Goal: Task Accomplishment & Management: Manage account settings

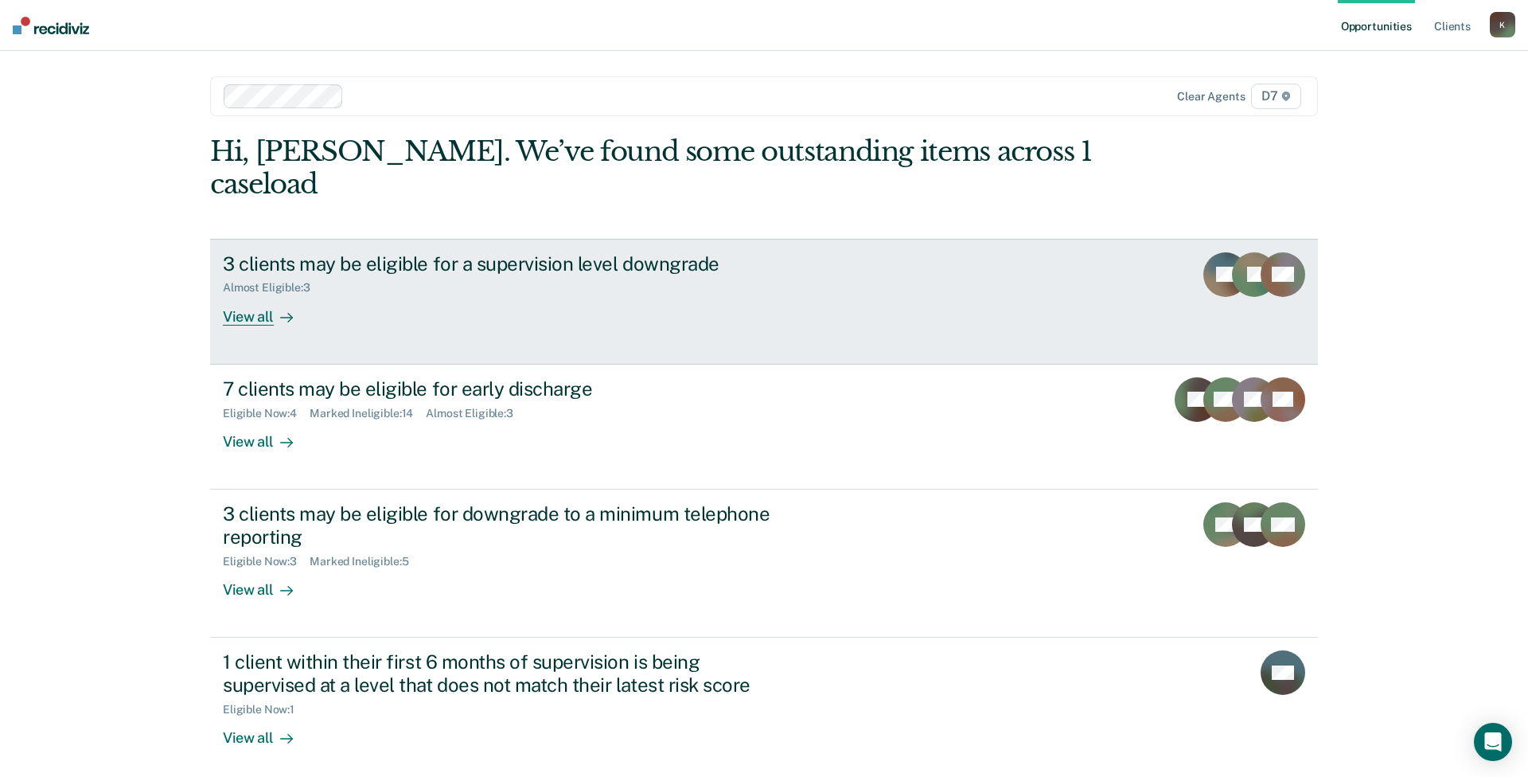
click at [430, 252] on div "3 clients may be eligible for a supervision level downgrade" at bounding box center [502, 263] width 559 height 23
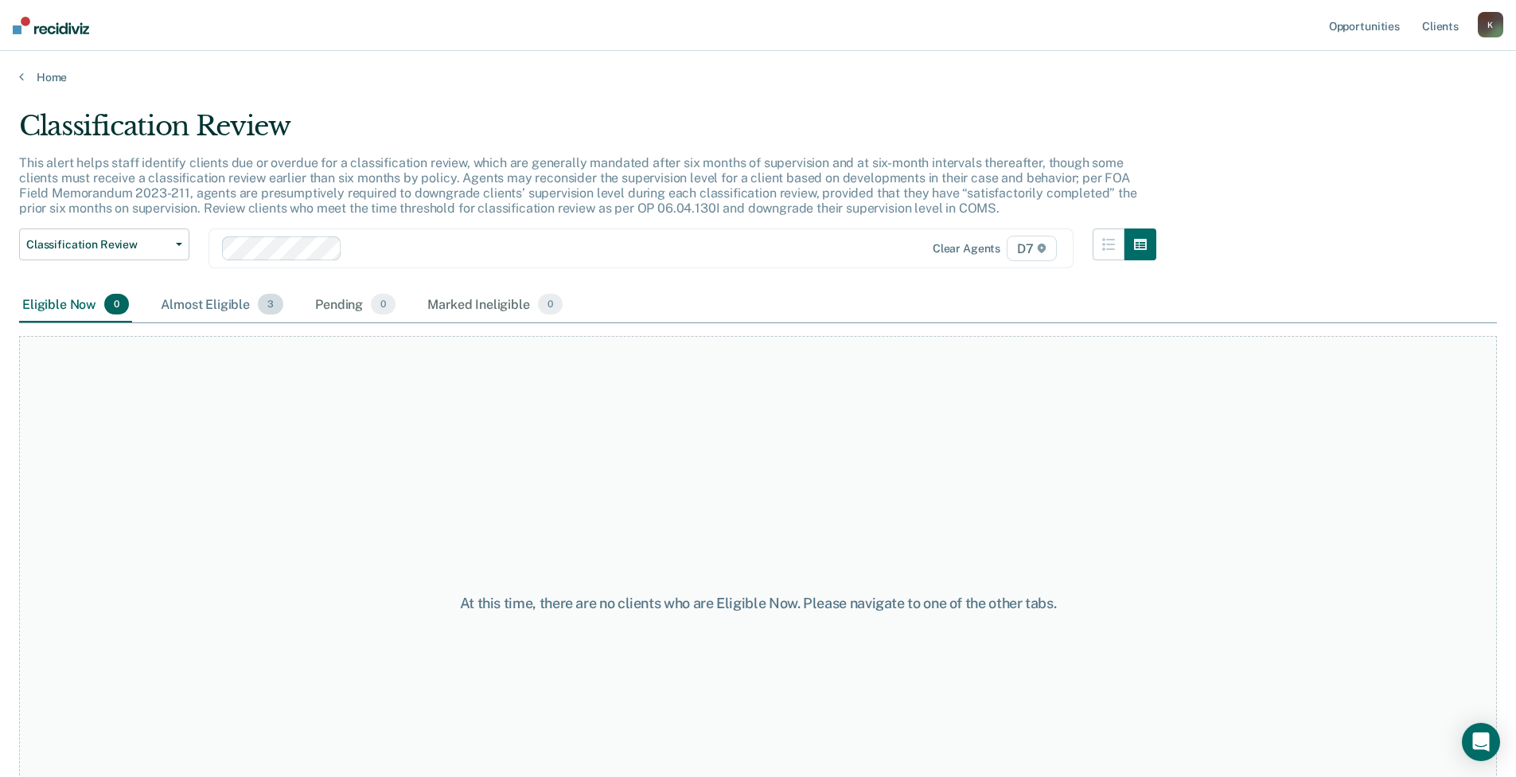
click at [214, 307] on div "Almost Eligible 3" at bounding box center [222, 304] width 129 height 35
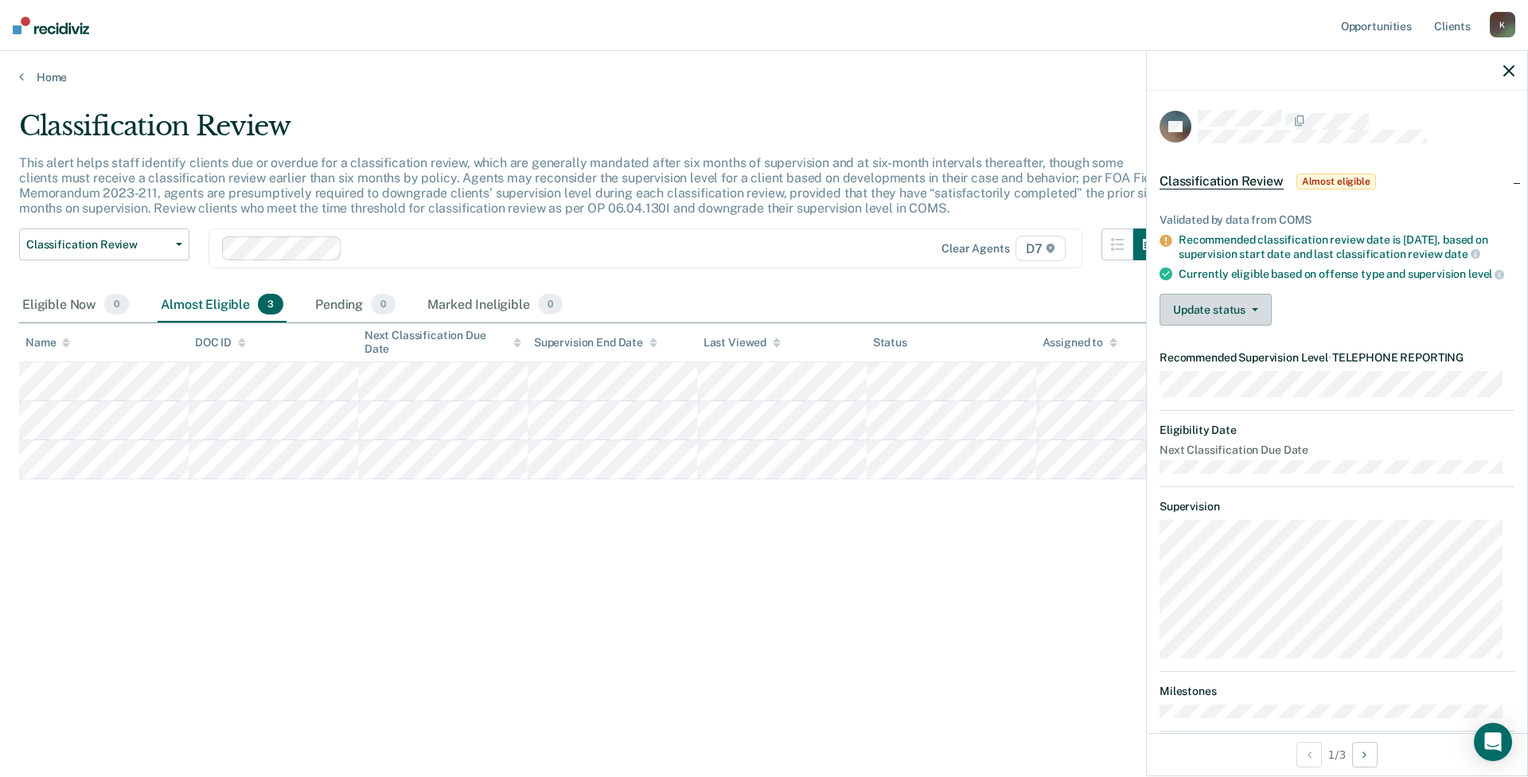
click at [1220, 325] on button "Update status" at bounding box center [1216, 310] width 112 height 32
click at [1215, 378] on button "Mark Ineligible" at bounding box center [1237, 373] width 154 height 25
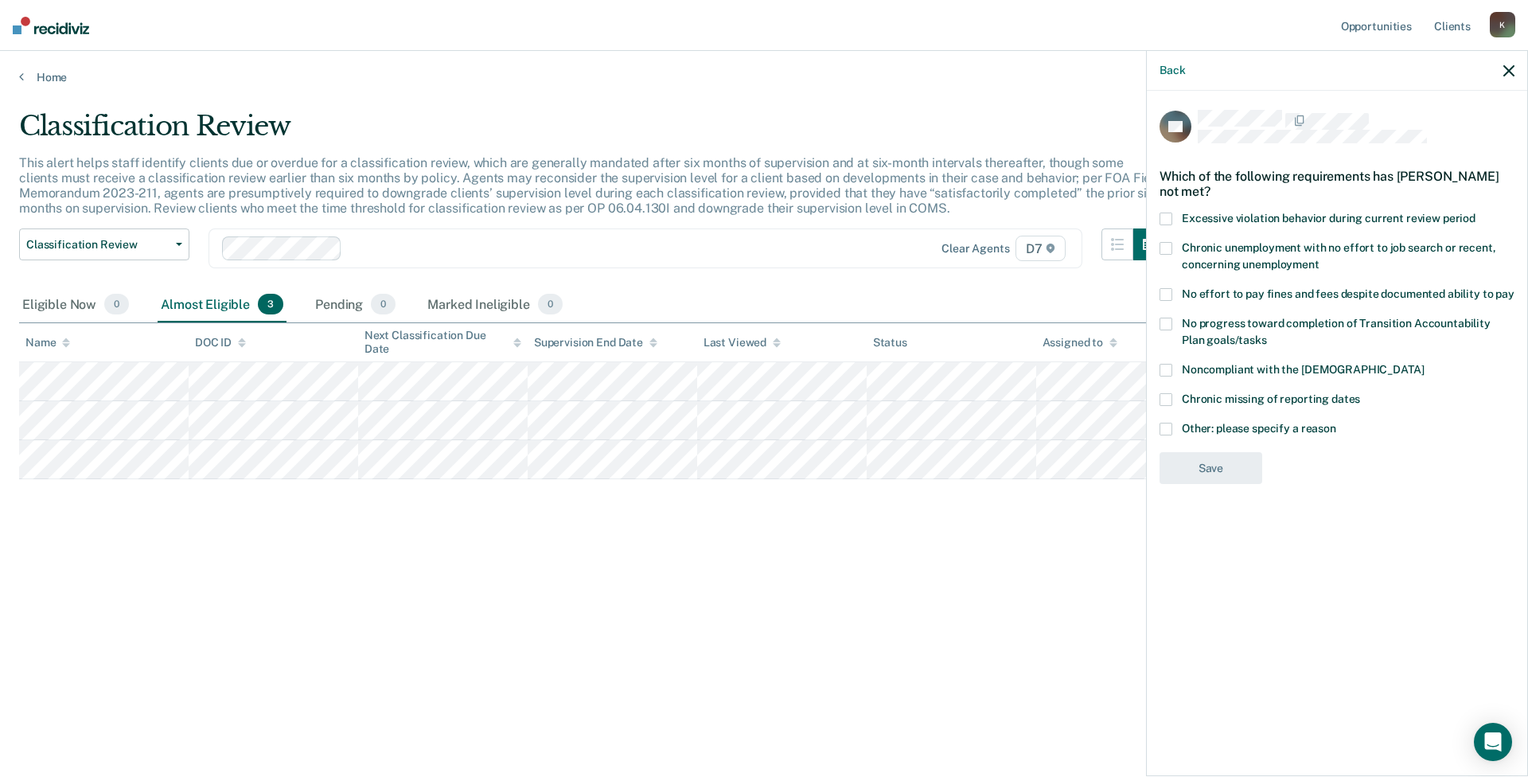
click at [1221, 434] on label "Other: please specify a reason" at bounding box center [1337, 431] width 355 height 17
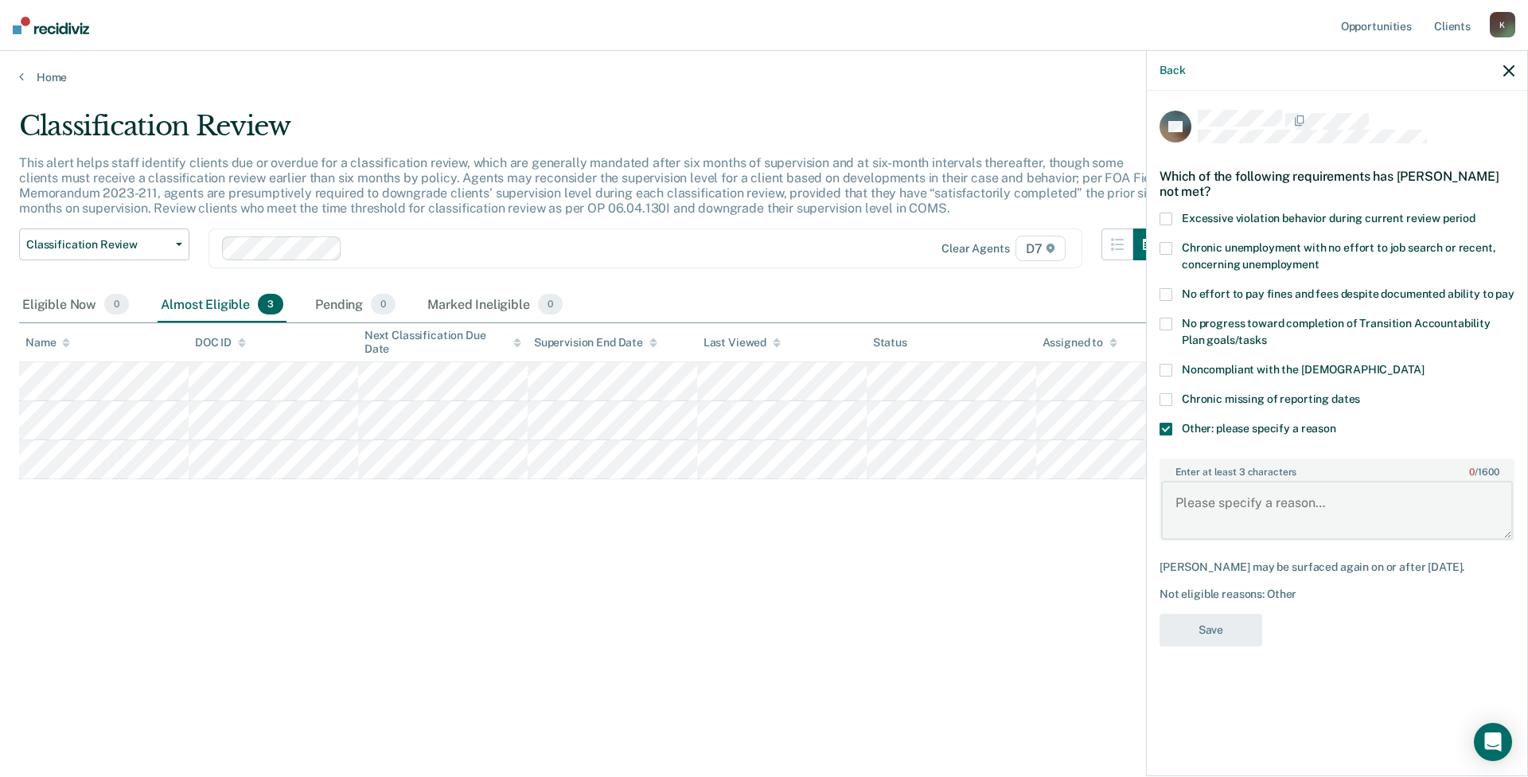
click at [1215, 493] on textarea "Enter at least 3 characters 0 / 1600" at bounding box center [1337, 510] width 352 height 59
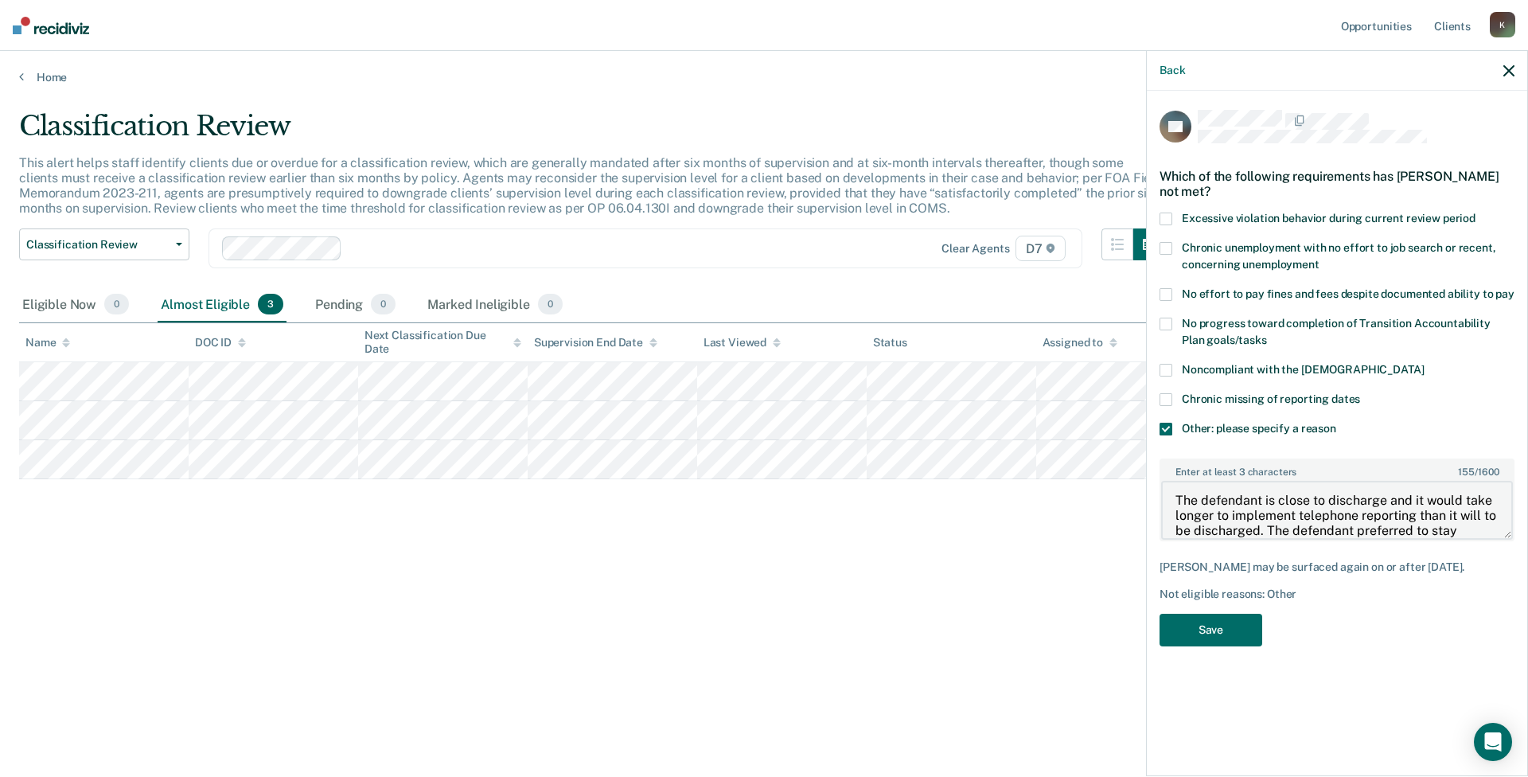
scroll to position [18, 0]
type textarea "The defendant is close to discharge and it would take longer to implement telep…"
click at [1227, 624] on button "Save" at bounding box center [1211, 630] width 103 height 33
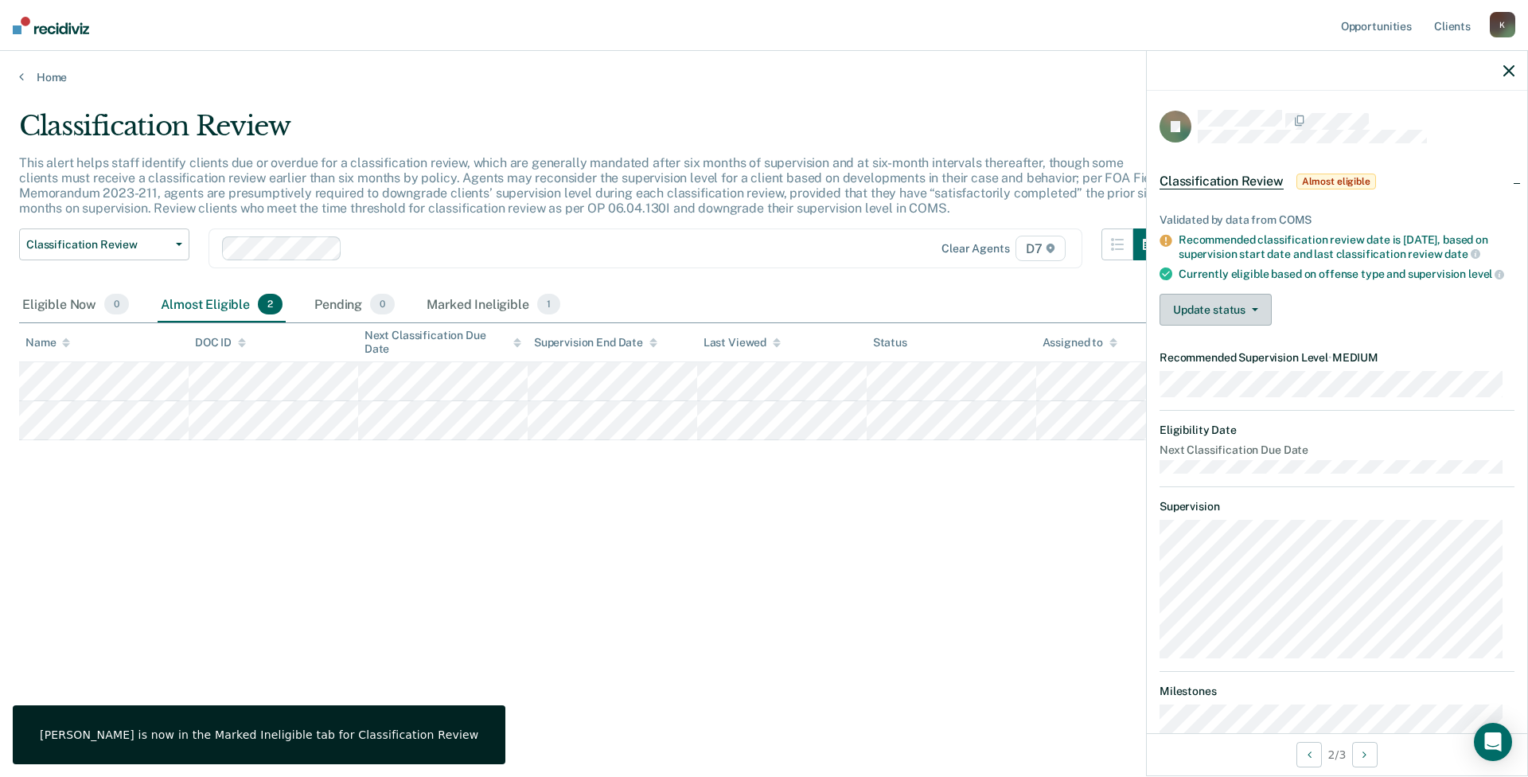
click at [1199, 315] on button "Update status" at bounding box center [1216, 310] width 112 height 32
click at [1250, 386] on button "Mark Ineligible" at bounding box center [1237, 373] width 154 height 25
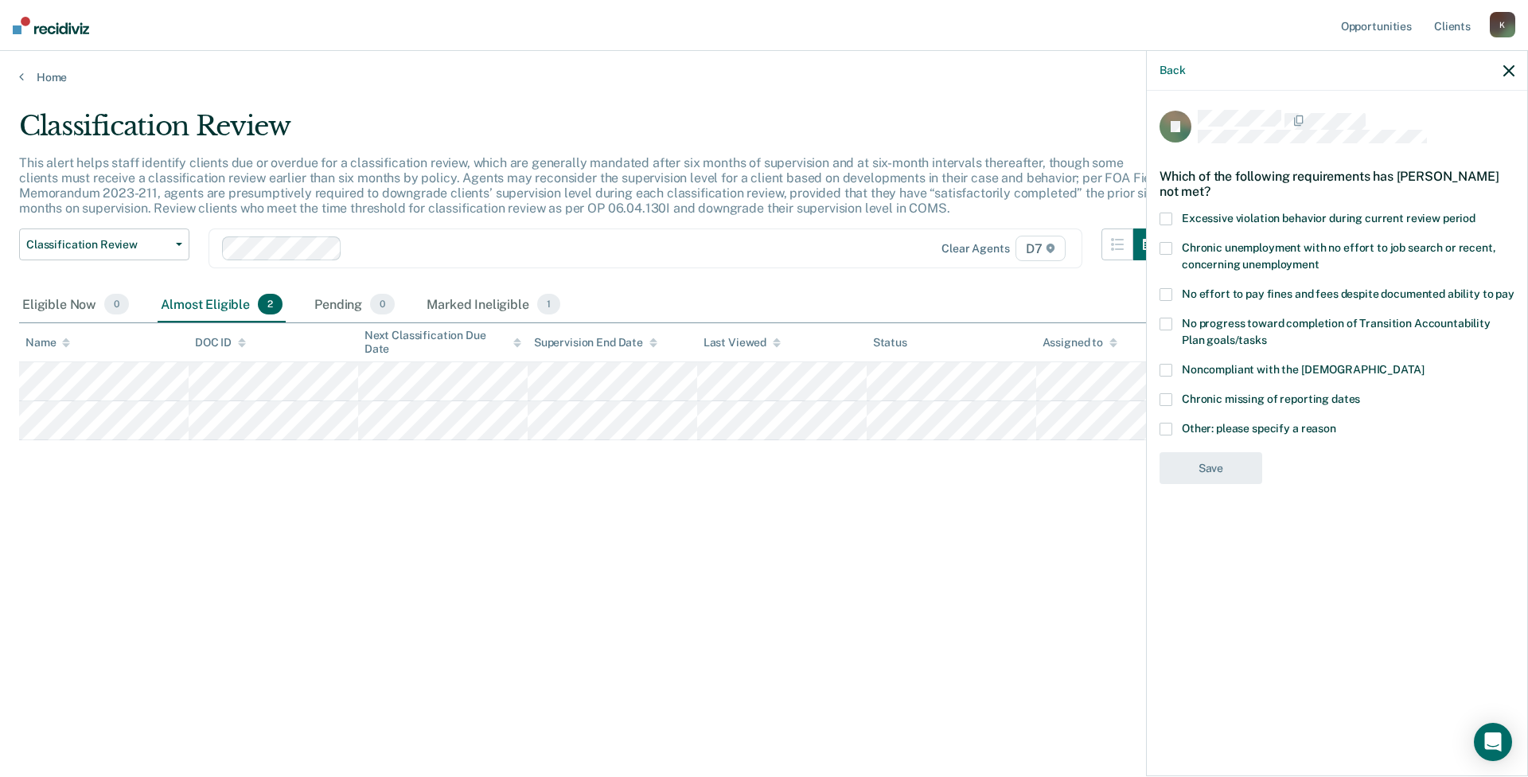
click at [1261, 427] on span "Other: please specify a reason" at bounding box center [1259, 428] width 154 height 13
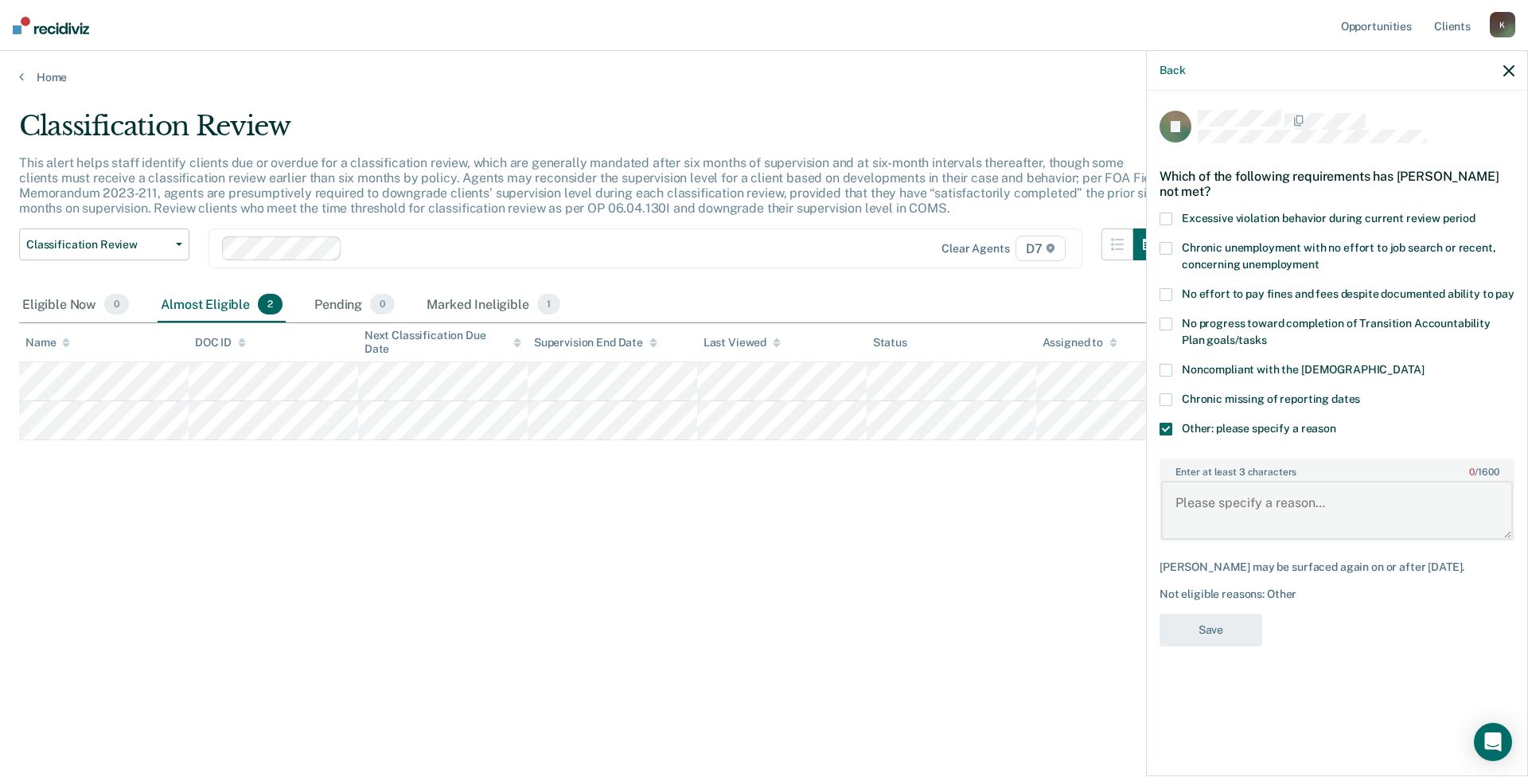
click at [1240, 481] on textarea "Enter at least 3 characters 0 / 1600" at bounding box center [1337, 510] width 352 height 59
type textarea "t"
type textarea "D"
type textarea "Due to the defendant"
click at [1015, 630] on div "Classification Review This alert helps staff identify clients due or overdue fo…" at bounding box center [764, 384] width 1490 height 548
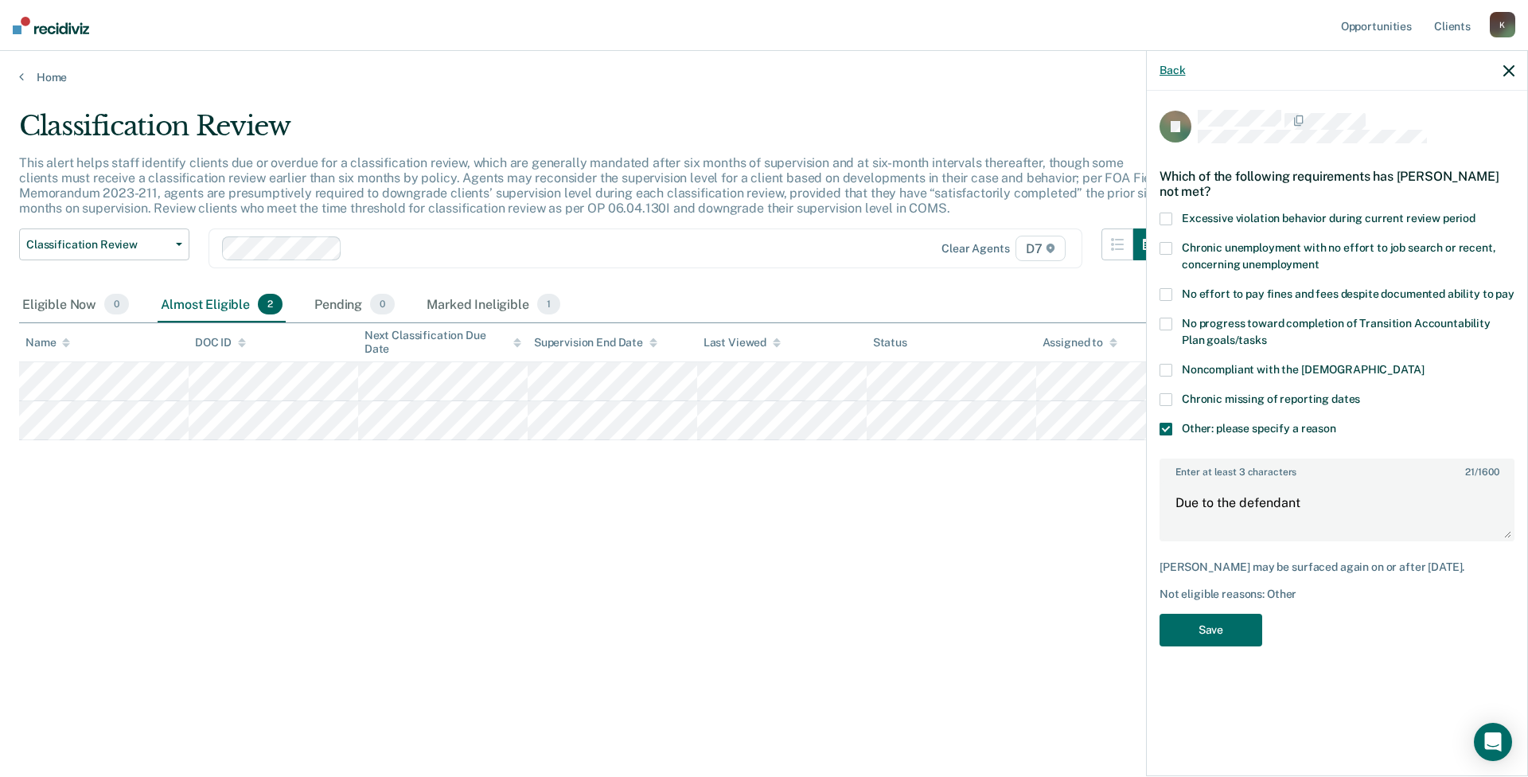
click at [1177, 68] on button "Back" at bounding box center [1172, 71] width 25 height 14
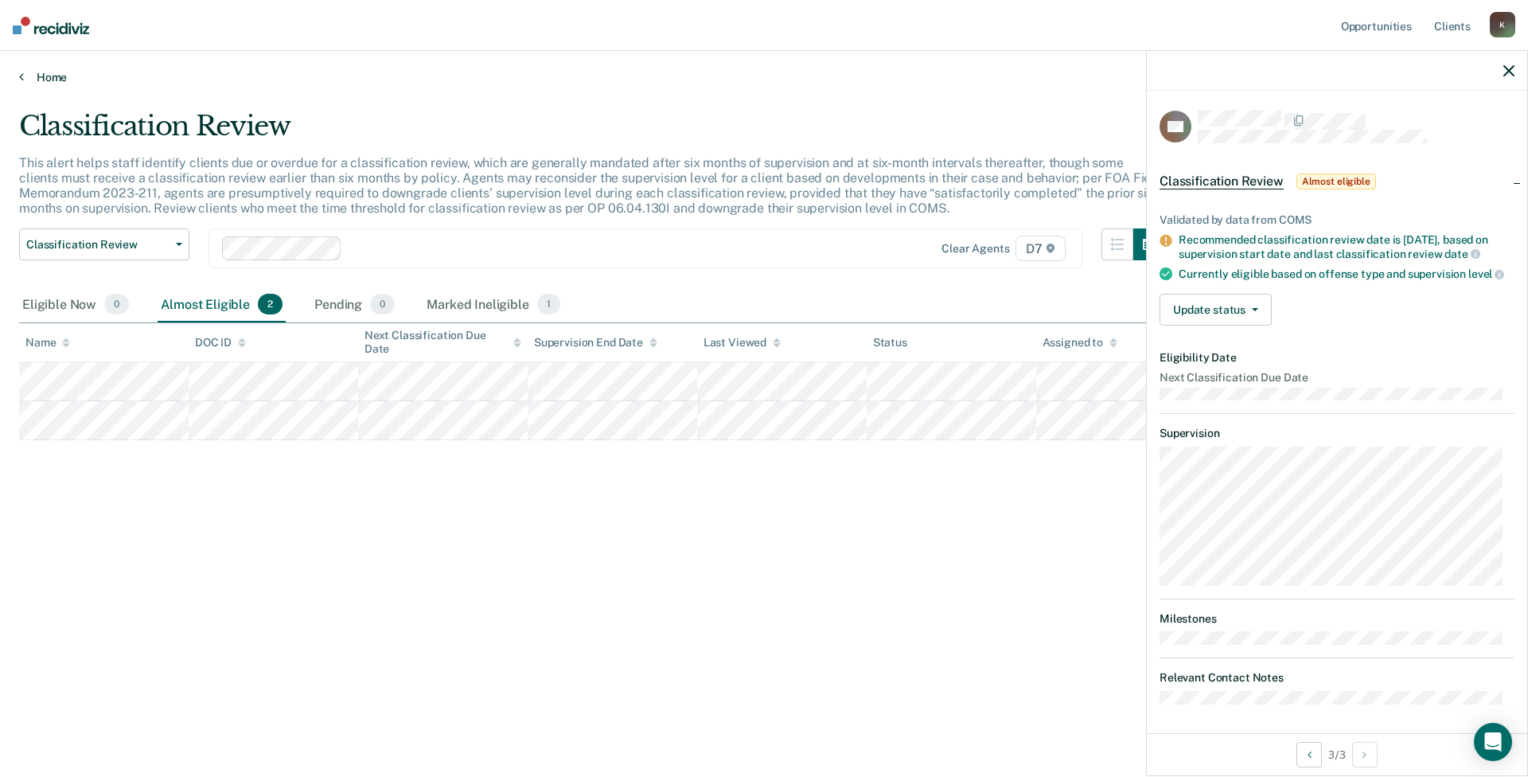
click at [73, 82] on link "Home" at bounding box center [764, 77] width 1490 height 14
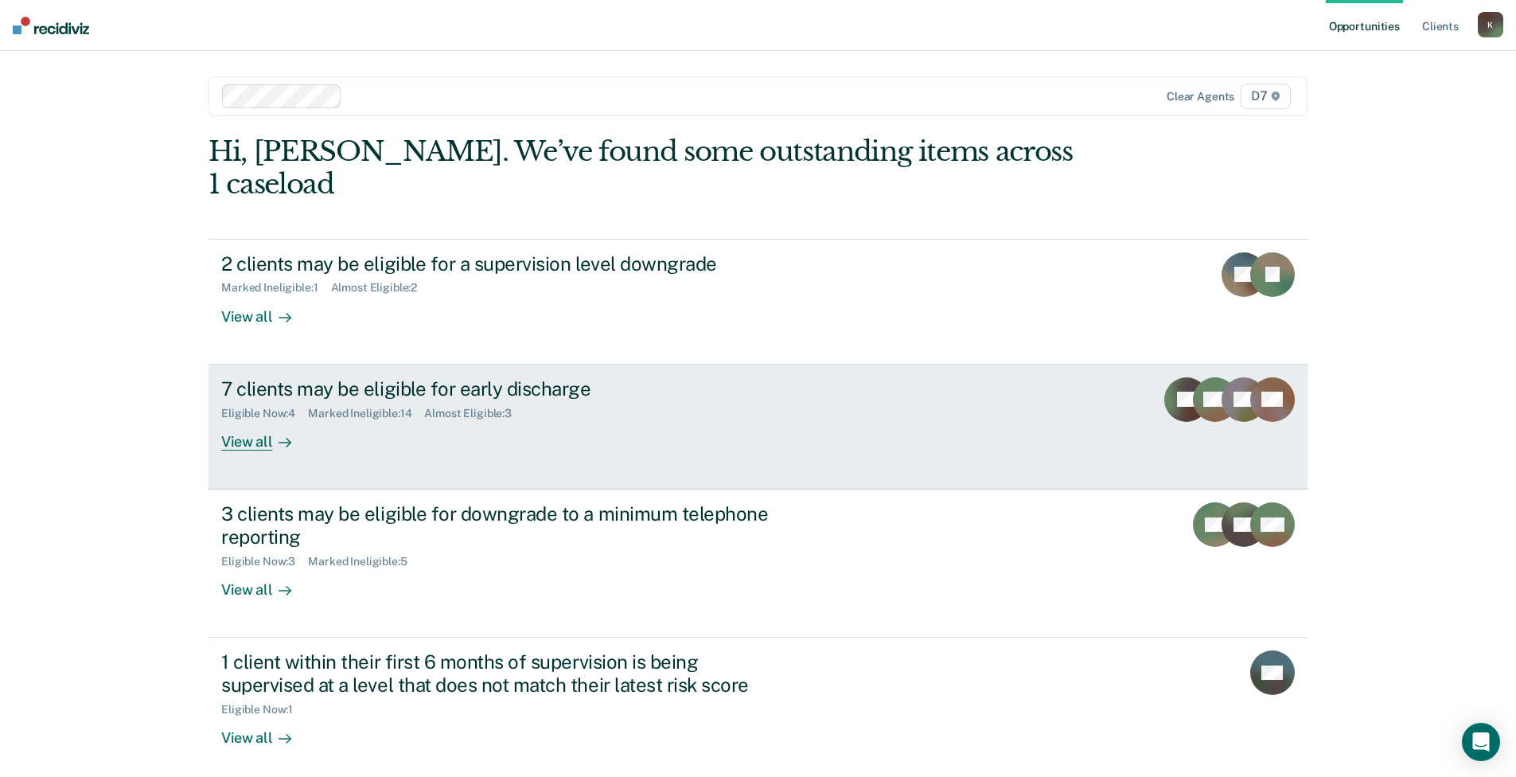
click at [393, 377] on div "7 clients may be eligible for early discharge" at bounding box center [500, 388] width 559 height 23
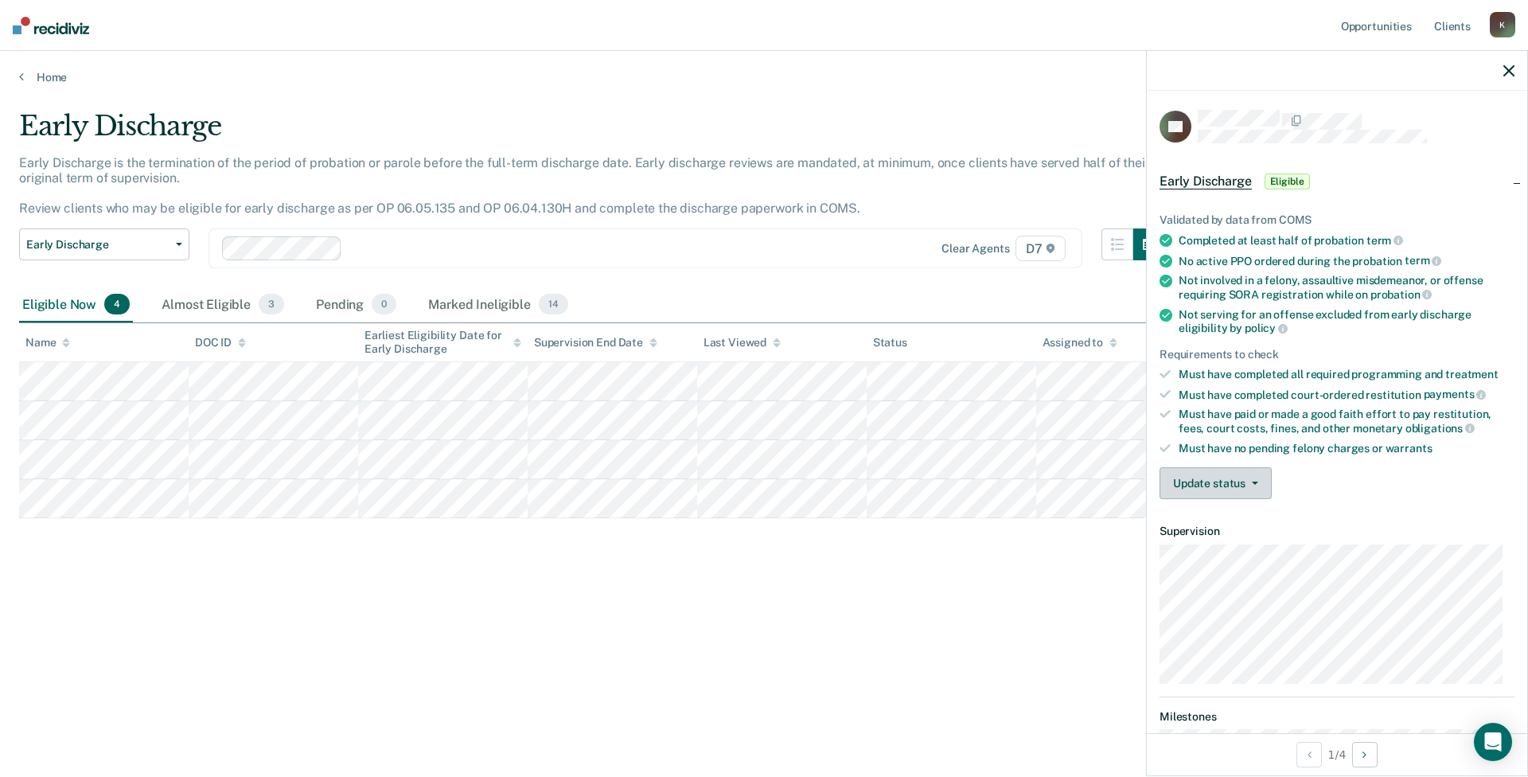
click at [1245, 470] on button "Update status" at bounding box center [1216, 483] width 112 height 32
click at [1252, 488] on button "Update status" at bounding box center [1216, 483] width 112 height 32
click at [1245, 545] on button "Mark Ineligible" at bounding box center [1237, 546] width 154 height 25
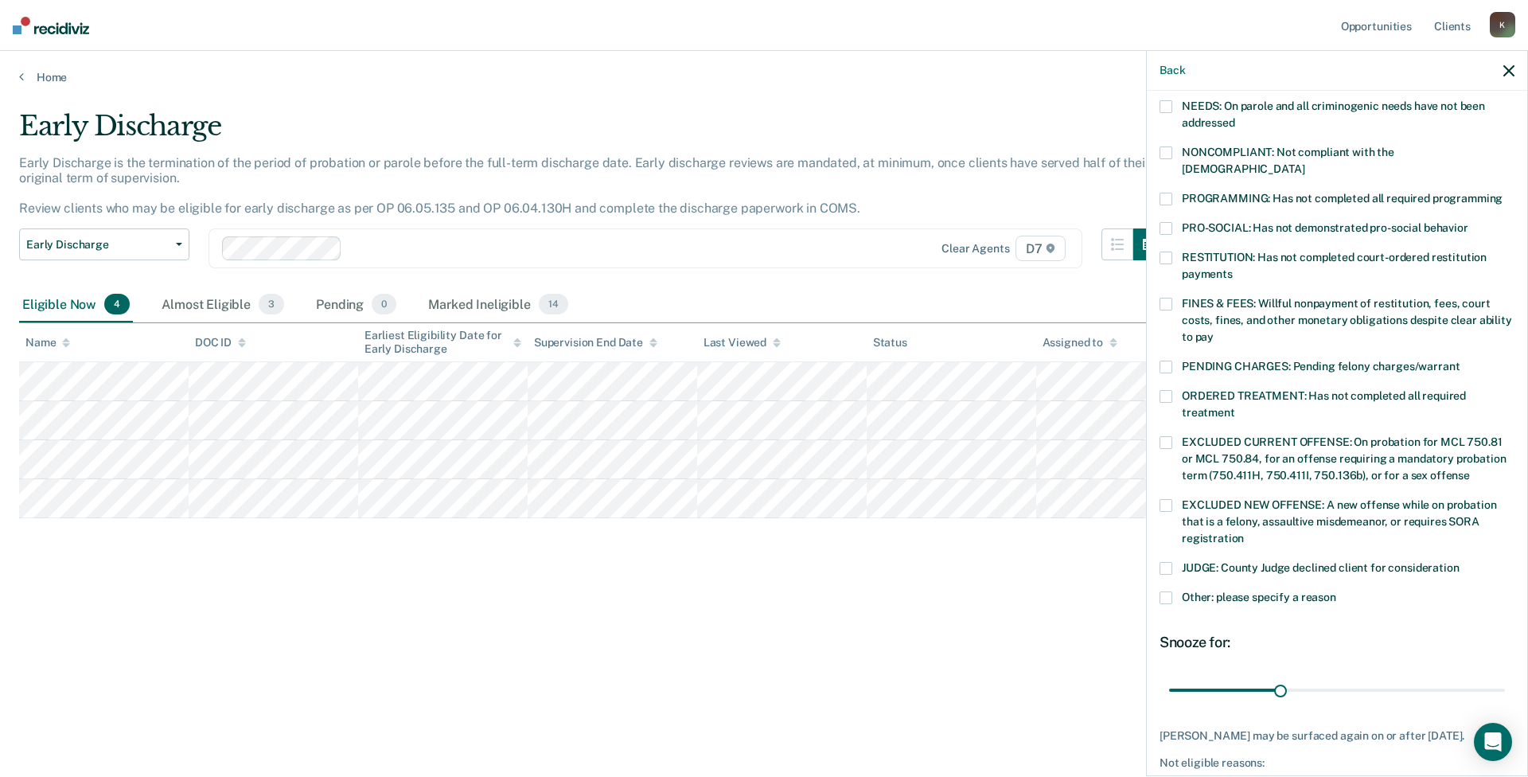
scroll to position [239, 0]
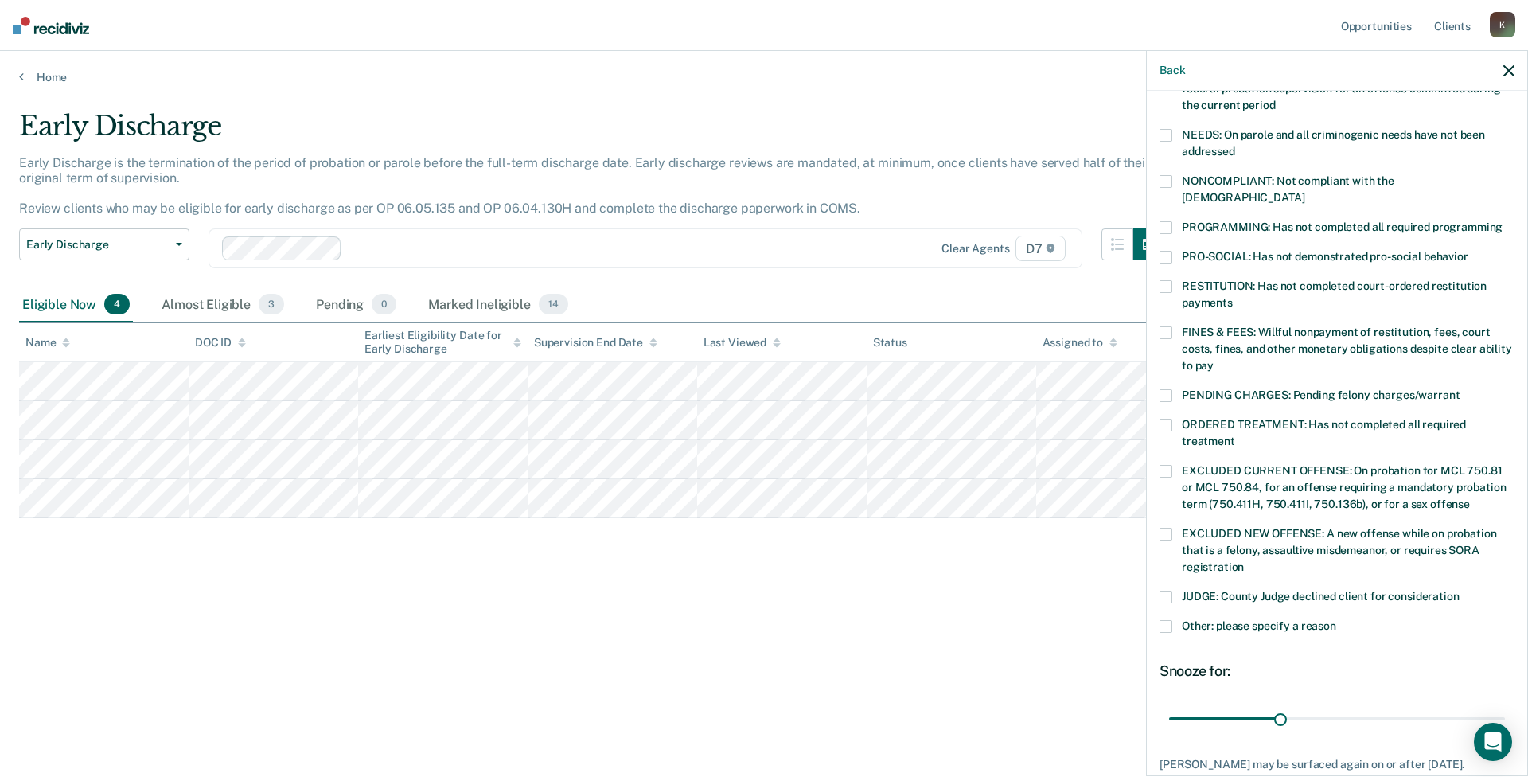
click at [1214, 255] on div "PRO-SOCIAL: Has not demonstrated pro-social behavior" at bounding box center [1337, 265] width 355 height 29
click at [1212, 279] on span "RESTITUTION: Has not completed court-ordered restitution payments" at bounding box center [1334, 293] width 305 height 29
click at [1198, 229] on div "PROGRAMMING: Has not completed all required programming" at bounding box center [1337, 235] width 355 height 29
click at [1198, 250] on span "PRO-SOCIAL: Has not demonstrated pro-social behavior" at bounding box center [1325, 256] width 286 height 13
click at [1166, 221] on span at bounding box center [1166, 227] width 13 height 13
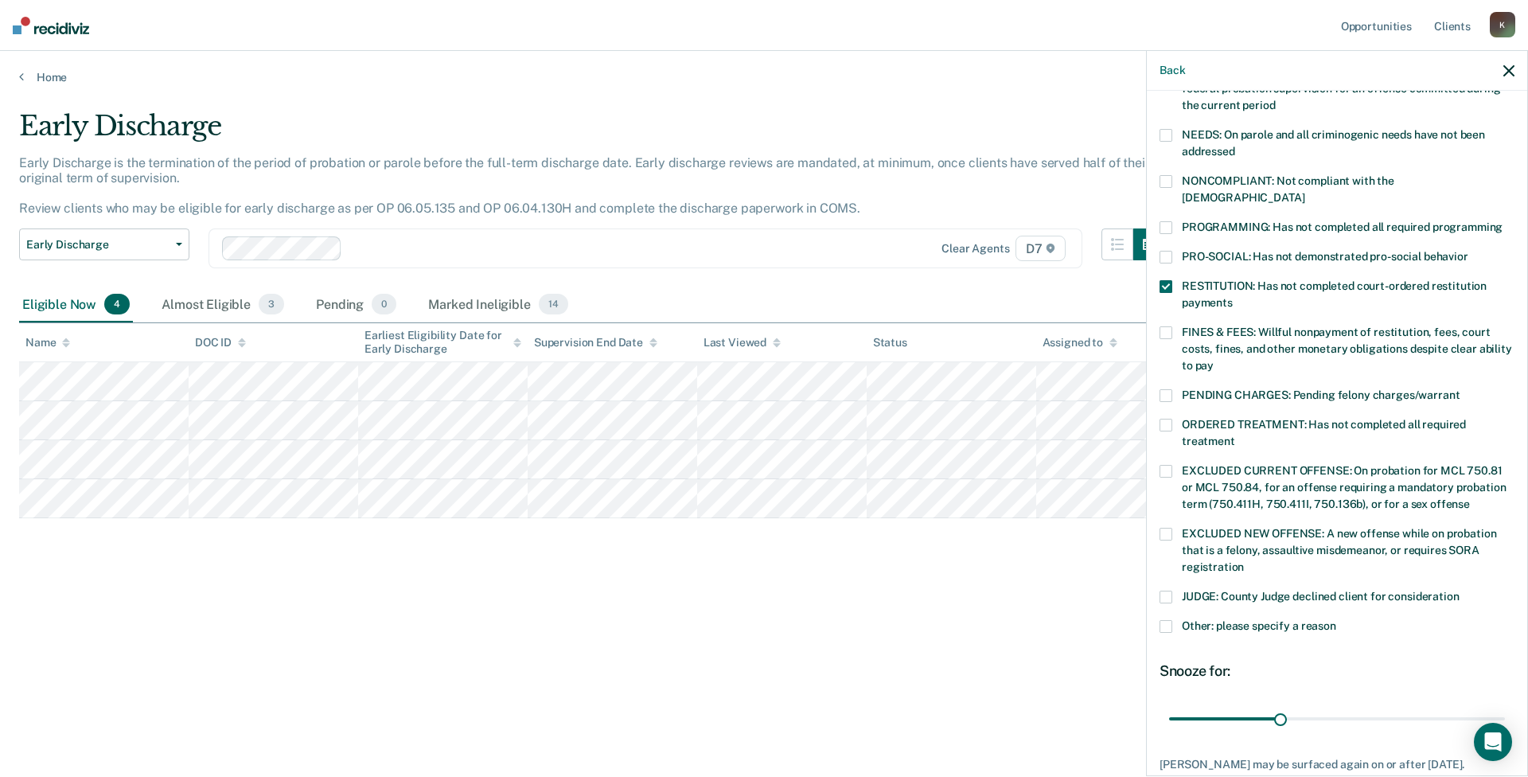
click at [1229, 326] on label "FINES & FEES: Willful nonpayment of restitution, fees, court costs, fines, and …" at bounding box center [1337, 351] width 355 height 50
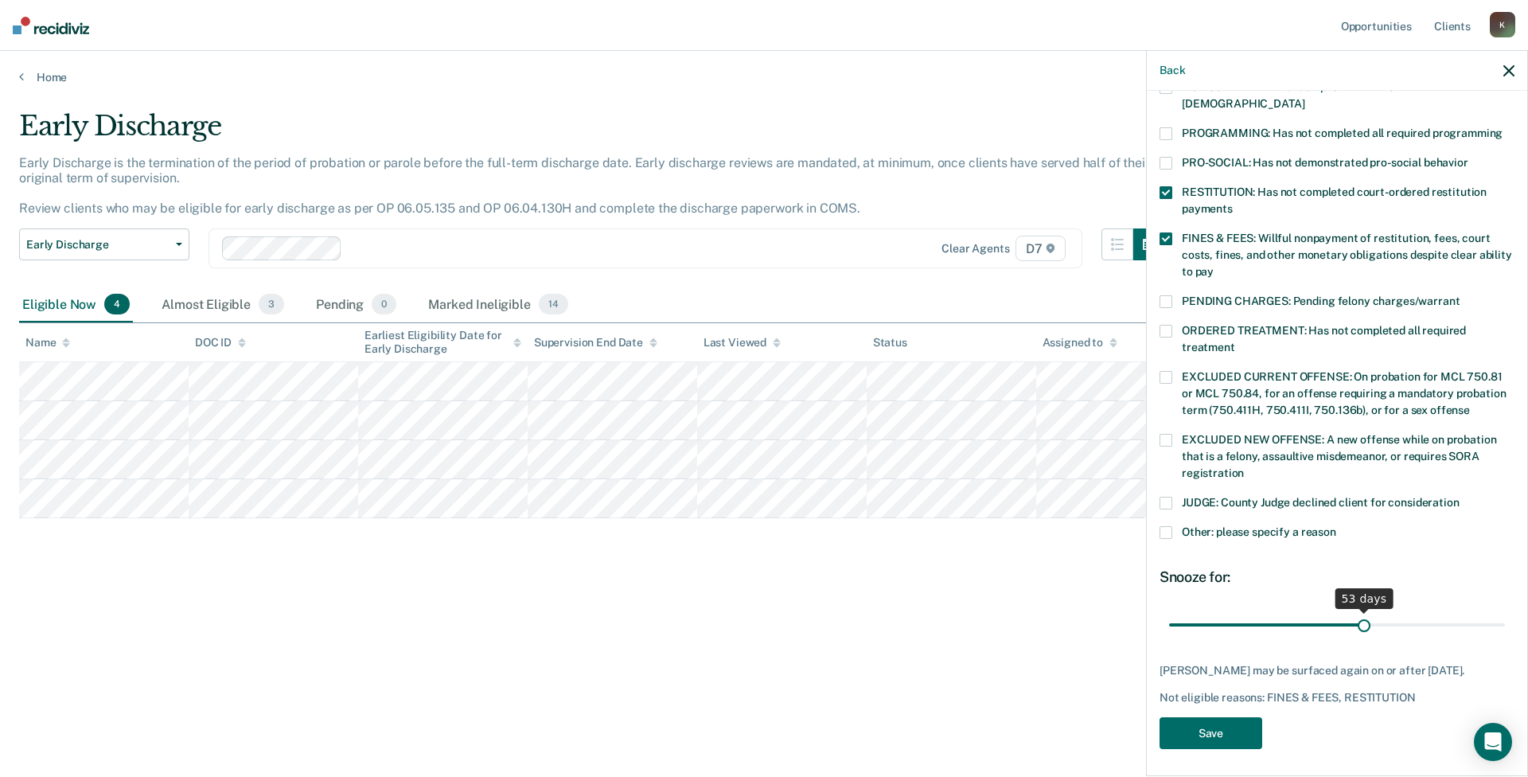
scroll to position [319, 0]
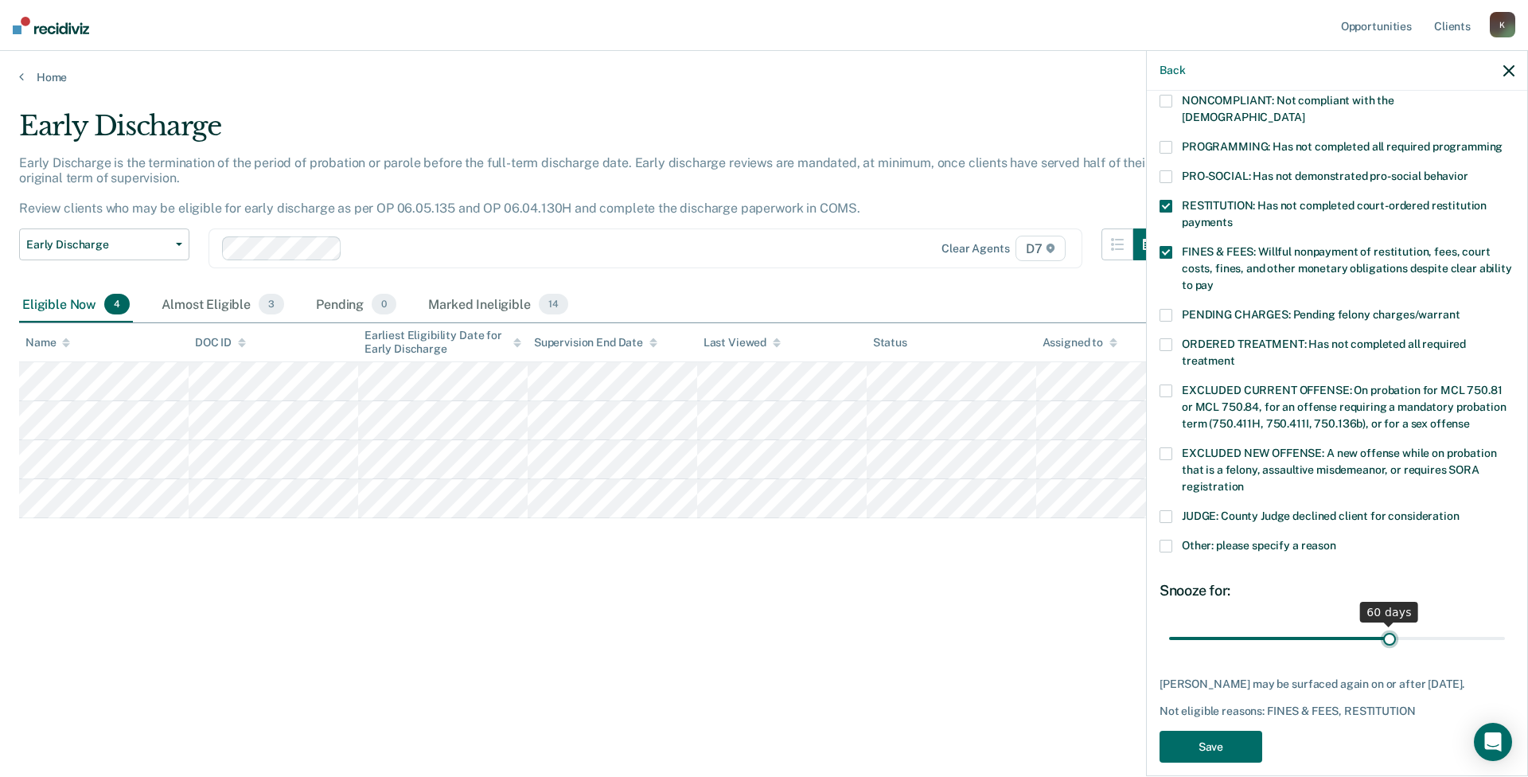
drag, startPoint x: 1280, startPoint y: 610, endPoint x: 1383, endPoint y: 629, distance: 105.2
type input "60"
click at [1383, 629] on input "range" at bounding box center [1337, 638] width 336 height 28
click at [1211, 731] on button "Save" at bounding box center [1211, 747] width 103 height 33
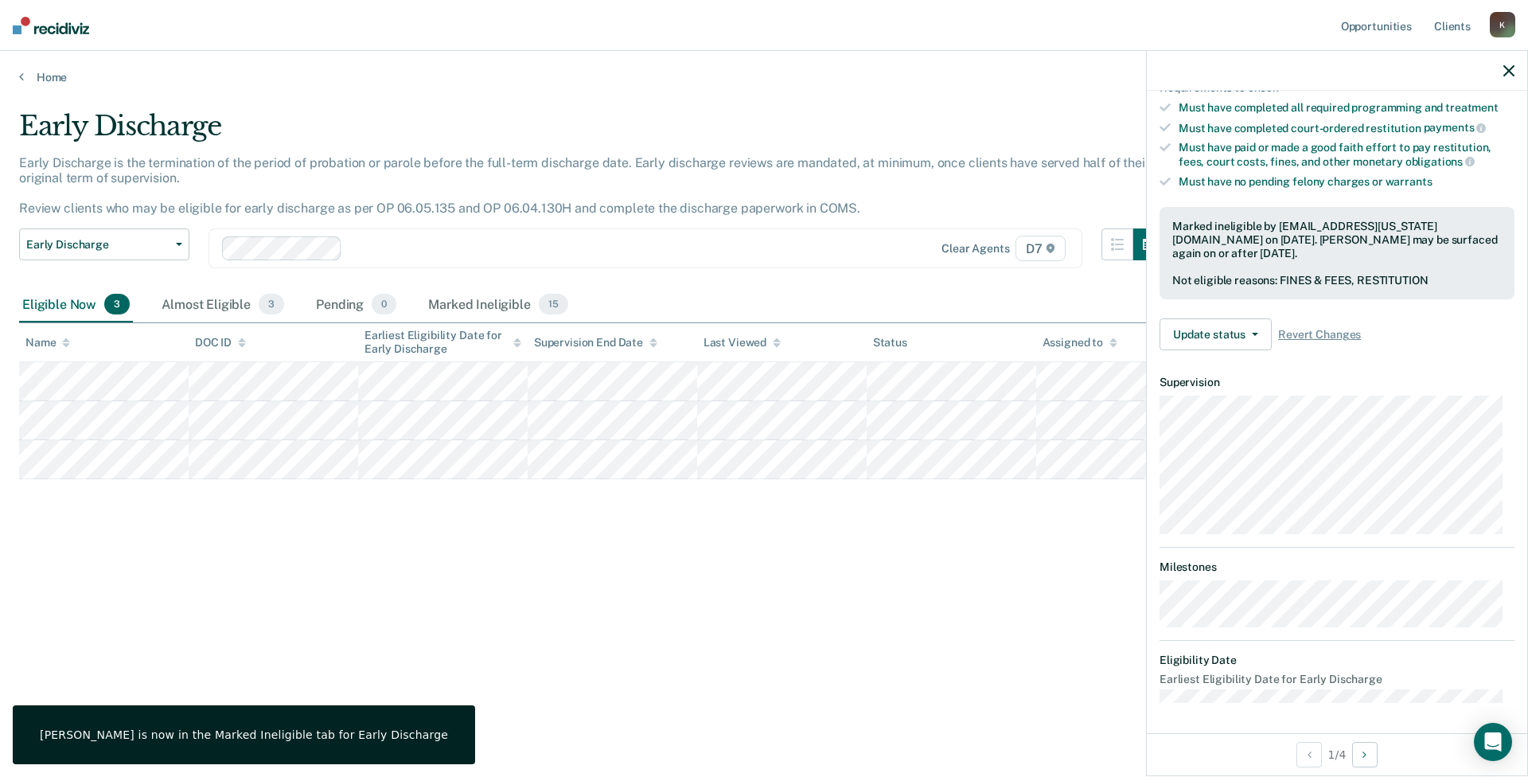
scroll to position [115, 0]
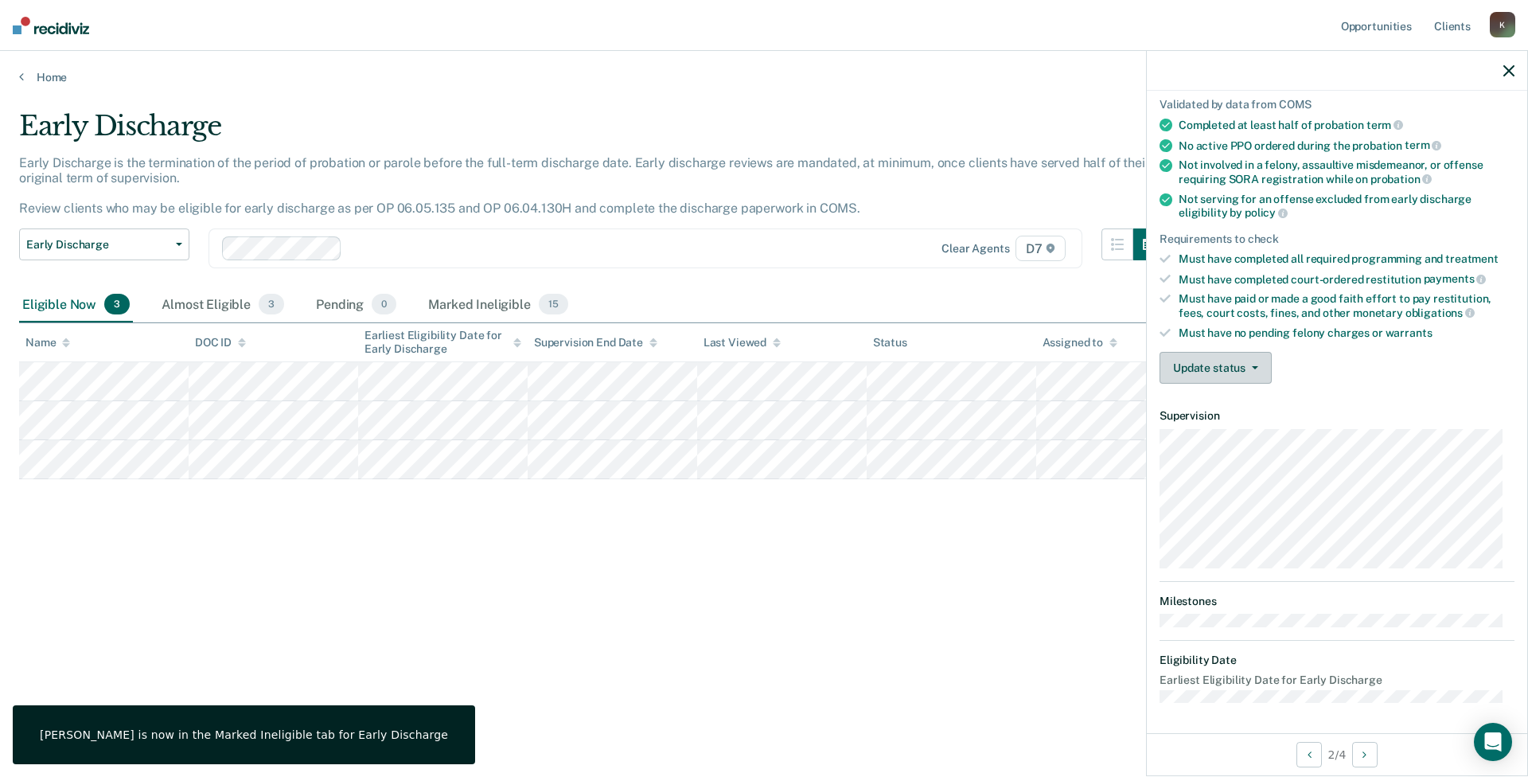
click at [1245, 367] on span "button" at bounding box center [1251, 367] width 13 height 3
click at [1252, 435] on button "Mark Ineligible" at bounding box center [1237, 431] width 154 height 25
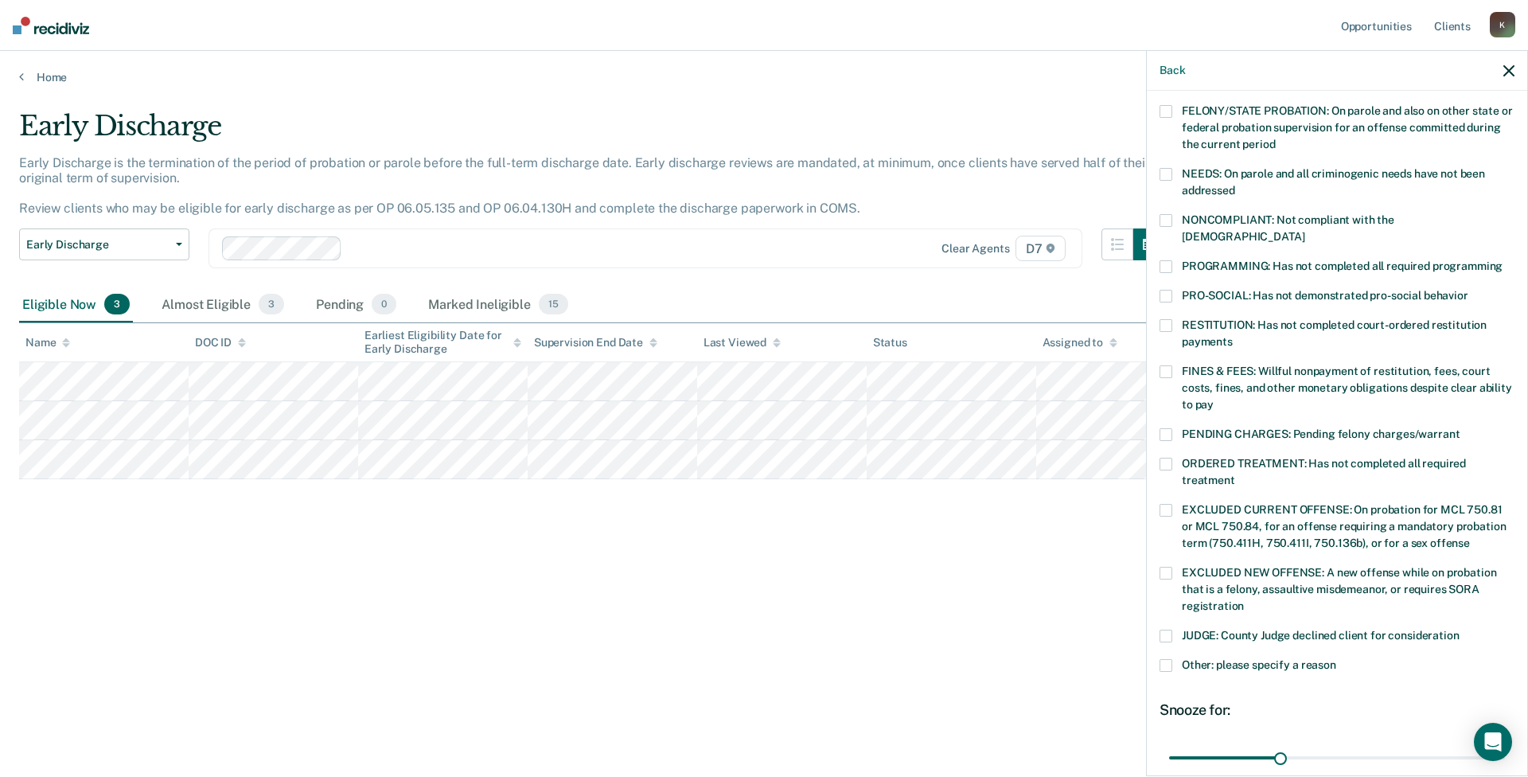
scroll to position [239, 0]
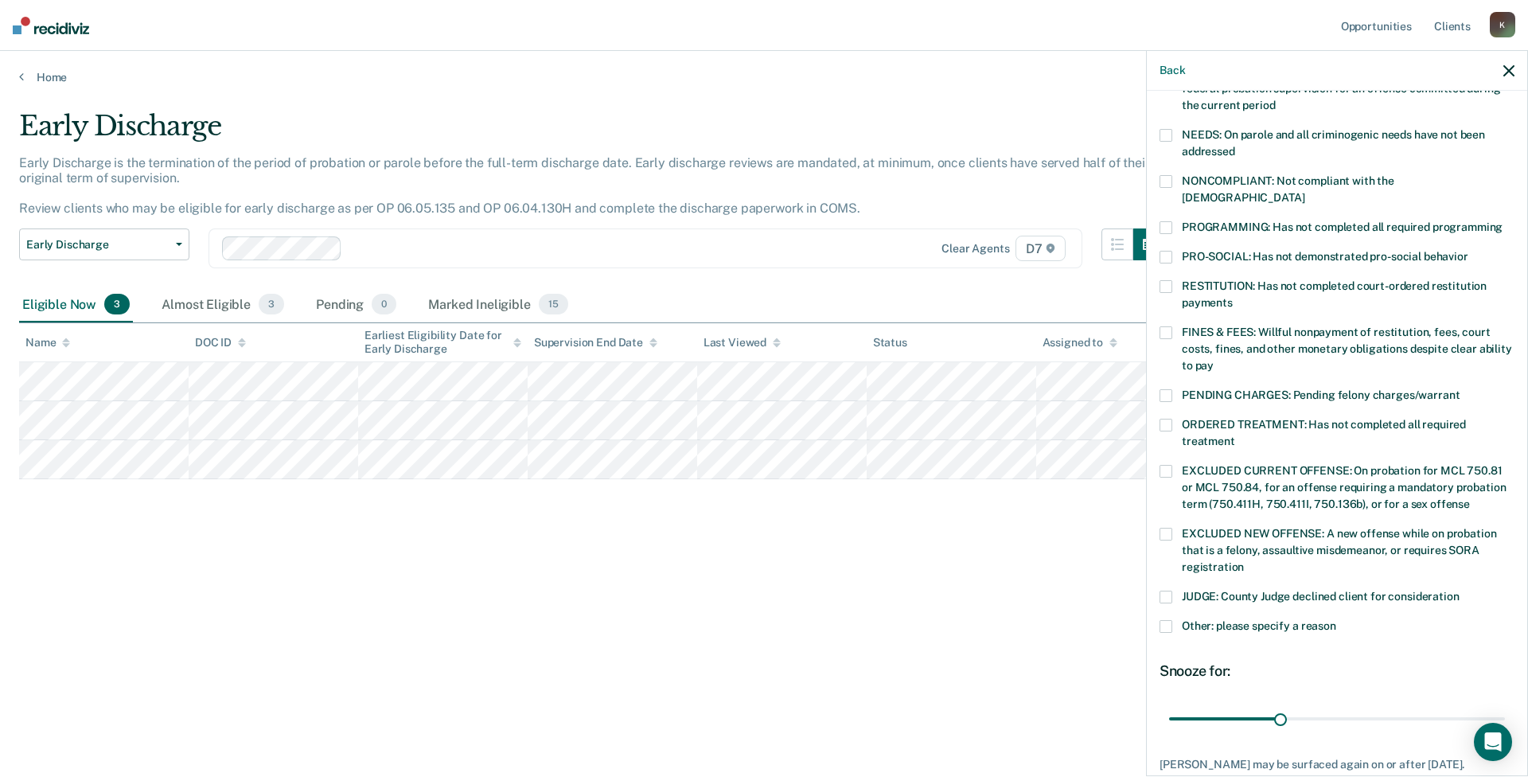
click at [1230, 367] on div "FINES & FEES: Willful nonpayment of restitution, fees, court costs, fines, and …" at bounding box center [1337, 357] width 355 height 63
click at [1230, 388] on span "PENDING CHARGES: Pending felony charges/warrant" at bounding box center [1321, 394] width 278 height 13
click at [1198, 301] on div "RESTITUTION: Has not completed court-ordered restitution payments" at bounding box center [1337, 303] width 355 height 46
click at [1199, 325] on span "FINES & FEES: Willful nonpayment of restitution, fees, court costs, fines, and …" at bounding box center [1347, 348] width 330 height 46
click at [1191, 280] on label "RESTITUTION: Has not completed court-ordered restitution payments" at bounding box center [1337, 296] width 355 height 33
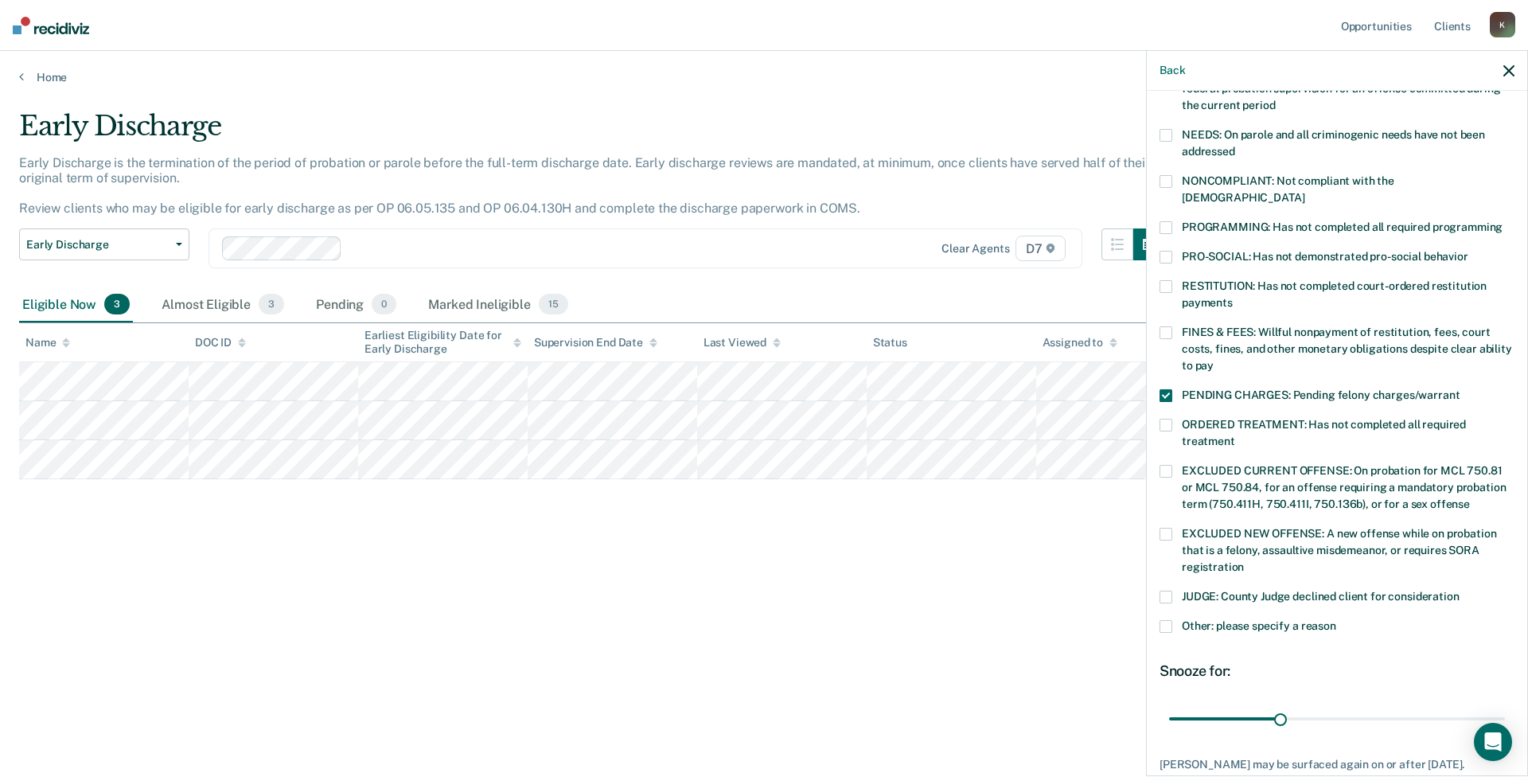
click at [1167, 326] on span at bounding box center [1166, 332] width 13 height 13
click at [1249, 619] on span "Other: please specify a reason" at bounding box center [1259, 625] width 154 height 13
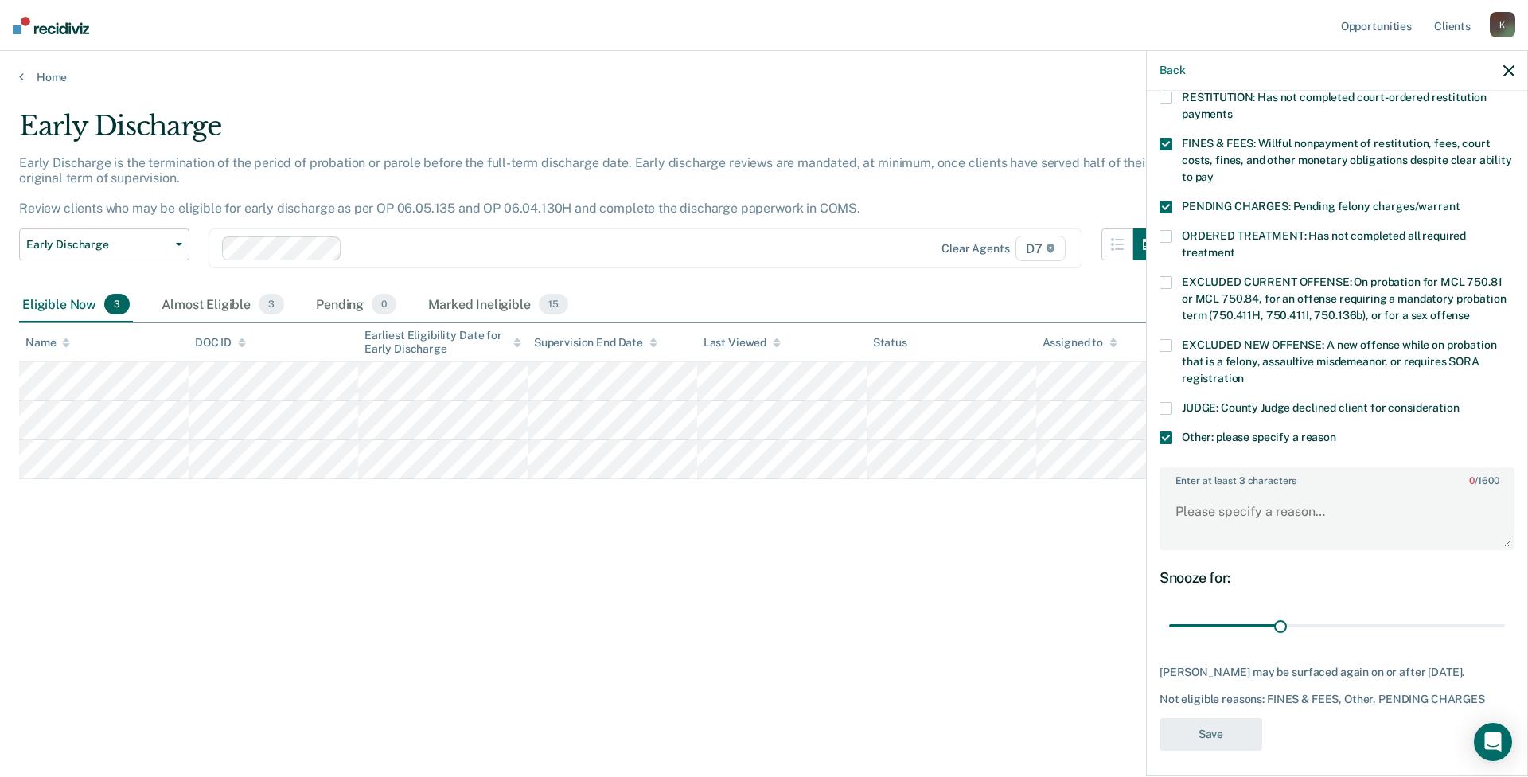
scroll to position [429, 0]
click at [1261, 488] on textarea "Enter at least 3 characters 0 / 1600" at bounding box center [1337, 517] width 352 height 59
type textarea "The defendant recently had a violation hearing and is currently in TRI-CAP."
click at [1205, 721] on button "Save" at bounding box center [1211, 732] width 103 height 33
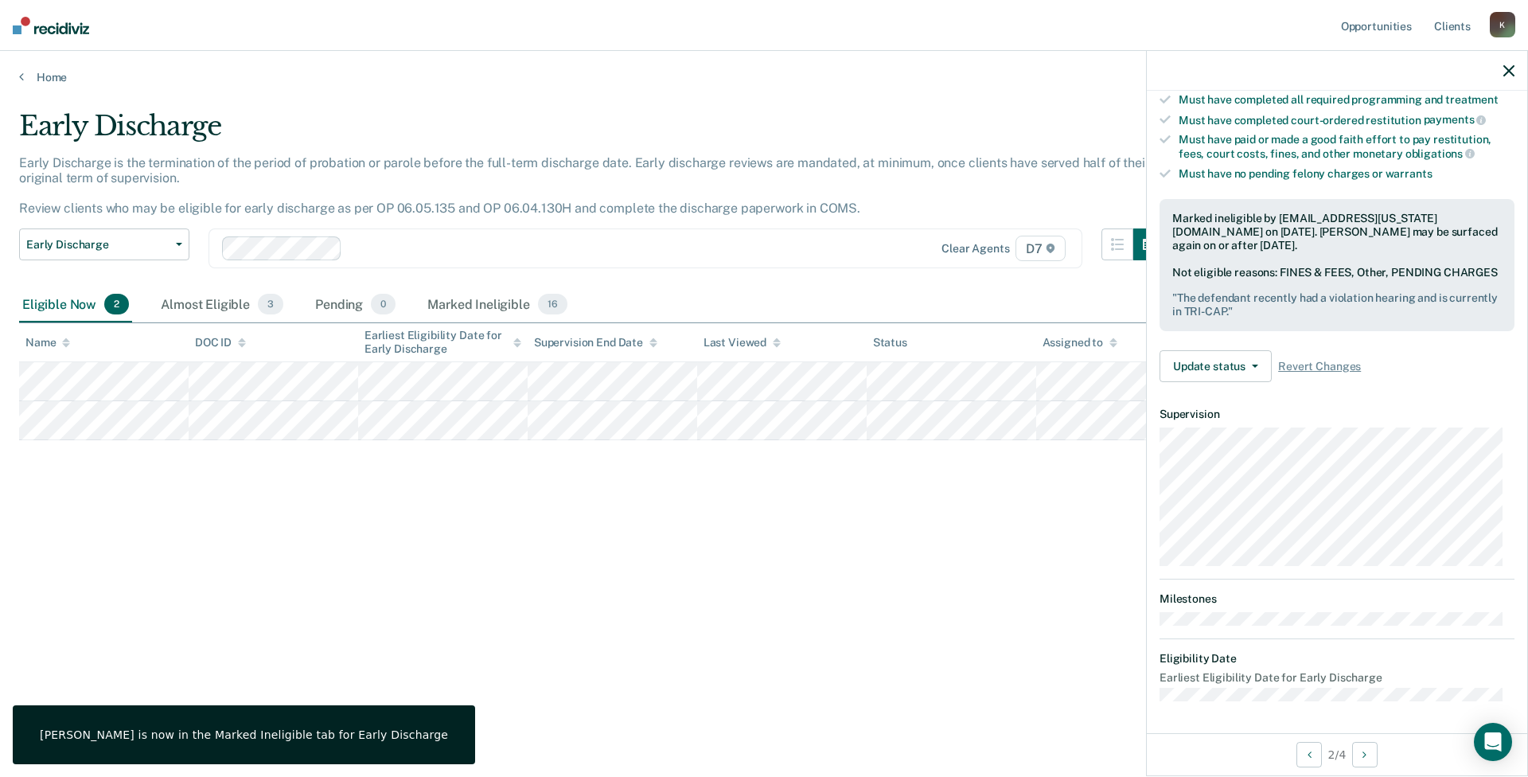
scroll to position [132, 0]
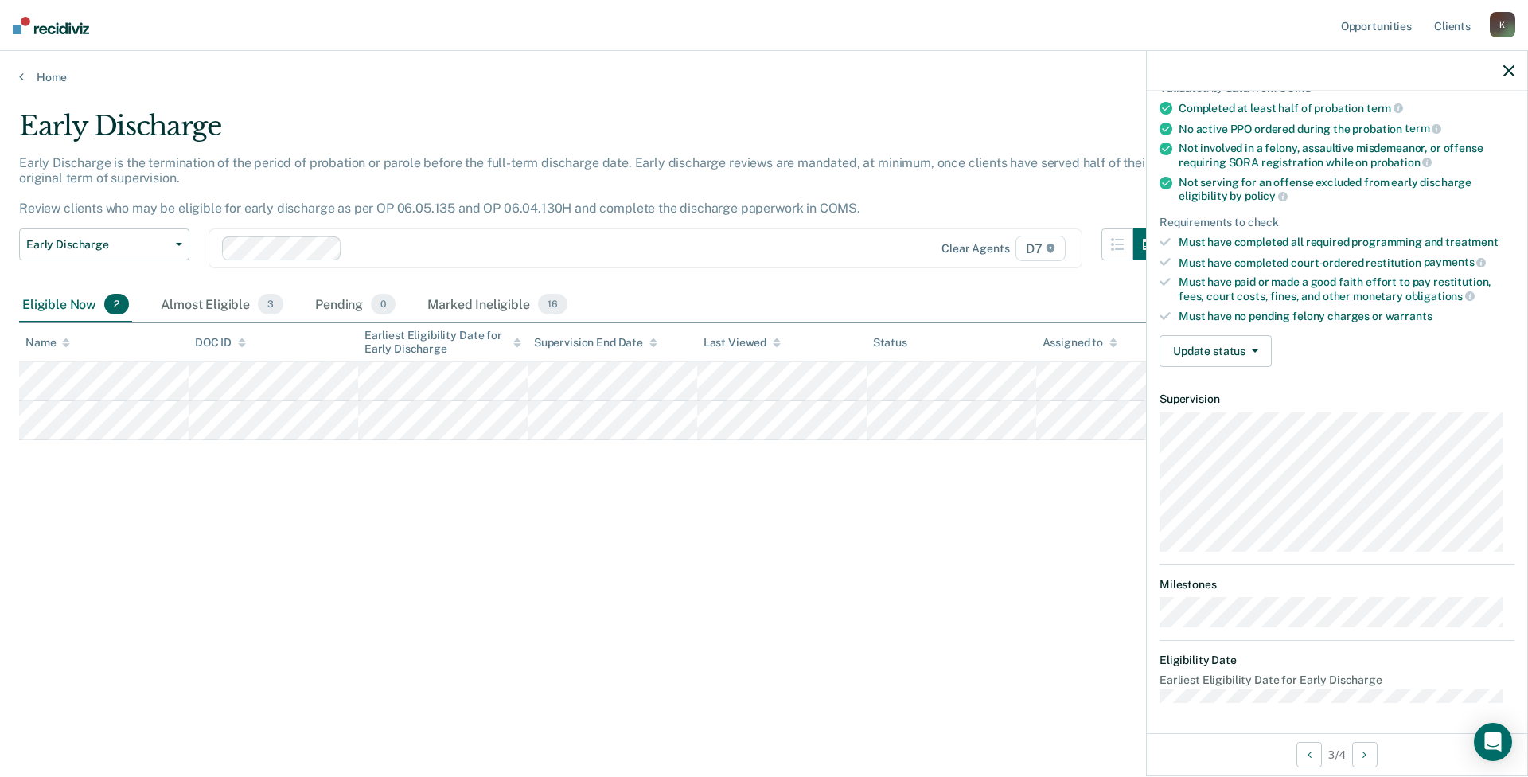
click at [659, 603] on div "Early Discharge Early Discharge is the termination of the period of probation o…" at bounding box center [764, 384] width 1490 height 548
click at [766, 581] on div "Early Discharge Early Discharge is the termination of the period of probation o…" at bounding box center [764, 384] width 1490 height 548
click at [672, 568] on div "Early Discharge Early Discharge is the termination of the period of probation o…" at bounding box center [764, 384] width 1490 height 548
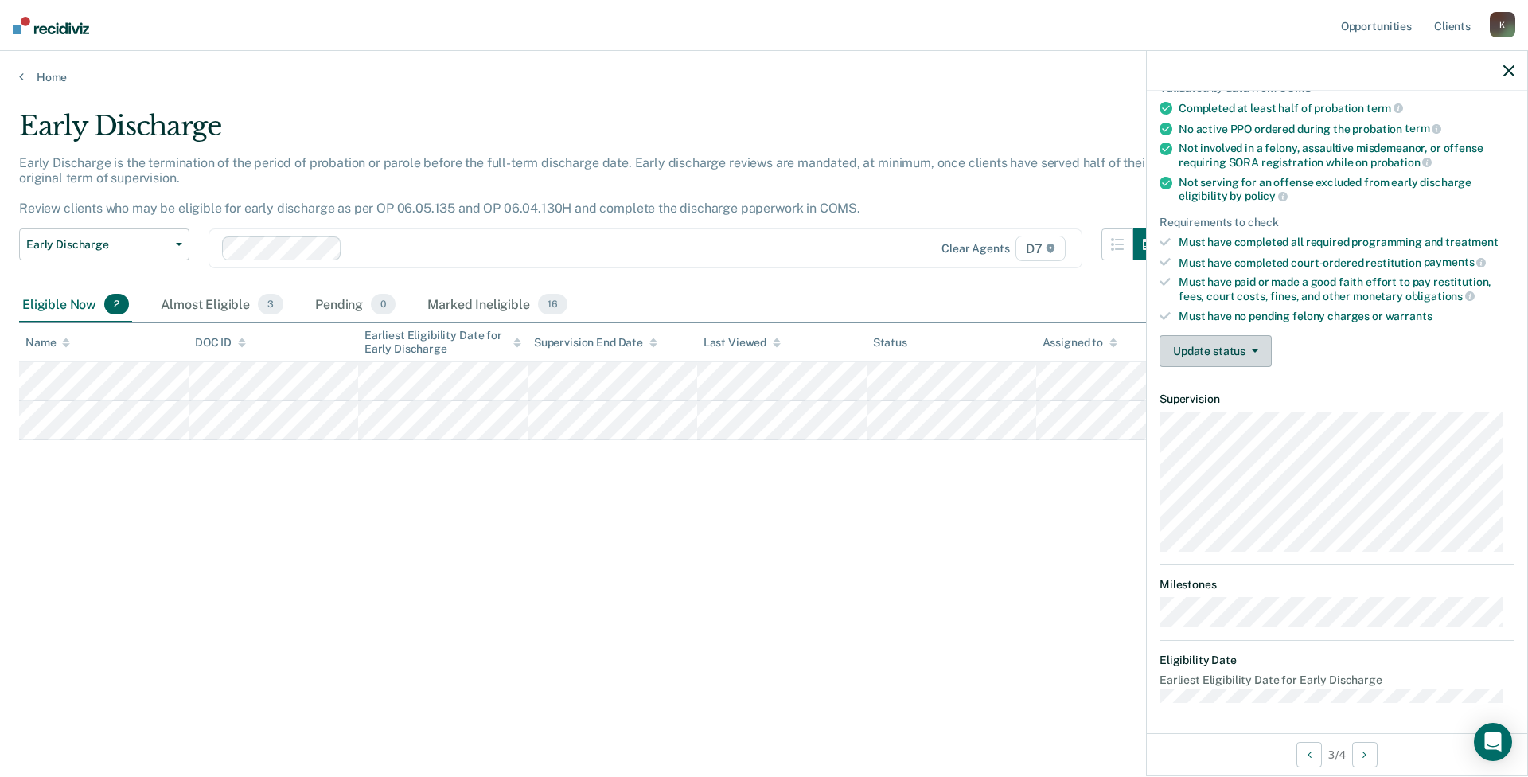
click at [1238, 352] on button "Update status" at bounding box center [1216, 351] width 112 height 32
click at [1222, 415] on button "Mark Ineligible" at bounding box center [1237, 414] width 154 height 25
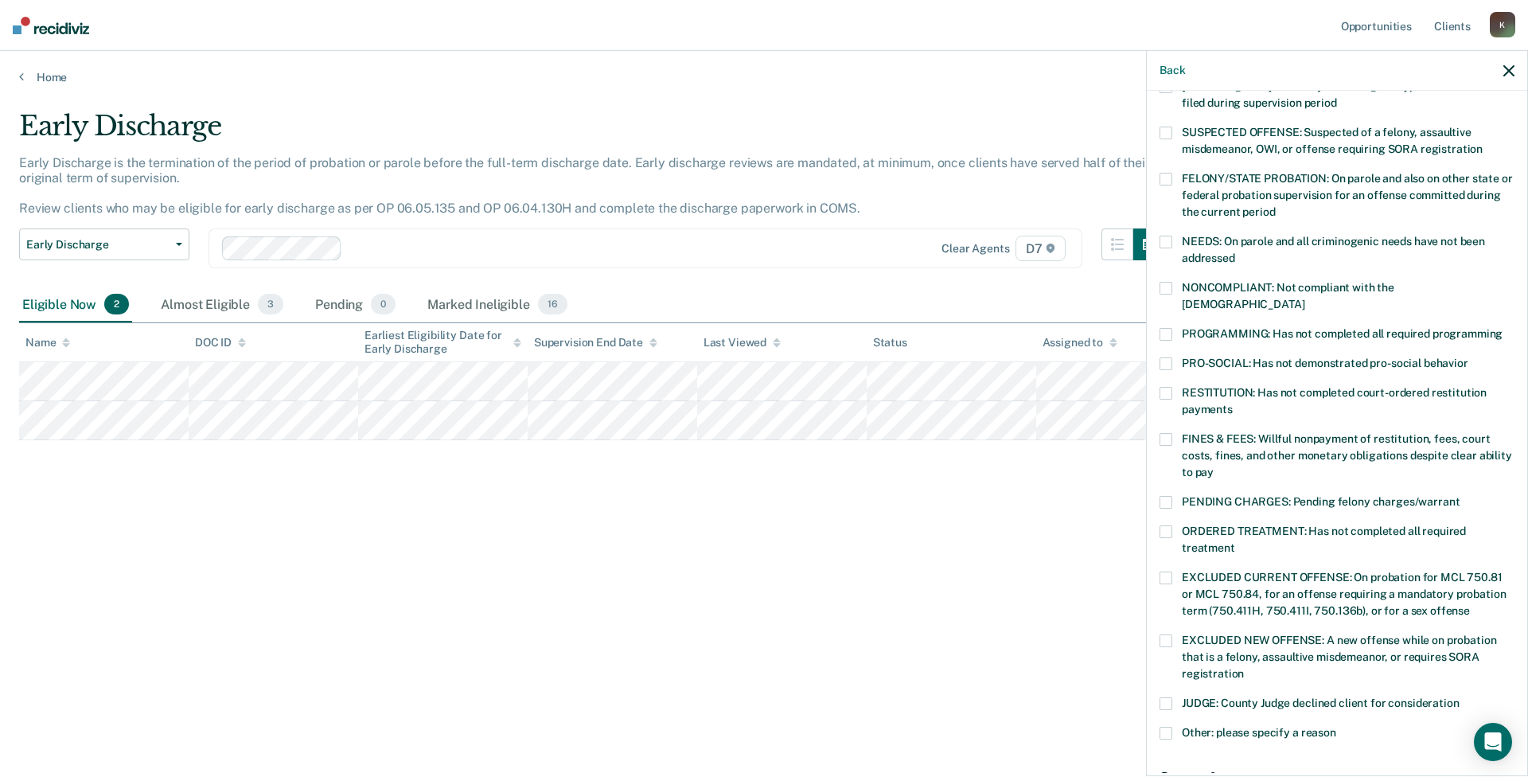
click at [1206, 386] on span "RESTITUTION: Has not completed court-ordered restitution payments" at bounding box center [1334, 400] width 305 height 29
click at [1196, 432] on span "FINES & FEES: Willful nonpayment of restitution, fees, court costs, fines, and …" at bounding box center [1347, 455] width 330 height 46
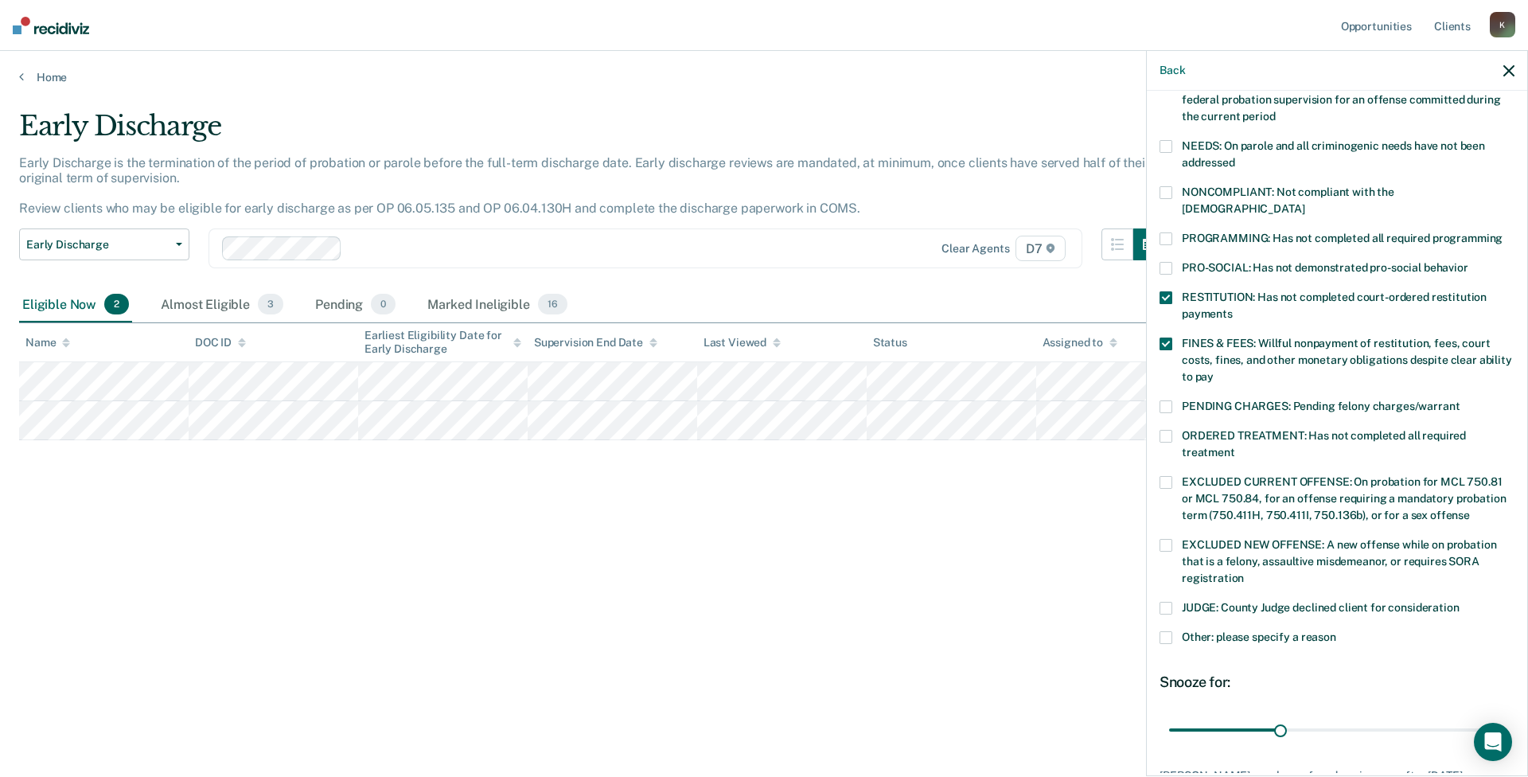
scroll to position [333, 0]
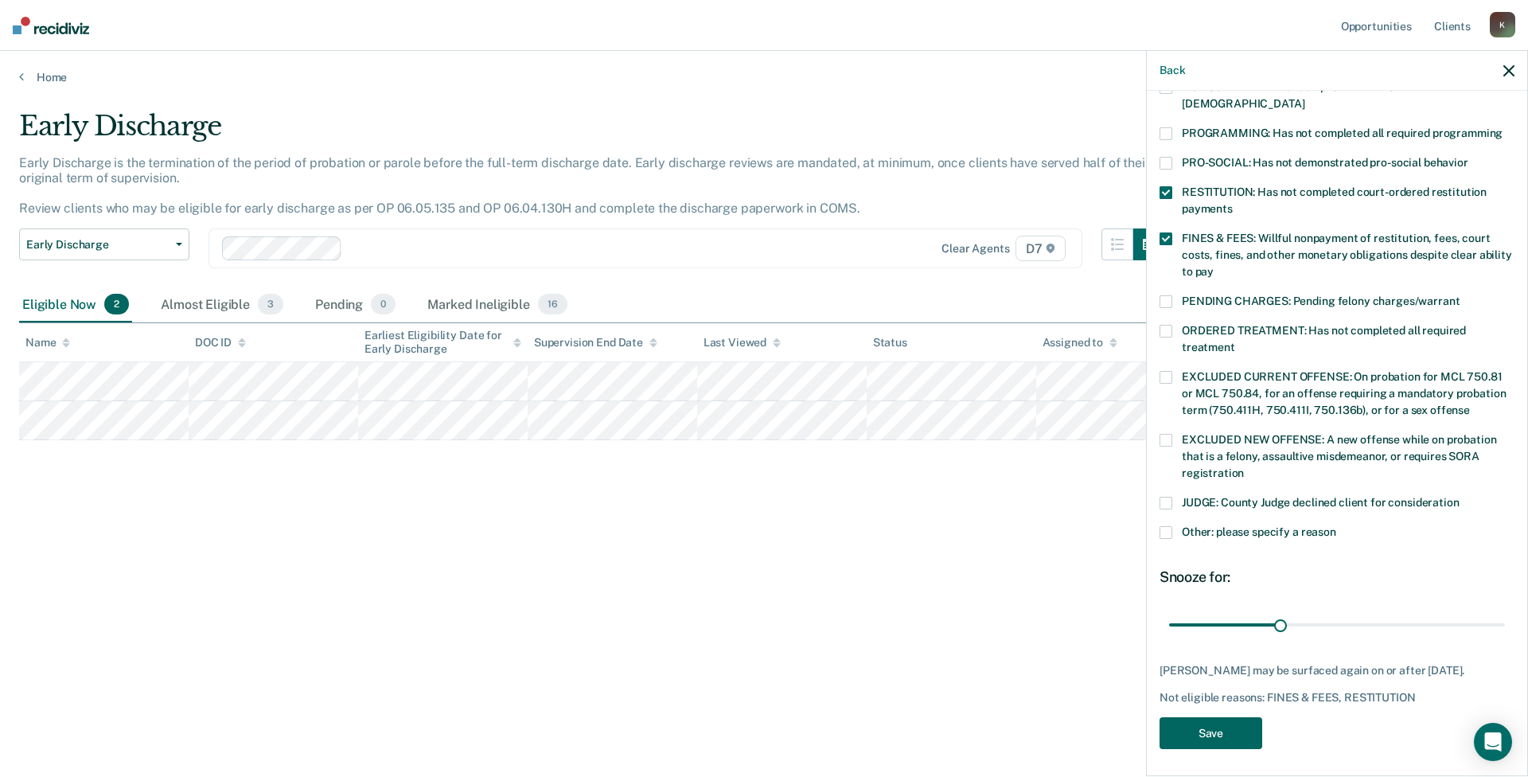
click at [1229, 733] on button "Save" at bounding box center [1211, 733] width 103 height 33
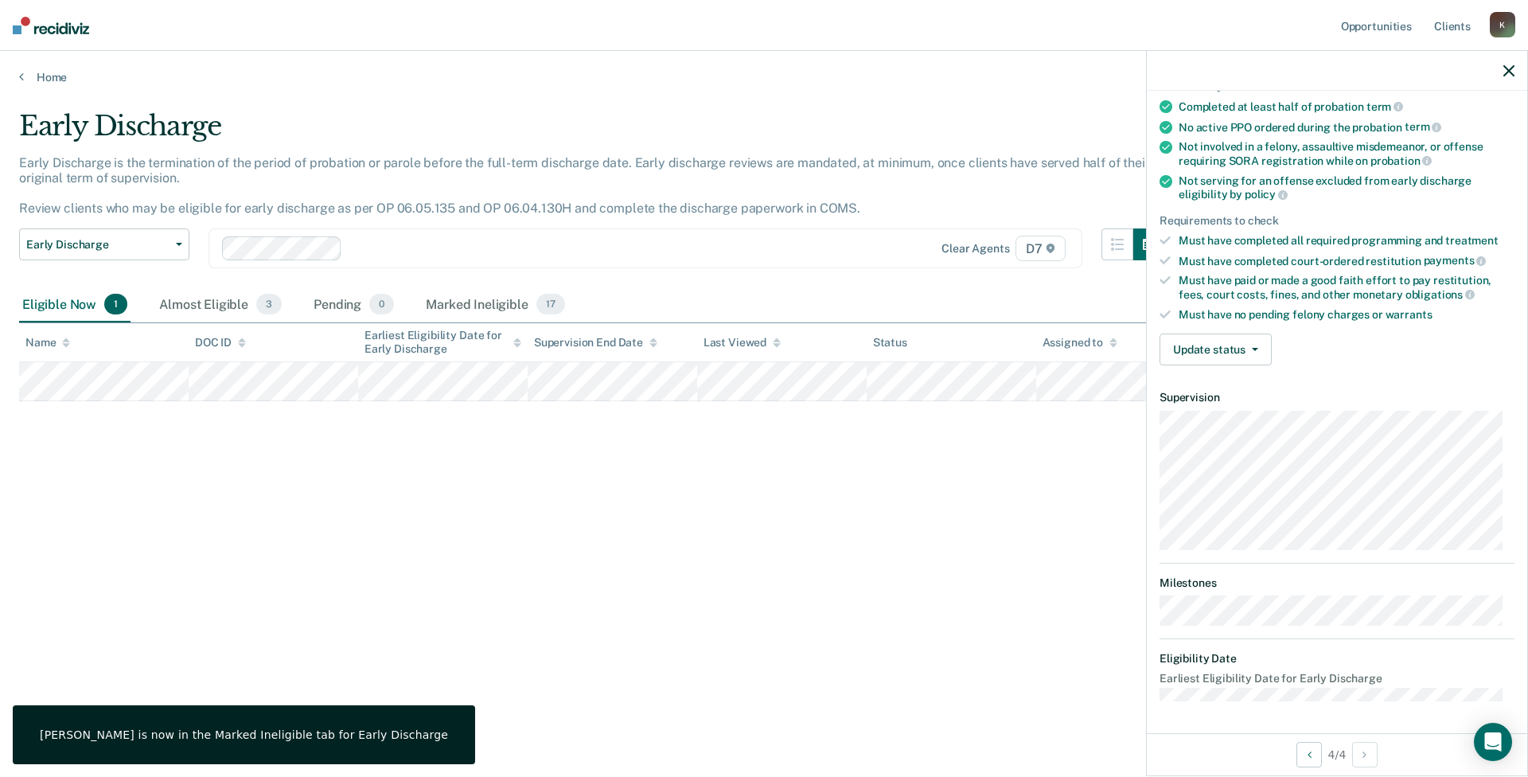
scroll to position [149, 0]
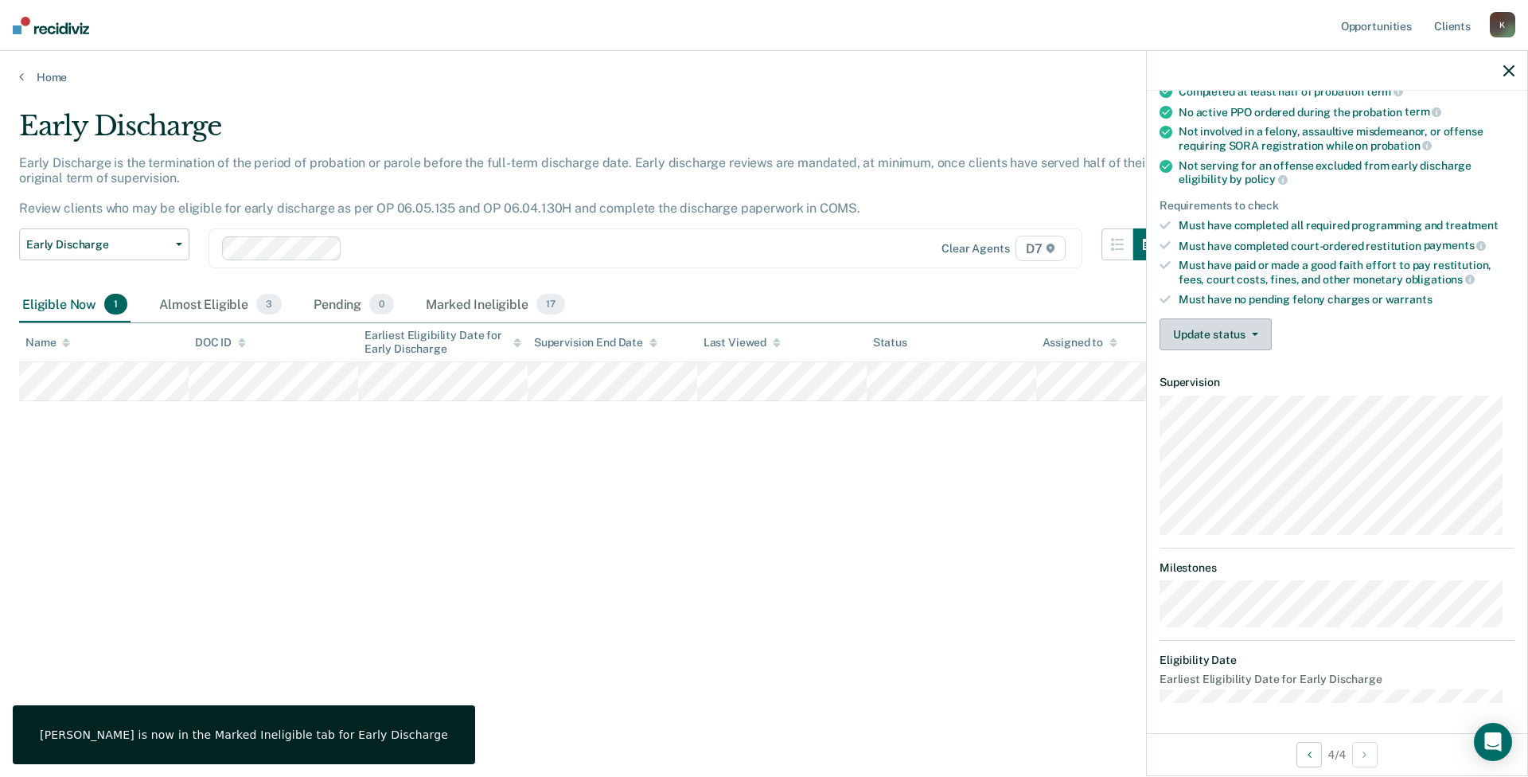
click at [1260, 336] on button "Update status" at bounding box center [1216, 334] width 112 height 32
click at [1239, 396] on button "Mark Ineligible" at bounding box center [1237, 397] width 154 height 25
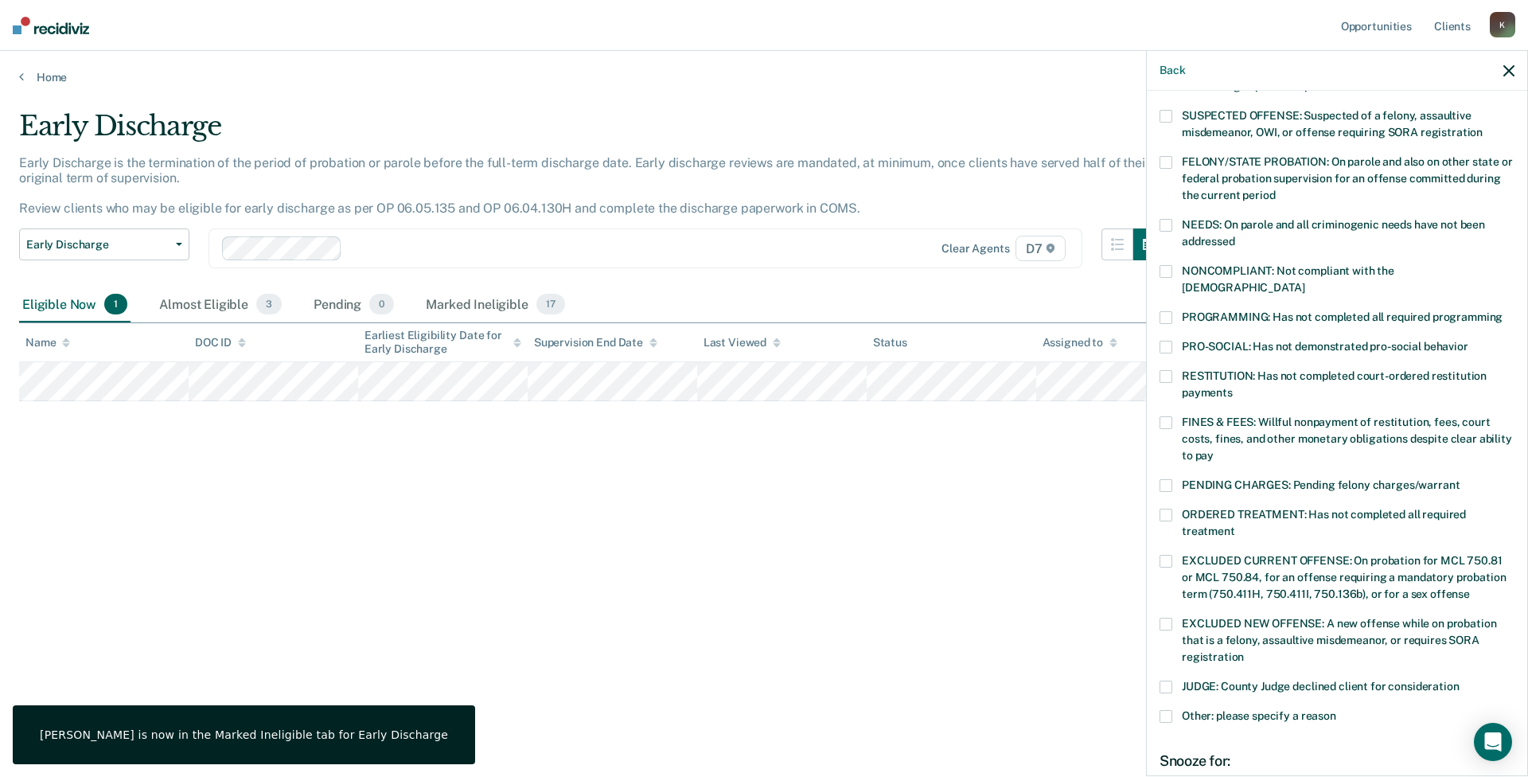
click at [1235, 310] on span "PROGRAMMING: Has not completed all required programming" at bounding box center [1342, 316] width 321 height 13
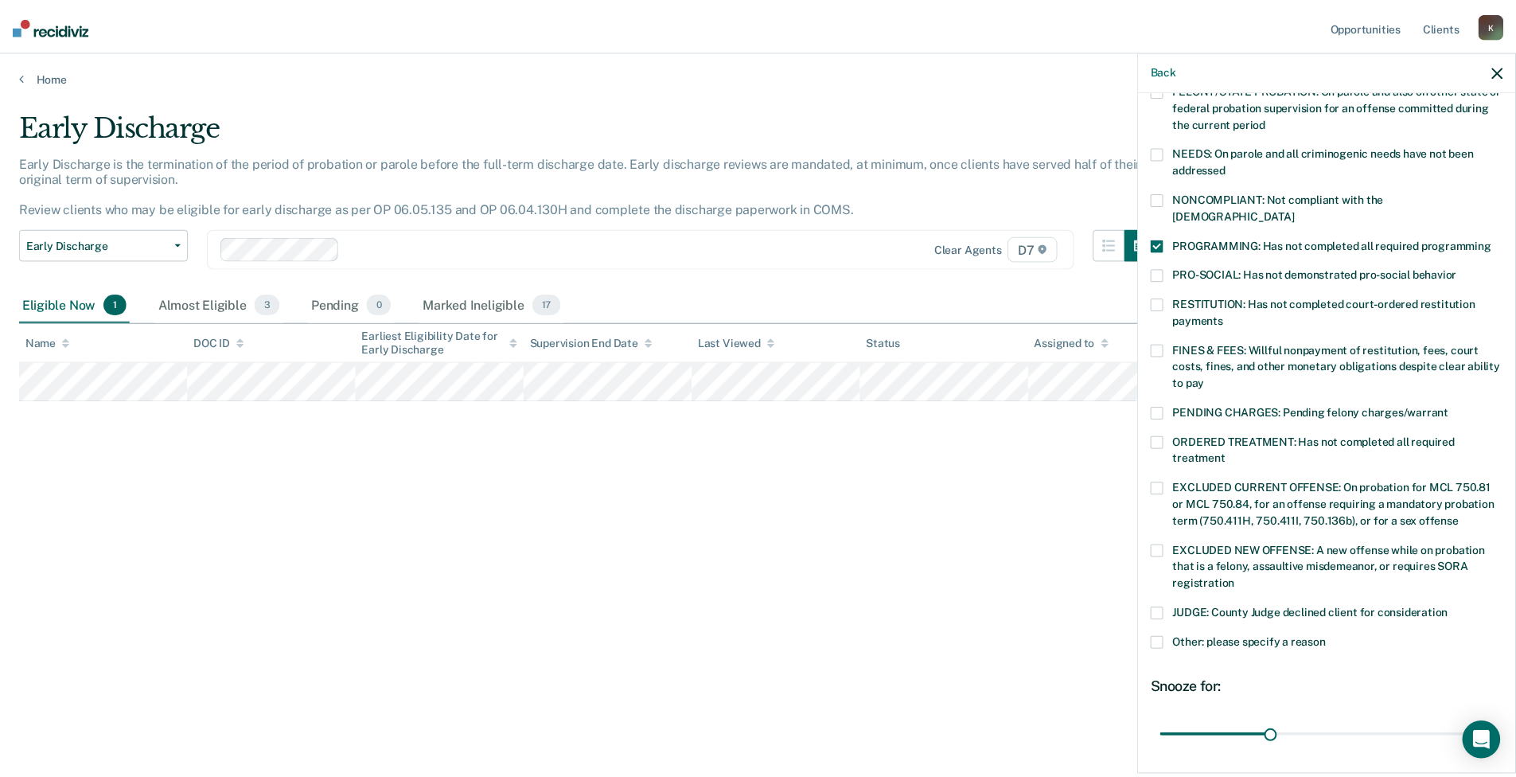
scroll to position [308, 0]
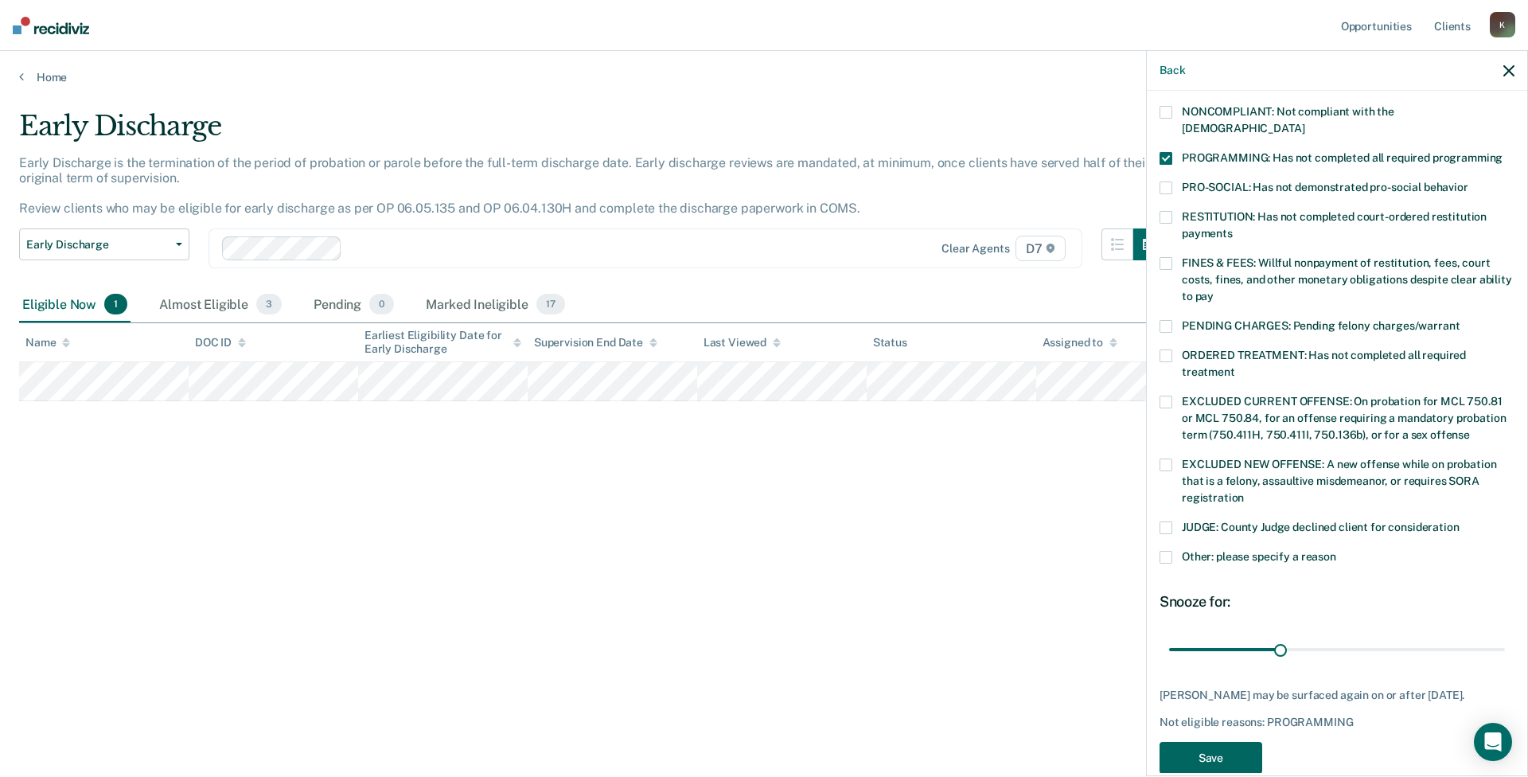
click at [1224, 760] on button "Save" at bounding box center [1211, 758] width 103 height 33
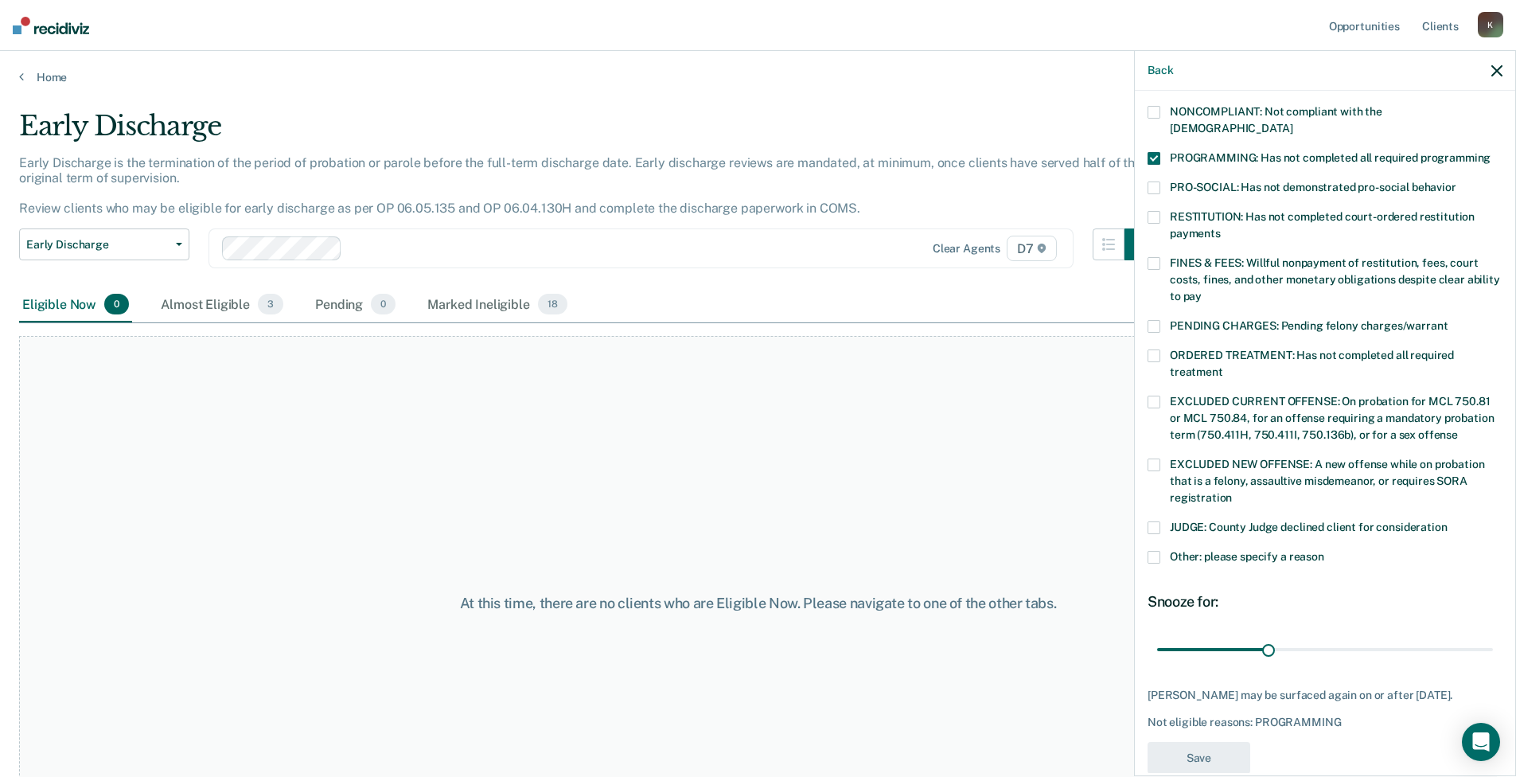
scroll to position [267, 0]
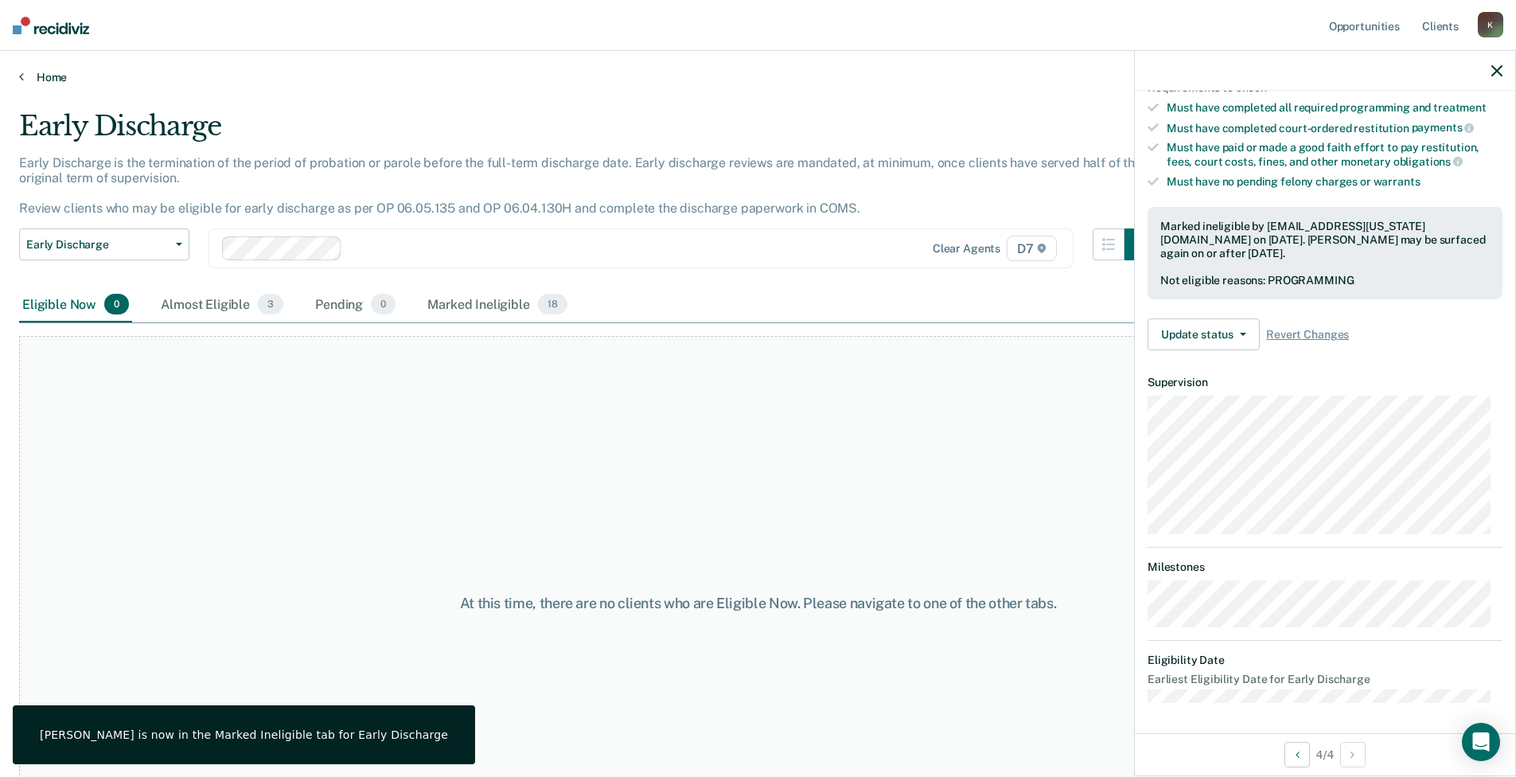
click at [33, 83] on link "Home" at bounding box center [758, 77] width 1478 height 14
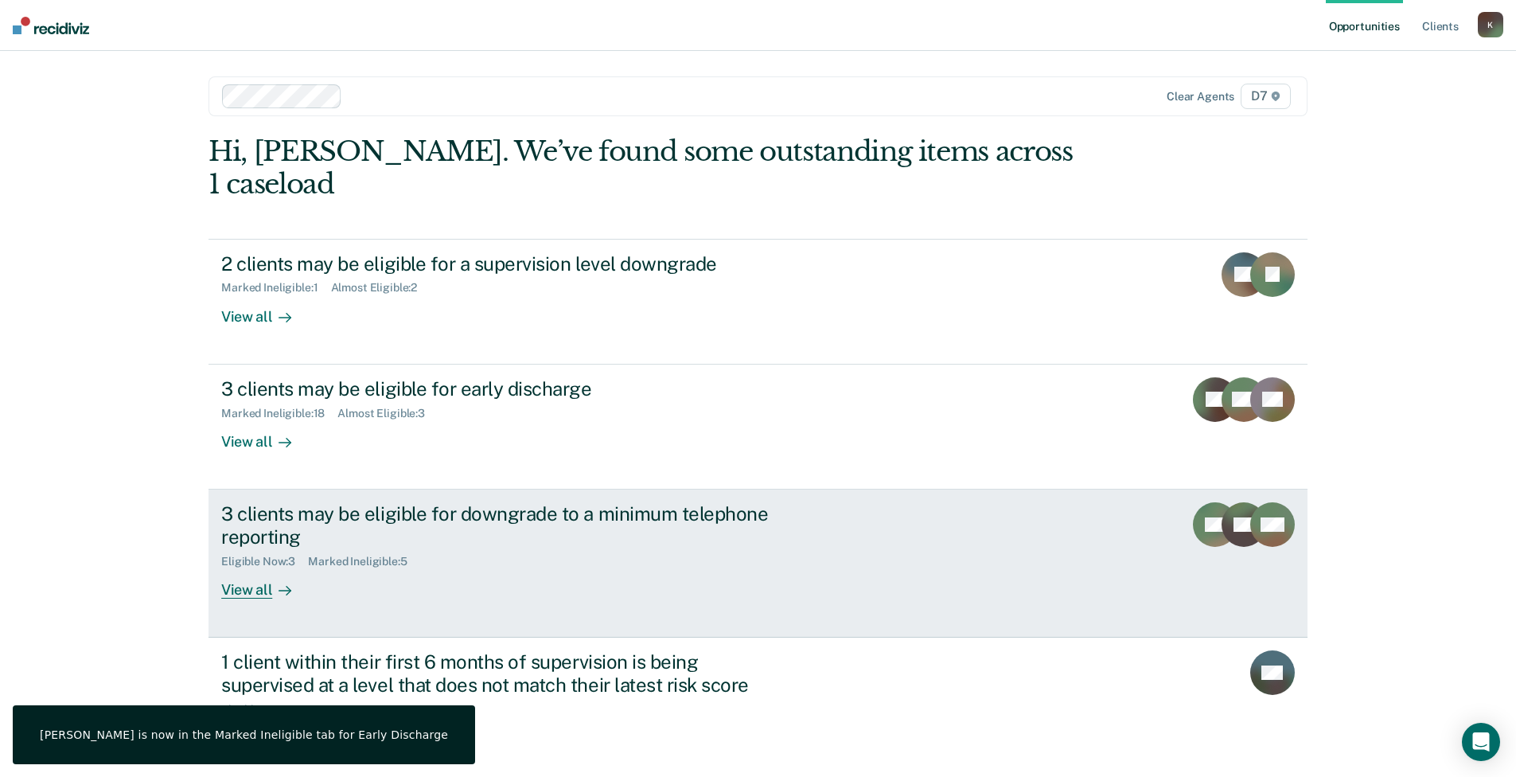
click at [351, 505] on div "3 clients may be eligible for downgrade to a minimum telephone reporting" at bounding box center [500, 525] width 559 height 46
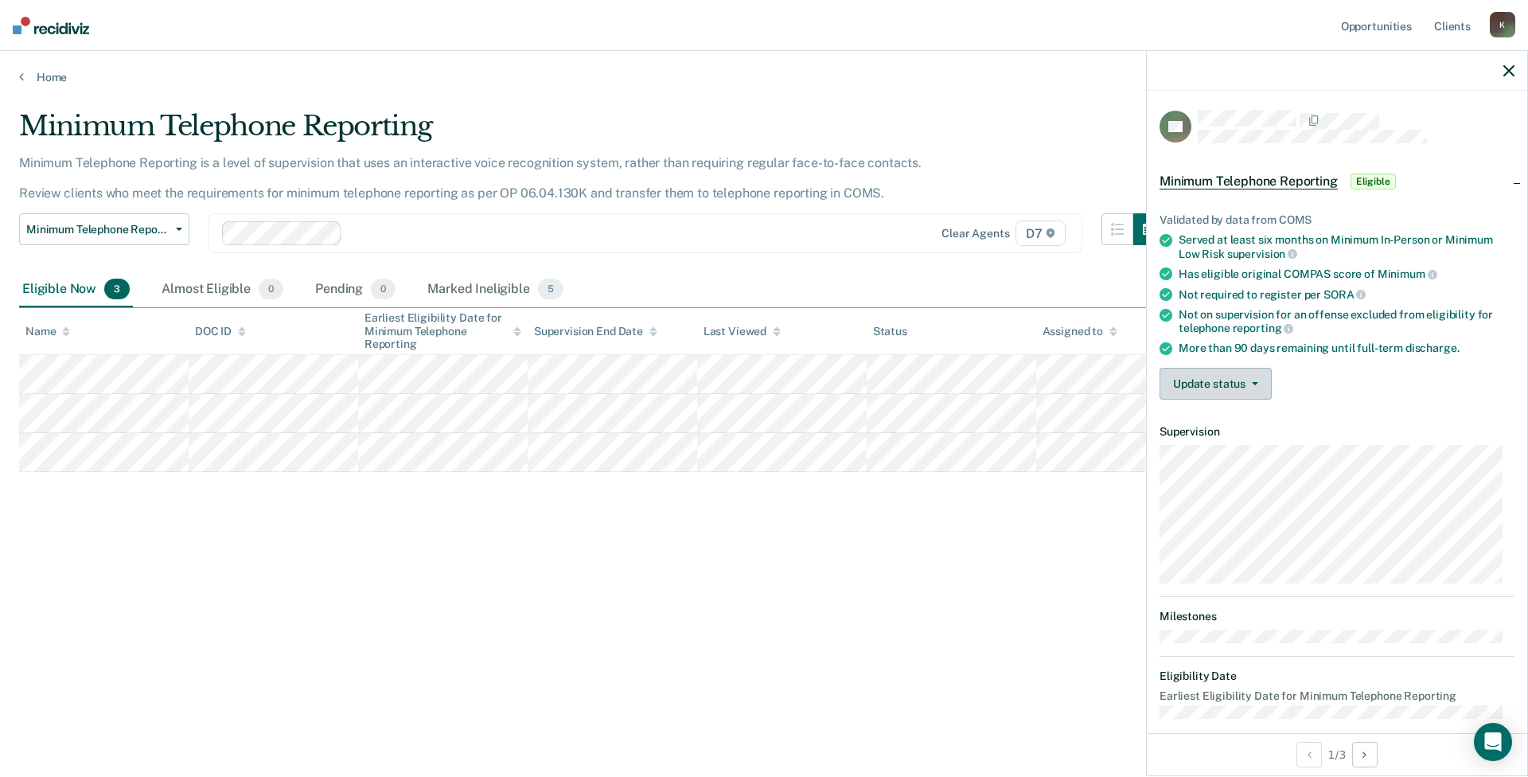
click at [1183, 380] on button "Update status" at bounding box center [1216, 384] width 112 height 32
click at [1203, 450] on button "Mark Ineligible" at bounding box center [1237, 447] width 154 height 25
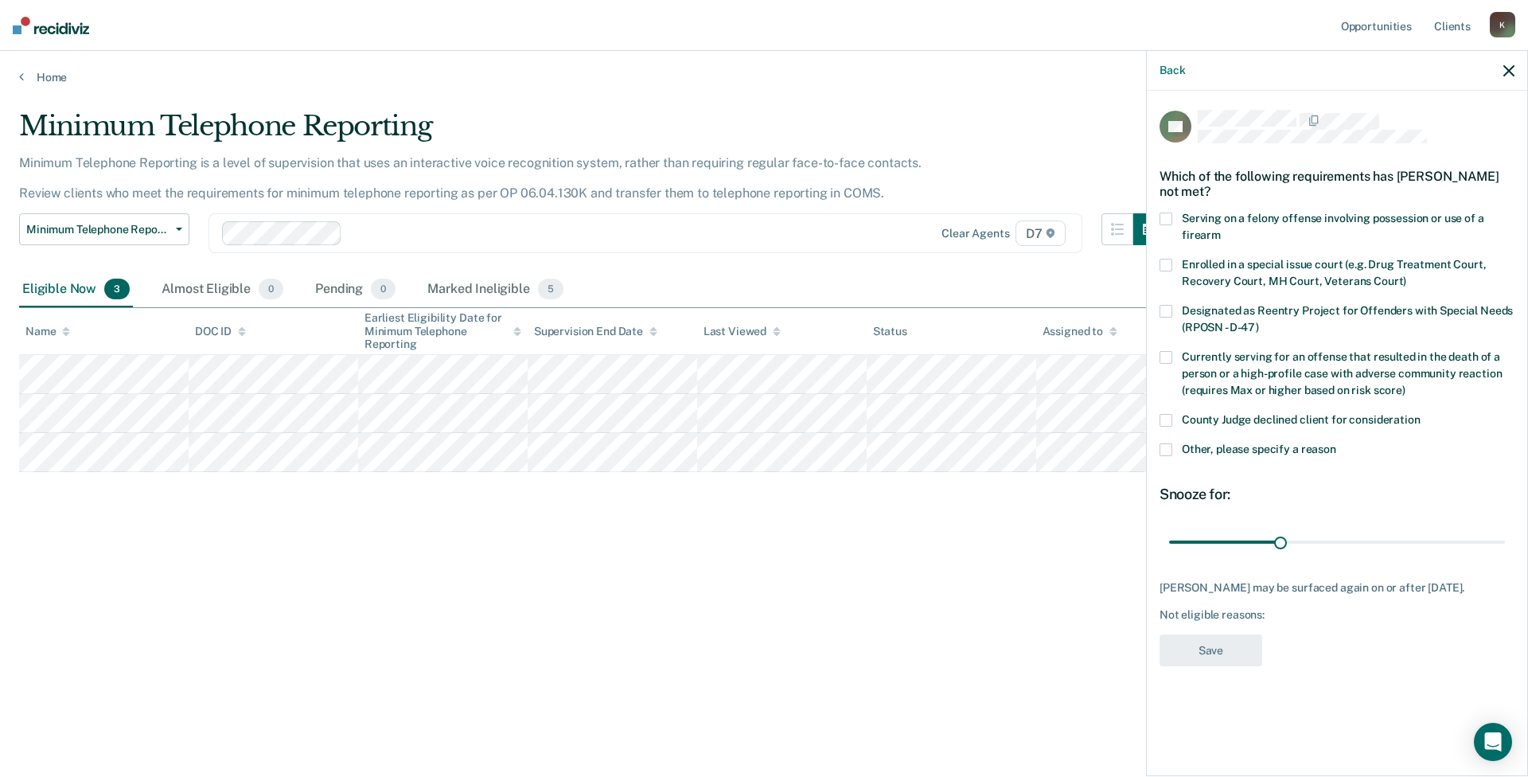
click at [1215, 444] on span "Other, please specify a reason" at bounding box center [1259, 448] width 154 height 13
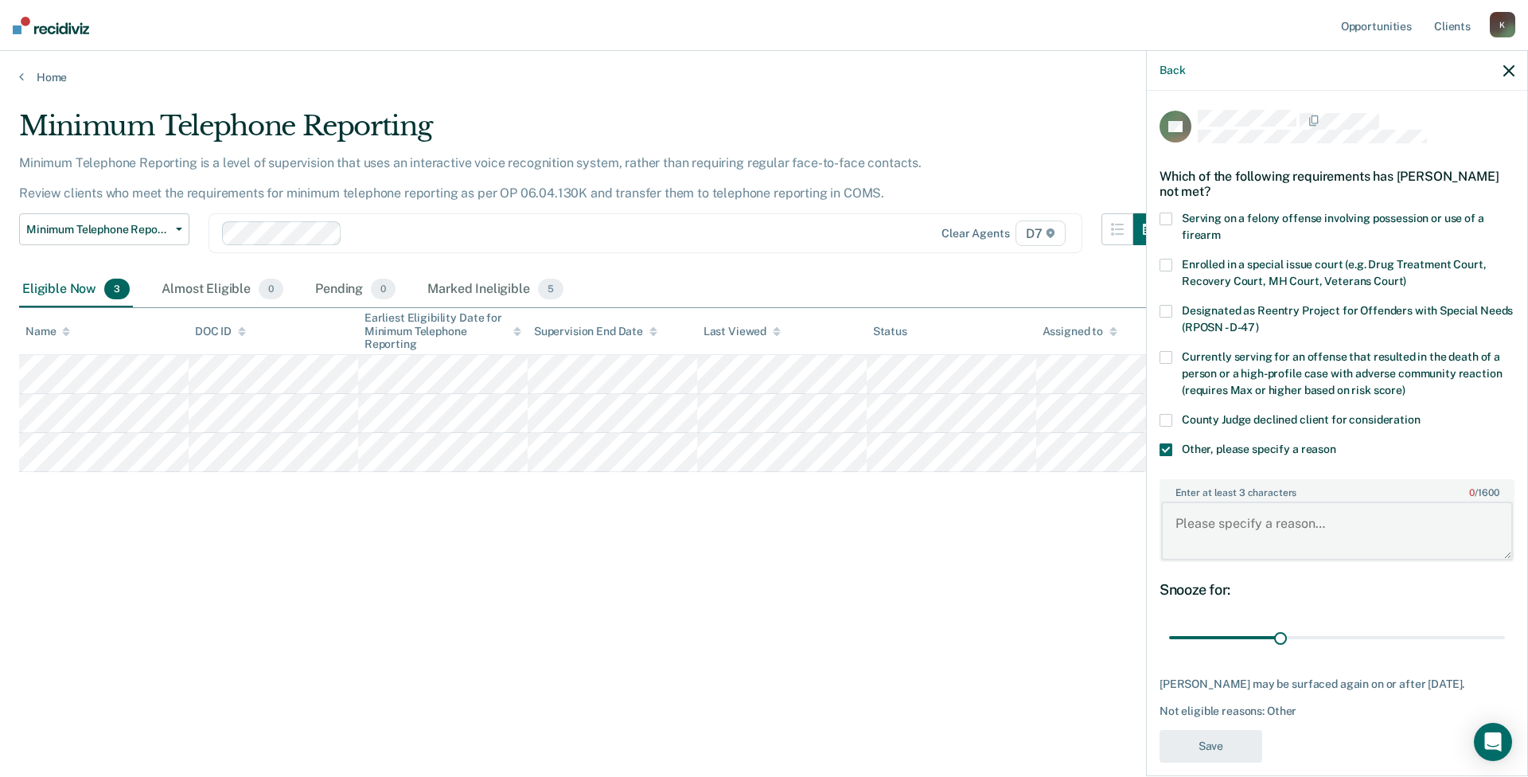
click at [1202, 505] on textarea "Enter at least 3 characters 0 / 1600" at bounding box center [1337, 530] width 352 height 59
type textarea "The defendant owes"
click at [1166, 69] on button "Back" at bounding box center [1172, 71] width 25 height 14
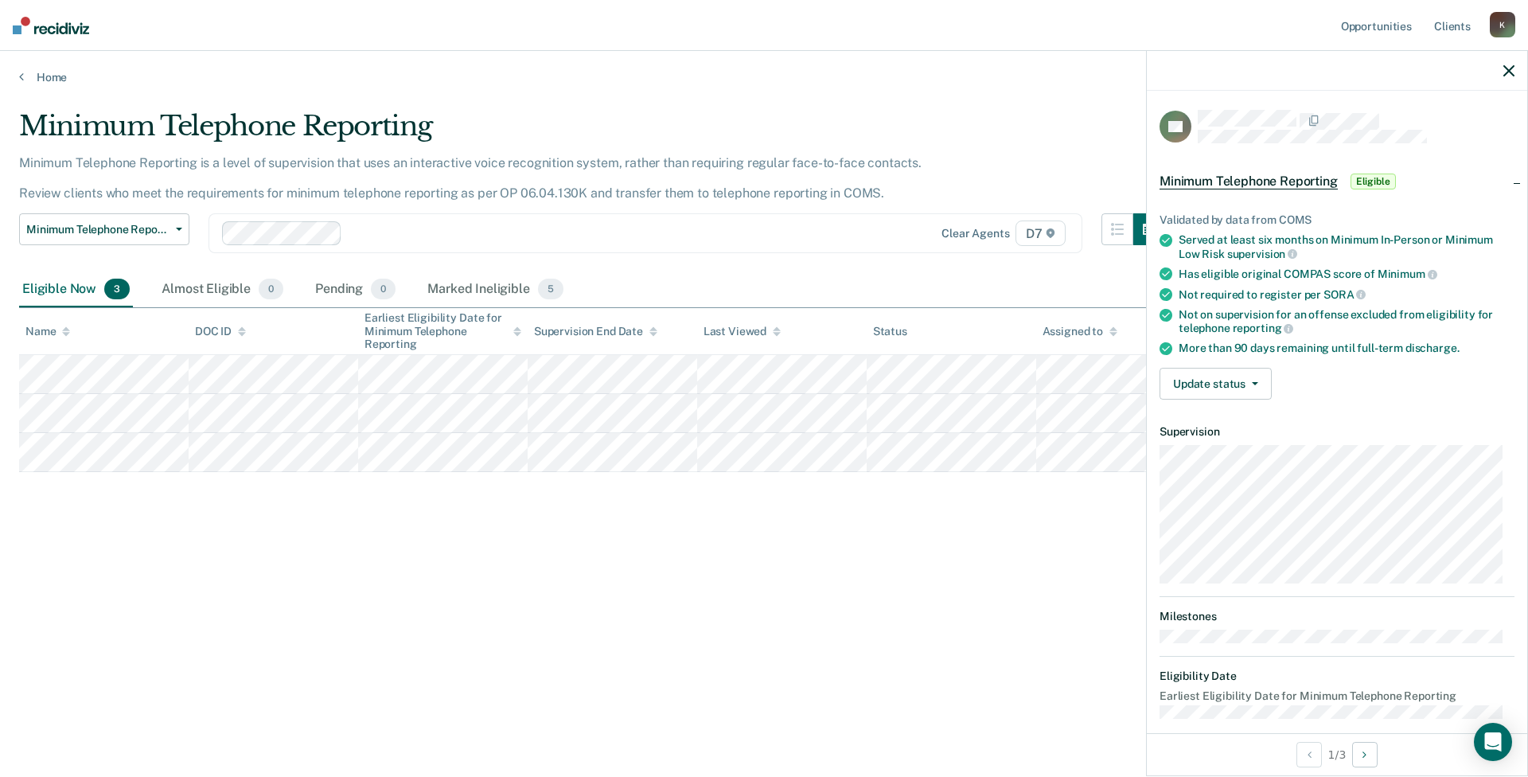
click at [1511, 68] on icon "button" at bounding box center [1508, 70] width 11 height 11
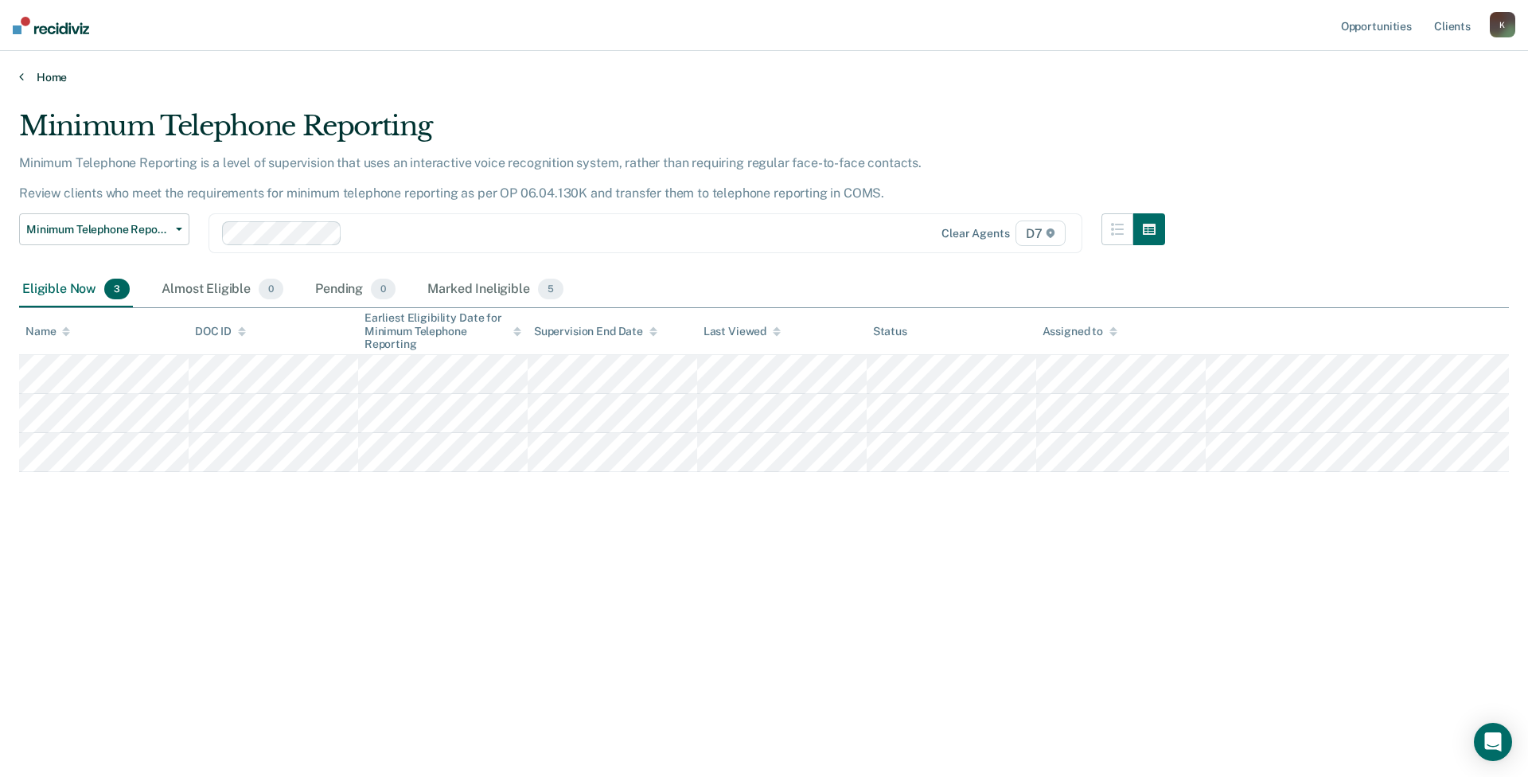
click at [45, 76] on link "Home" at bounding box center [764, 77] width 1490 height 14
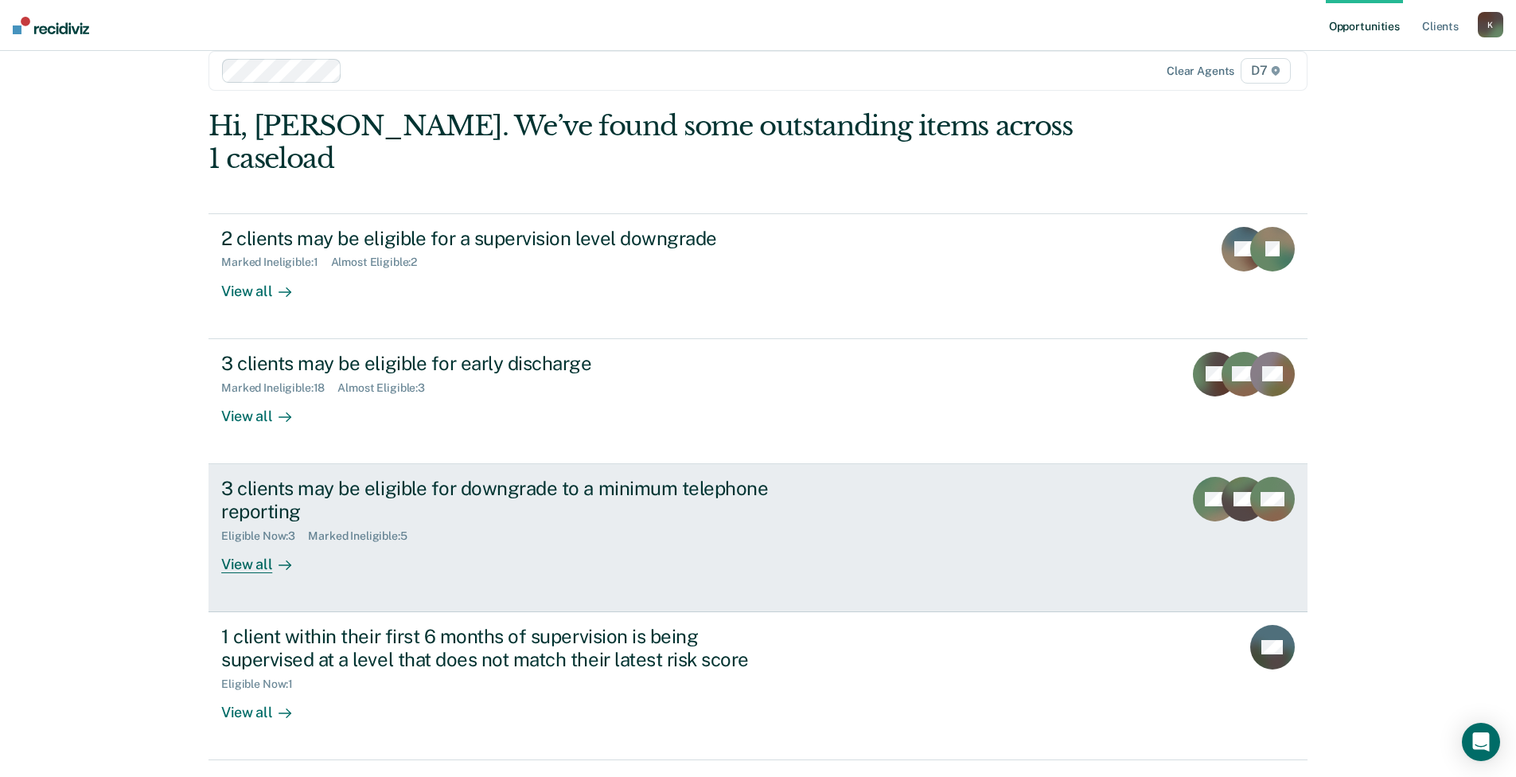
scroll to position [40, 0]
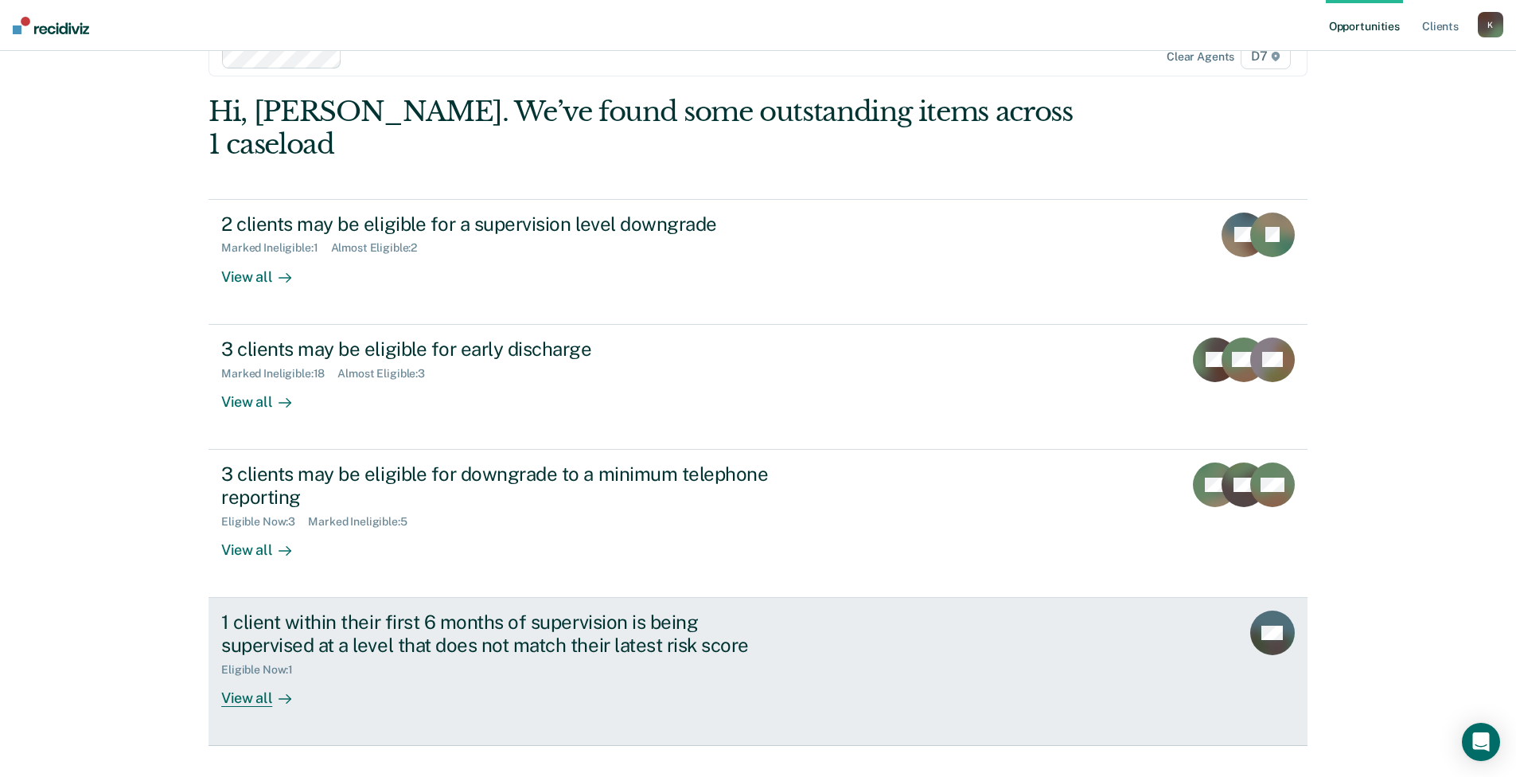
click at [594, 616] on div "1 client within their first 6 months of supervision is being supervised at a le…" at bounding box center [500, 633] width 559 height 46
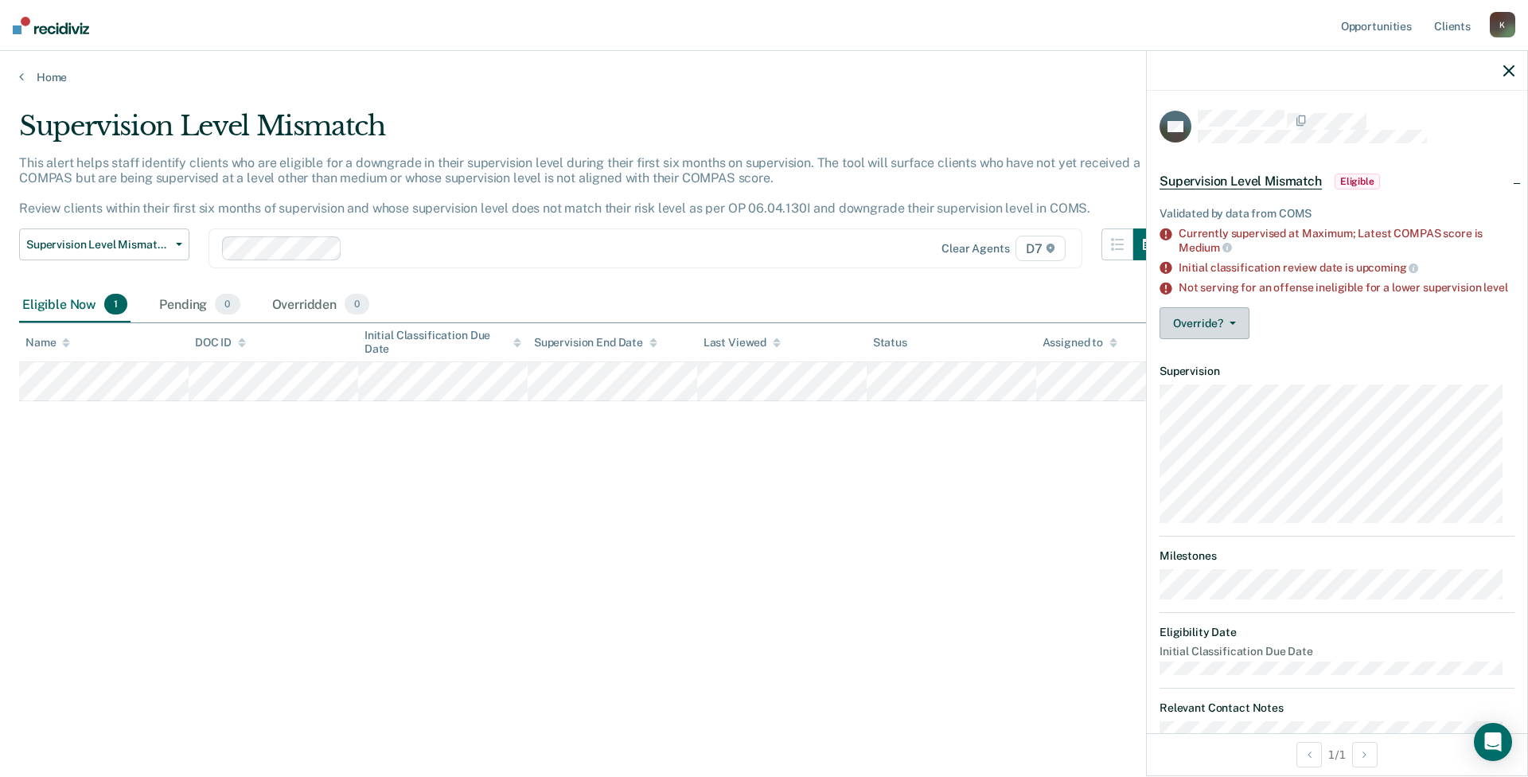
click at [1218, 326] on button "Override?" at bounding box center [1205, 323] width 90 height 32
click at [1439, 376] on dt "Supervision" at bounding box center [1337, 371] width 355 height 14
click at [1244, 337] on button "Override?" at bounding box center [1205, 323] width 90 height 32
click at [1440, 331] on div "Override? [PERSON_NAME] Mark Overridden" at bounding box center [1337, 323] width 355 height 32
click at [391, 503] on div "Supervision Level Mismatch This alert helps staff identify clients who are elig…" at bounding box center [764, 384] width 1490 height 548
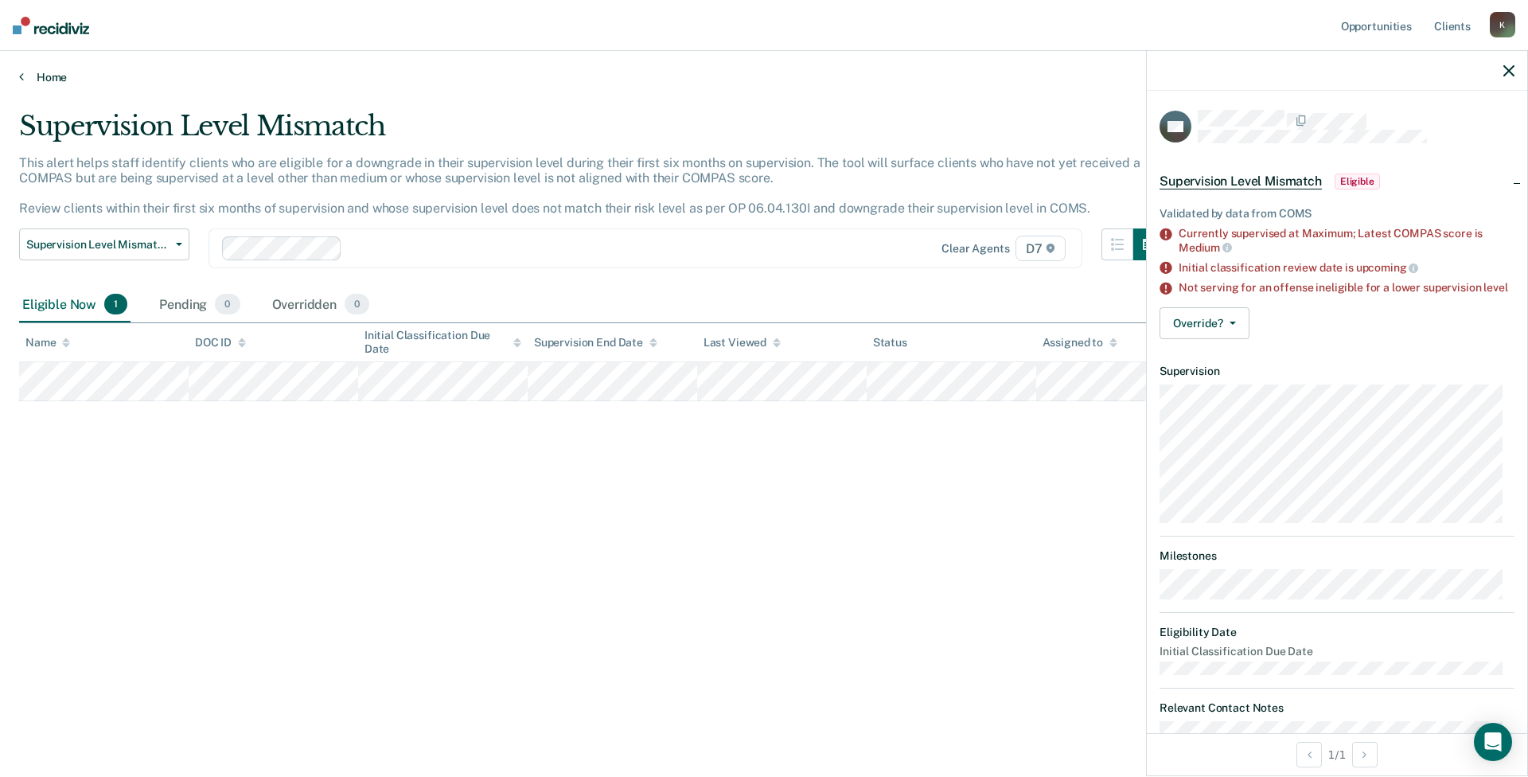
click at [29, 78] on link "Home" at bounding box center [764, 77] width 1490 height 14
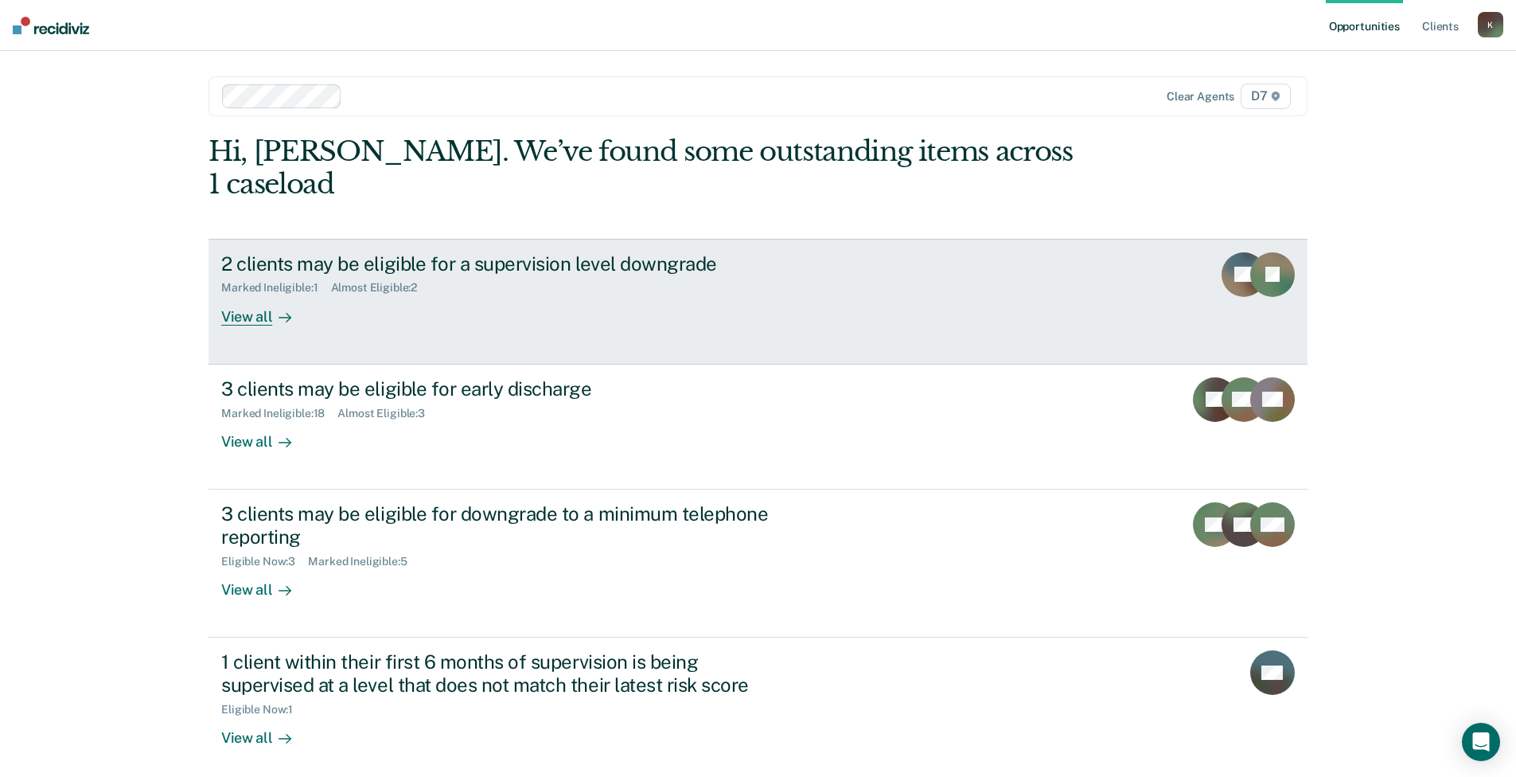
click at [435, 295] on link "2 clients may be eligible for a supervision level downgrade Marked Ineligible :…" at bounding box center [758, 302] width 1099 height 126
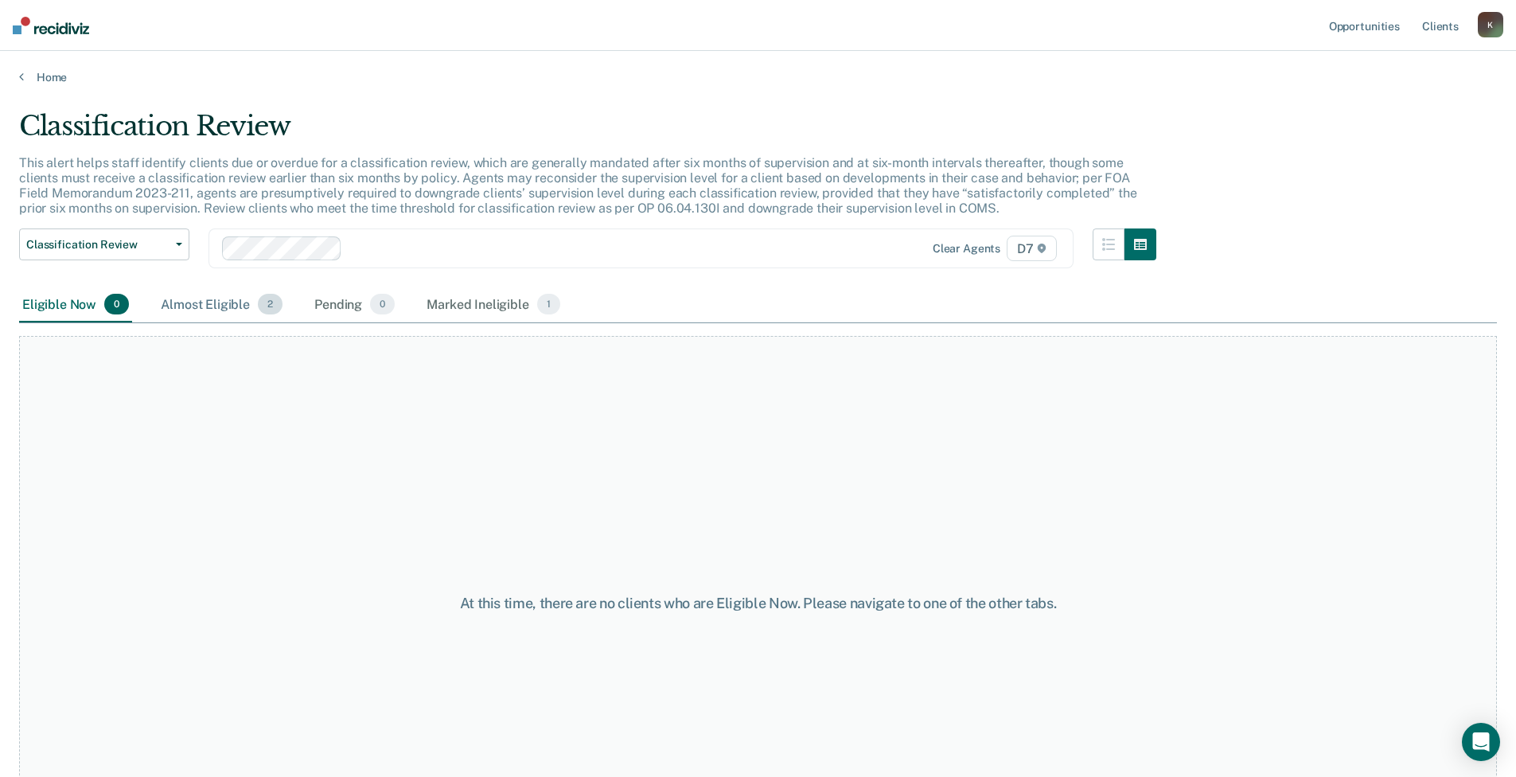
click at [218, 302] on div "Almost Eligible 2" at bounding box center [222, 304] width 128 height 35
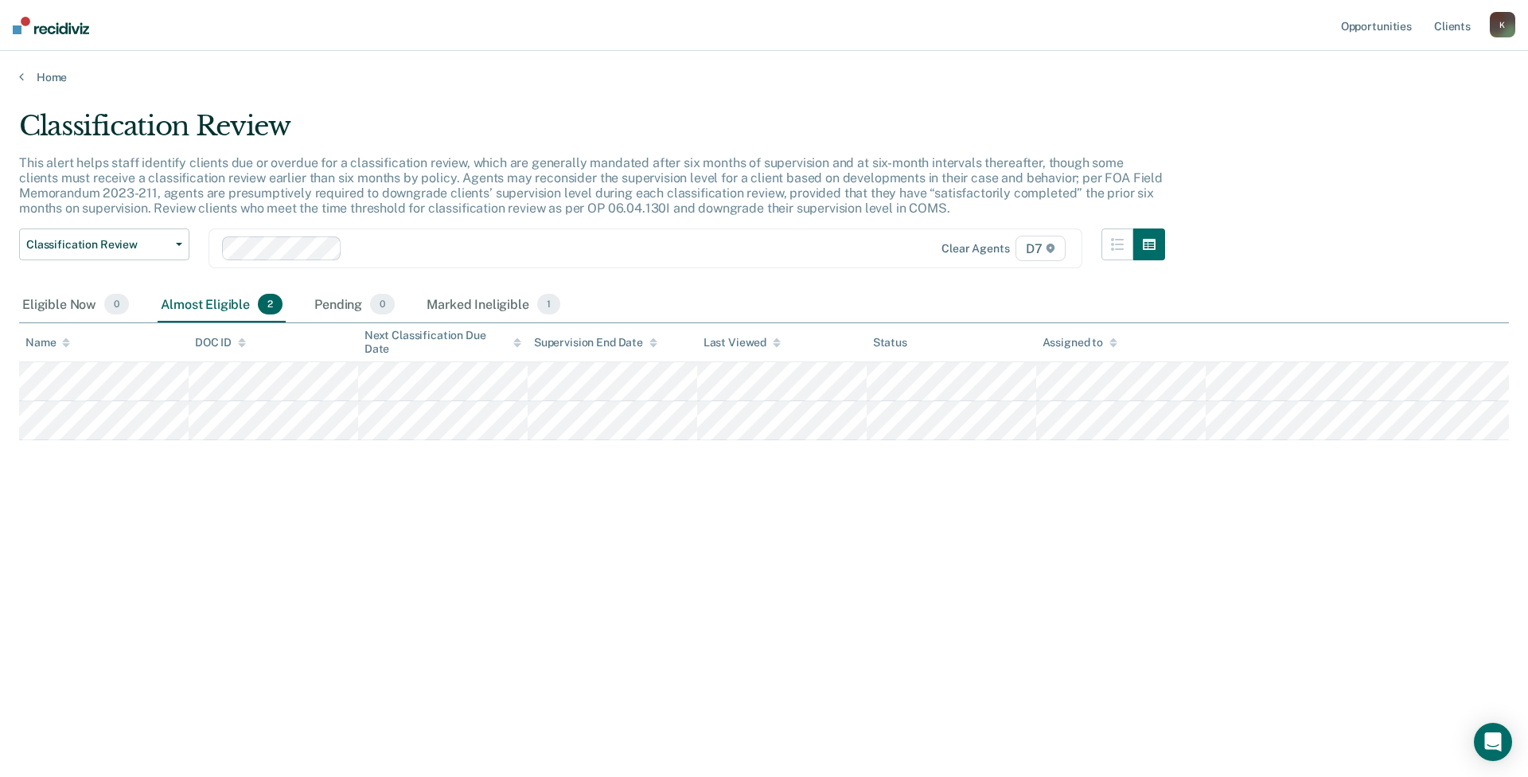
click at [941, 612] on div "Classification Review This alert helps staff identify clients due or overdue fo…" at bounding box center [764, 384] width 1490 height 548
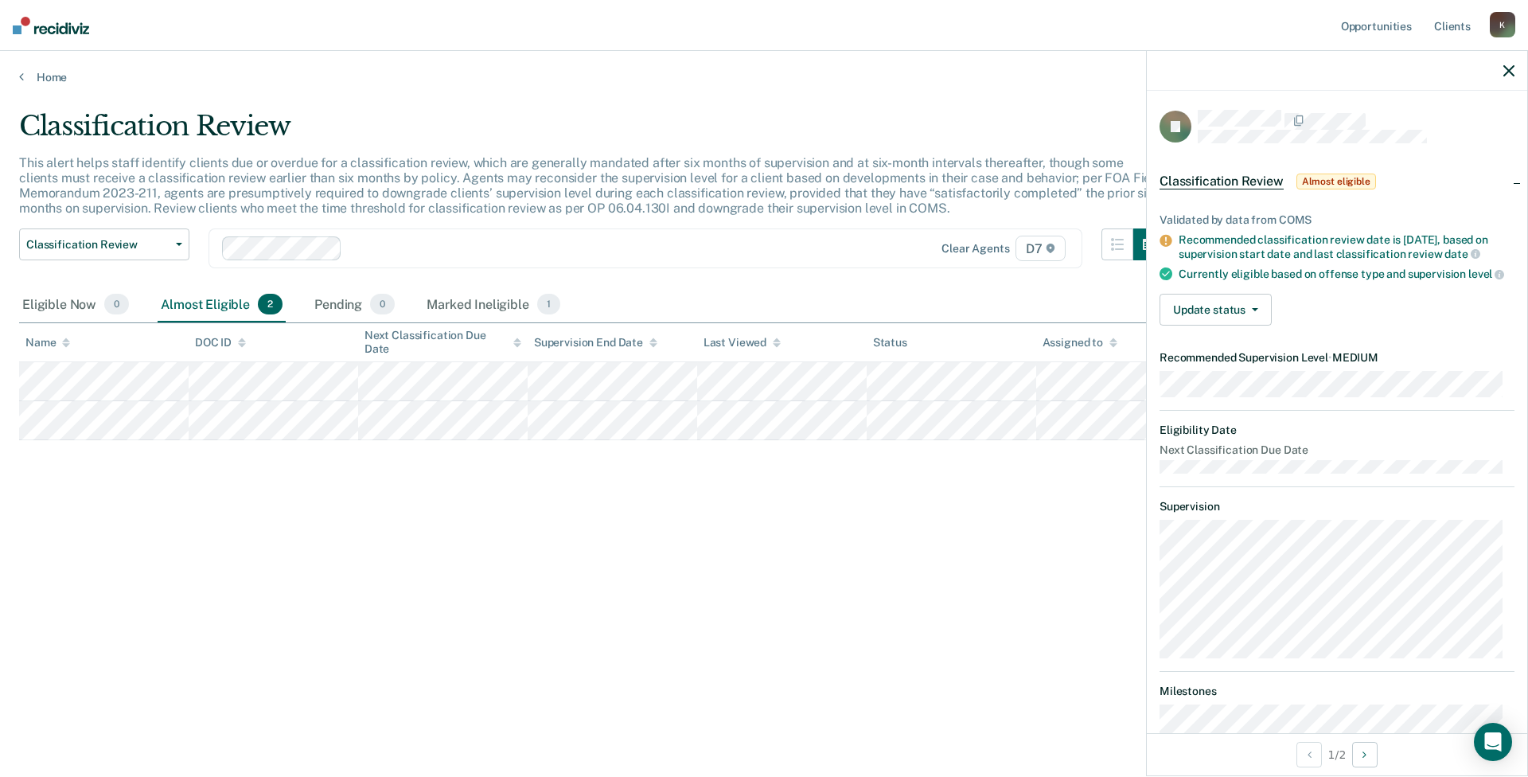
click at [910, 566] on div "Classification Review This alert helps staff identify clients due or overdue fo…" at bounding box center [764, 384] width 1490 height 548
click at [10, 78] on div "Home" at bounding box center [764, 67] width 1528 height 33
click at [41, 76] on link "Home" at bounding box center [764, 77] width 1490 height 14
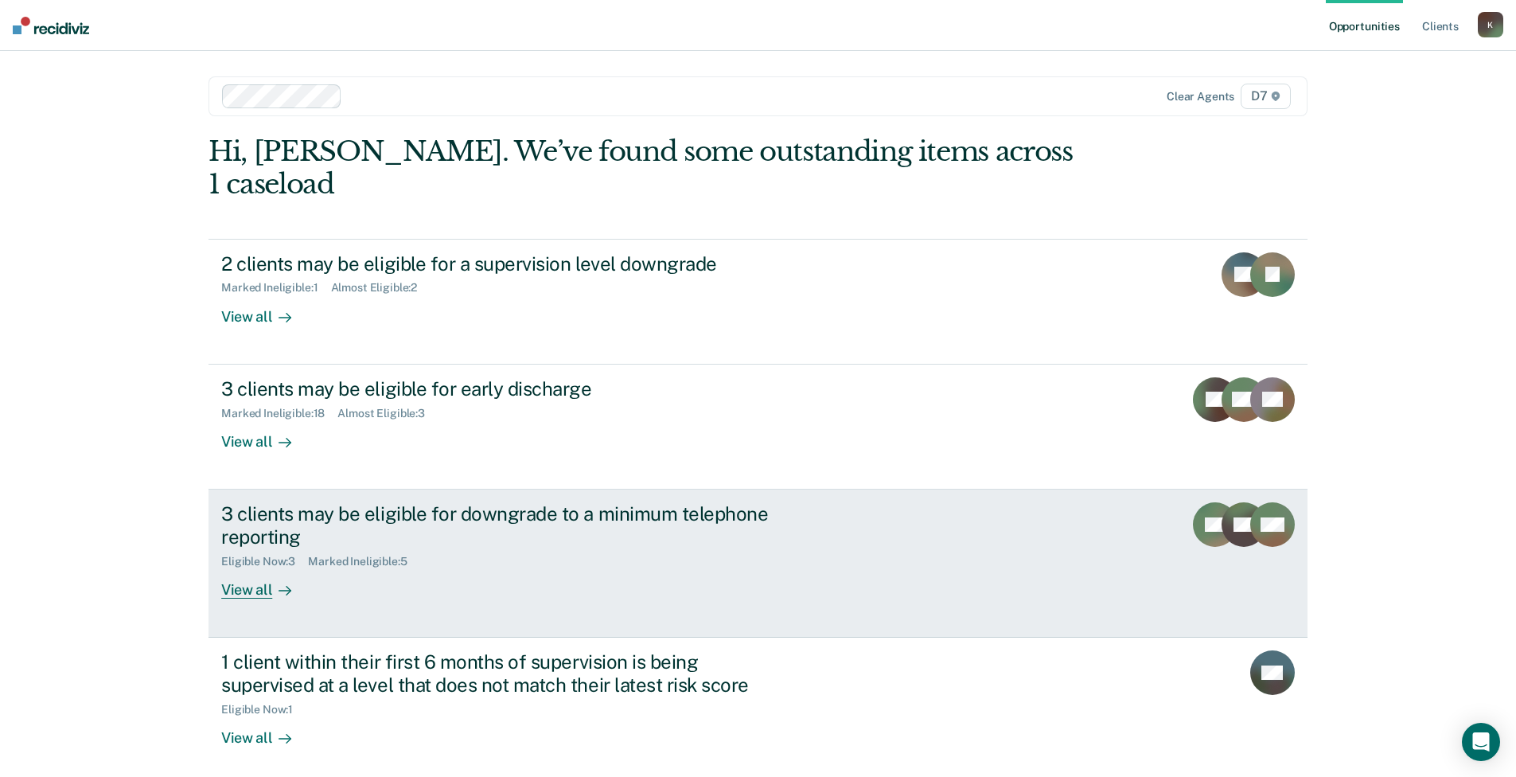
click at [414, 555] on div "Marked Ineligible : 5" at bounding box center [363, 562] width 111 height 14
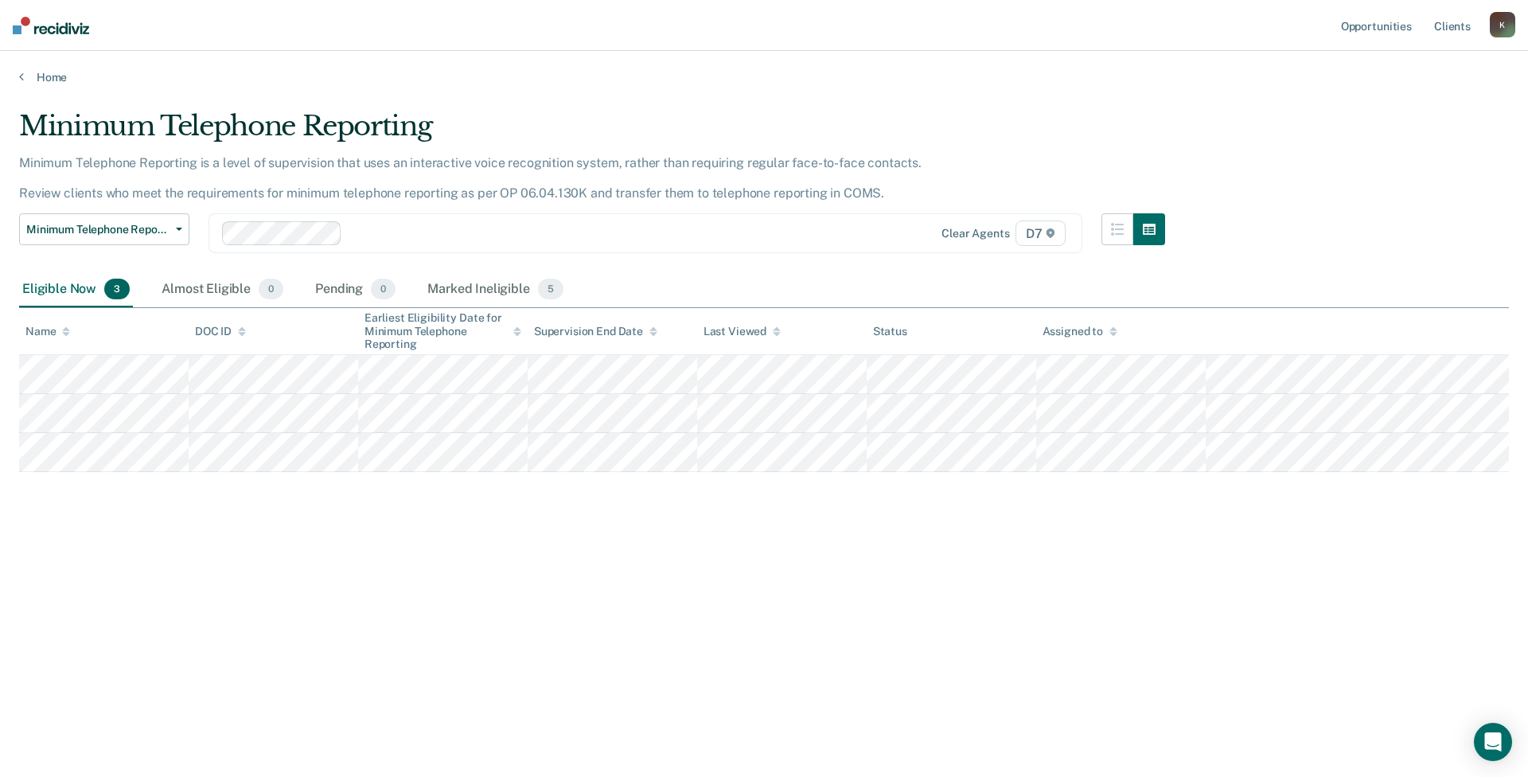
click at [571, 645] on div "Minimum Telephone Reporting Minimum Telephone Reporting is a level of supervisi…" at bounding box center [764, 384] width 1490 height 548
click at [700, 585] on div "Minimum Telephone Reporting Minimum Telephone Reporting is a level of supervisi…" at bounding box center [764, 384] width 1490 height 548
click at [855, 618] on div "Minimum Telephone Reporting Minimum Telephone Reporting is a level of supervisi…" at bounding box center [764, 384] width 1490 height 548
click at [735, 563] on div "Minimum Telephone Reporting Minimum Telephone Reporting is a level of supervisi…" at bounding box center [764, 384] width 1490 height 548
click at [694, 540] on div "Minimum Telephone Reporting Minimum Telephone Reporting is a level of supervisi…" at bounding box center [764, 384] width 1490 height 548
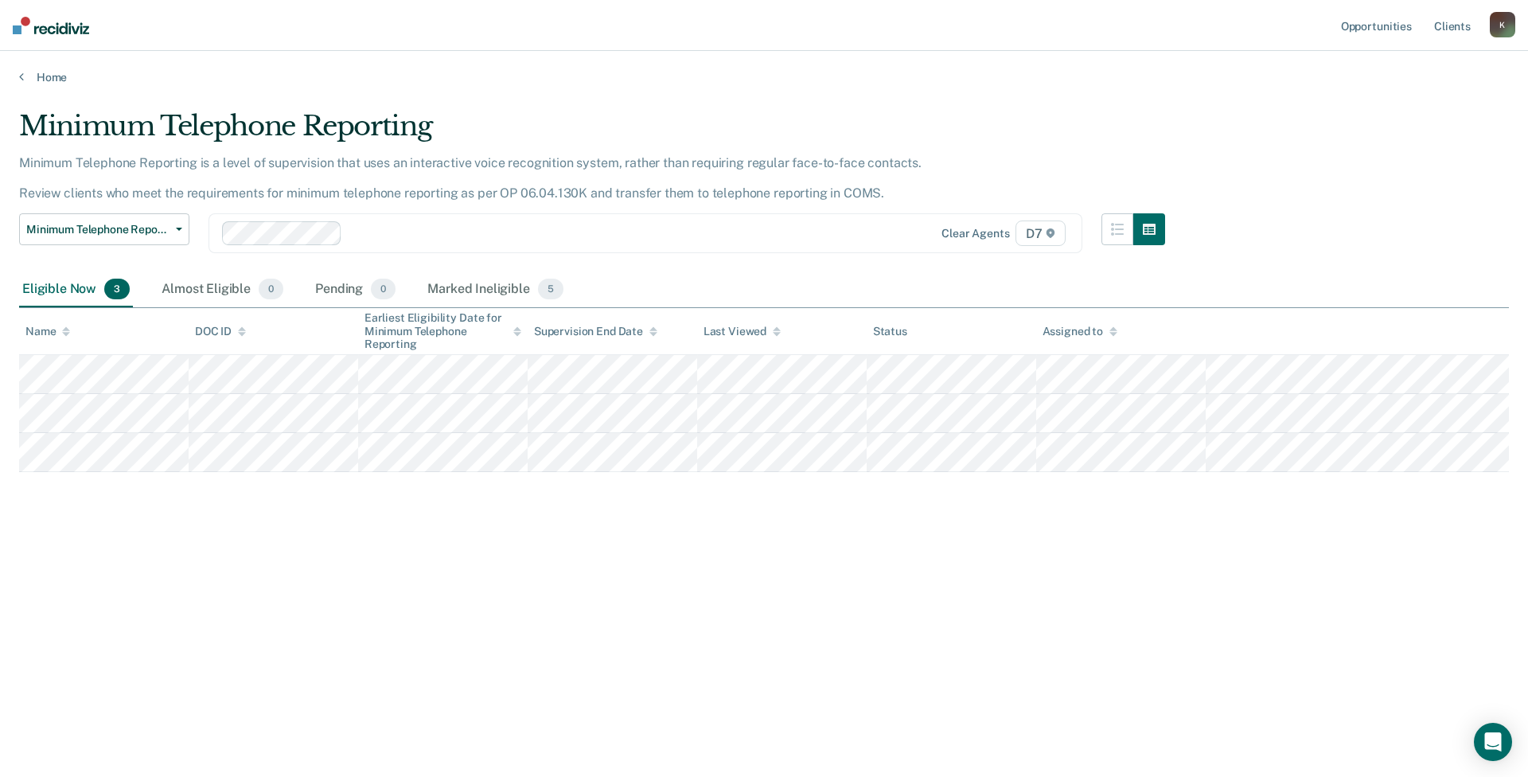
click at [803, 670] on div "Minimum Telephone Reporting Minimum Telephone Reporting is a level of supervisi…" at bounding box center [764, 409] width 1490 height 598
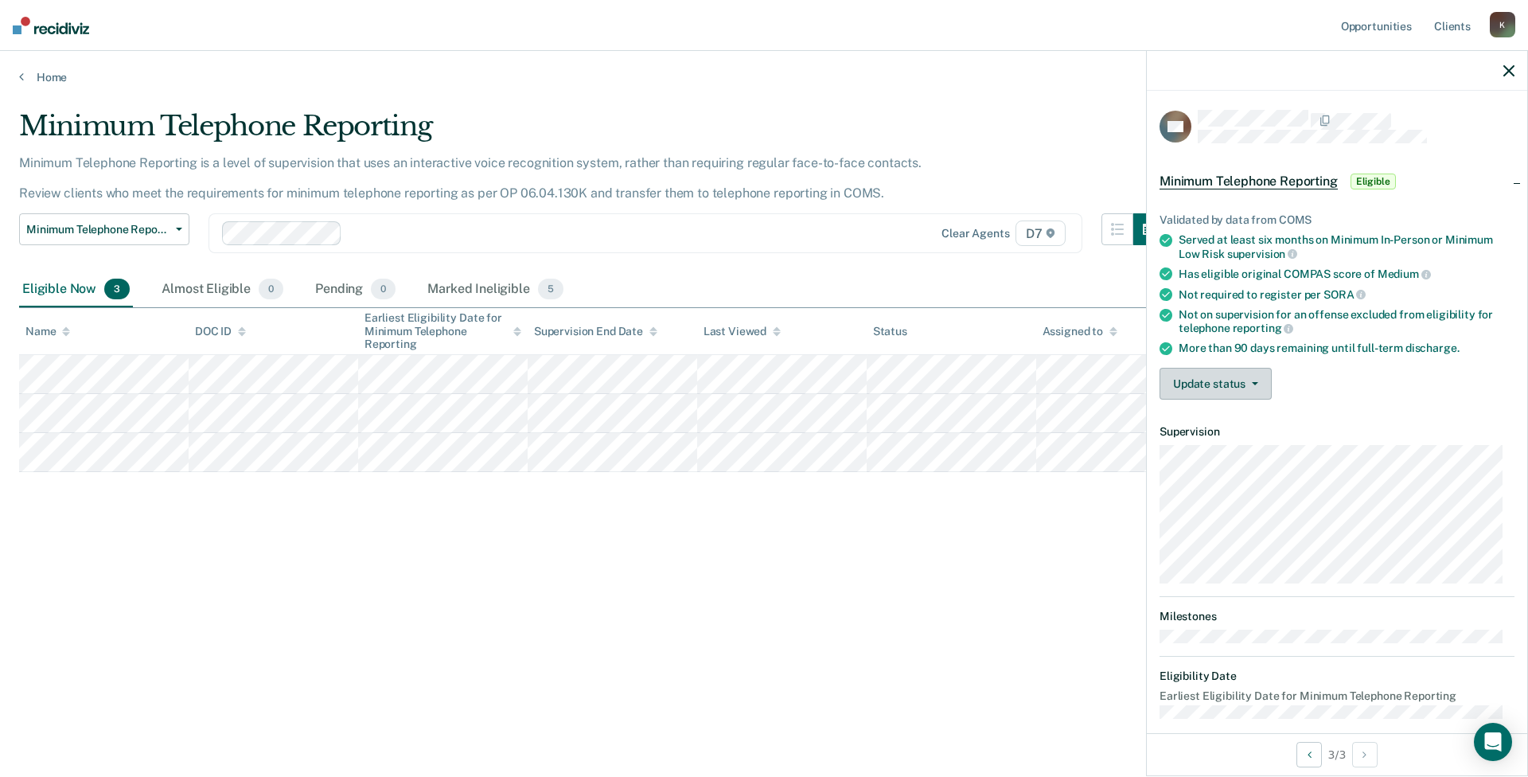
click at [1249, 392] on button "Update status" at bounding box center [1216, 384] width 112 height 32
click at [1235, 445] on button "Mark Ineligible" at bounding box center [1237, 447] width 154 height 25
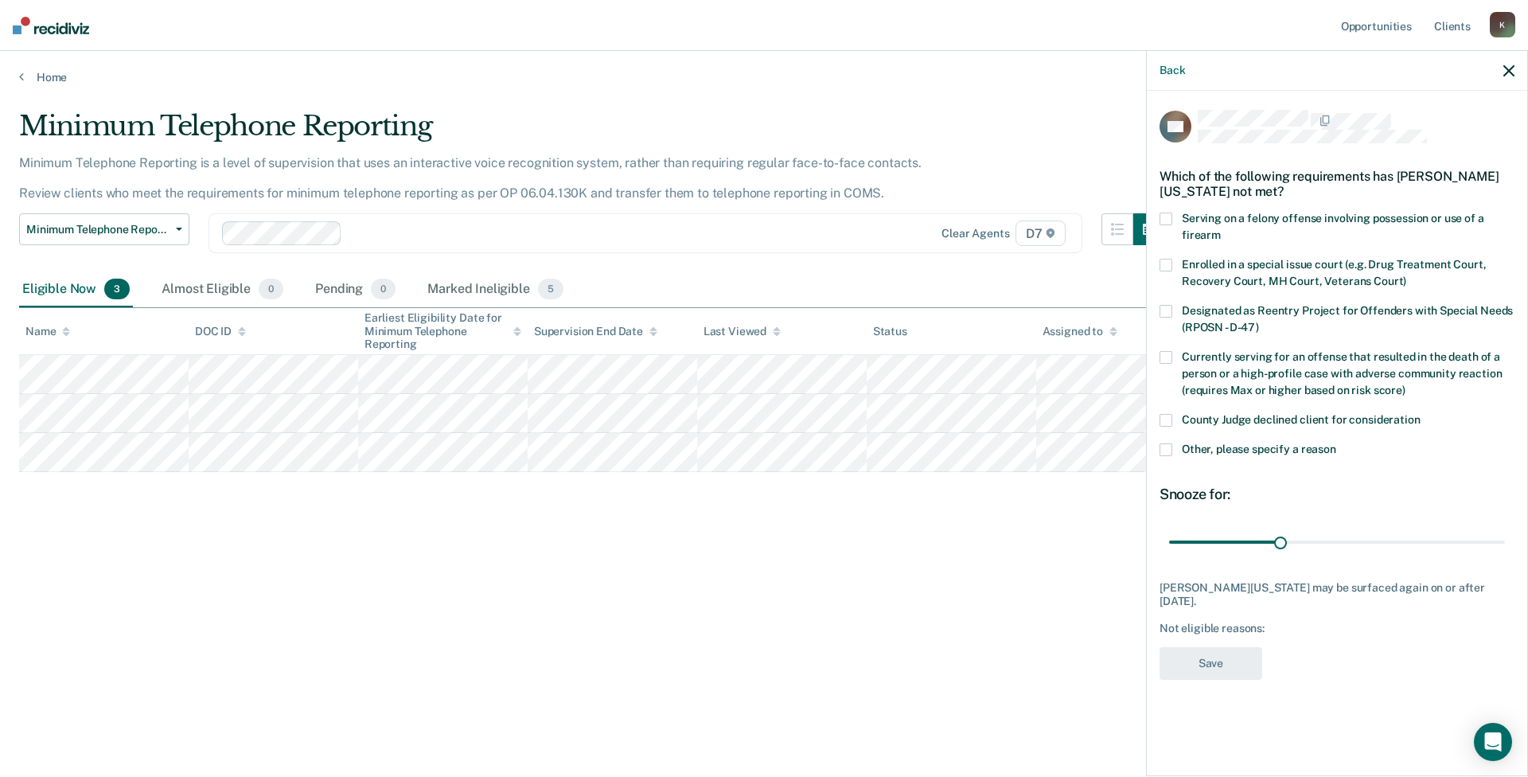
click at [1221, 450] on span "Other, please specify a reason" at bounding box center [1259, 448] width 154 height 13
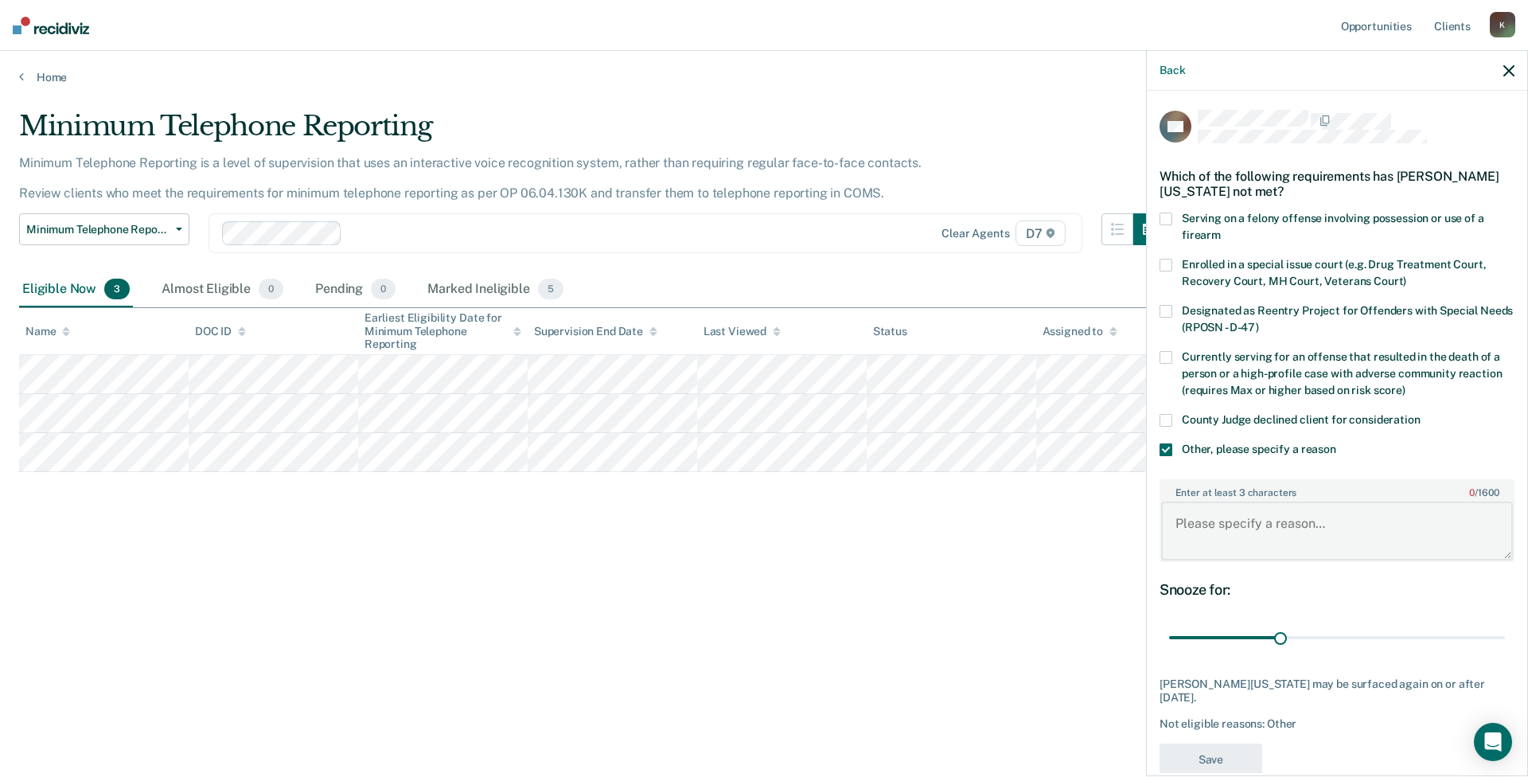
click at [1228, 532] on textarea "Enter at least 3 characters 0 / 1600" at bounding box center [1337, 530] width 352 height 59
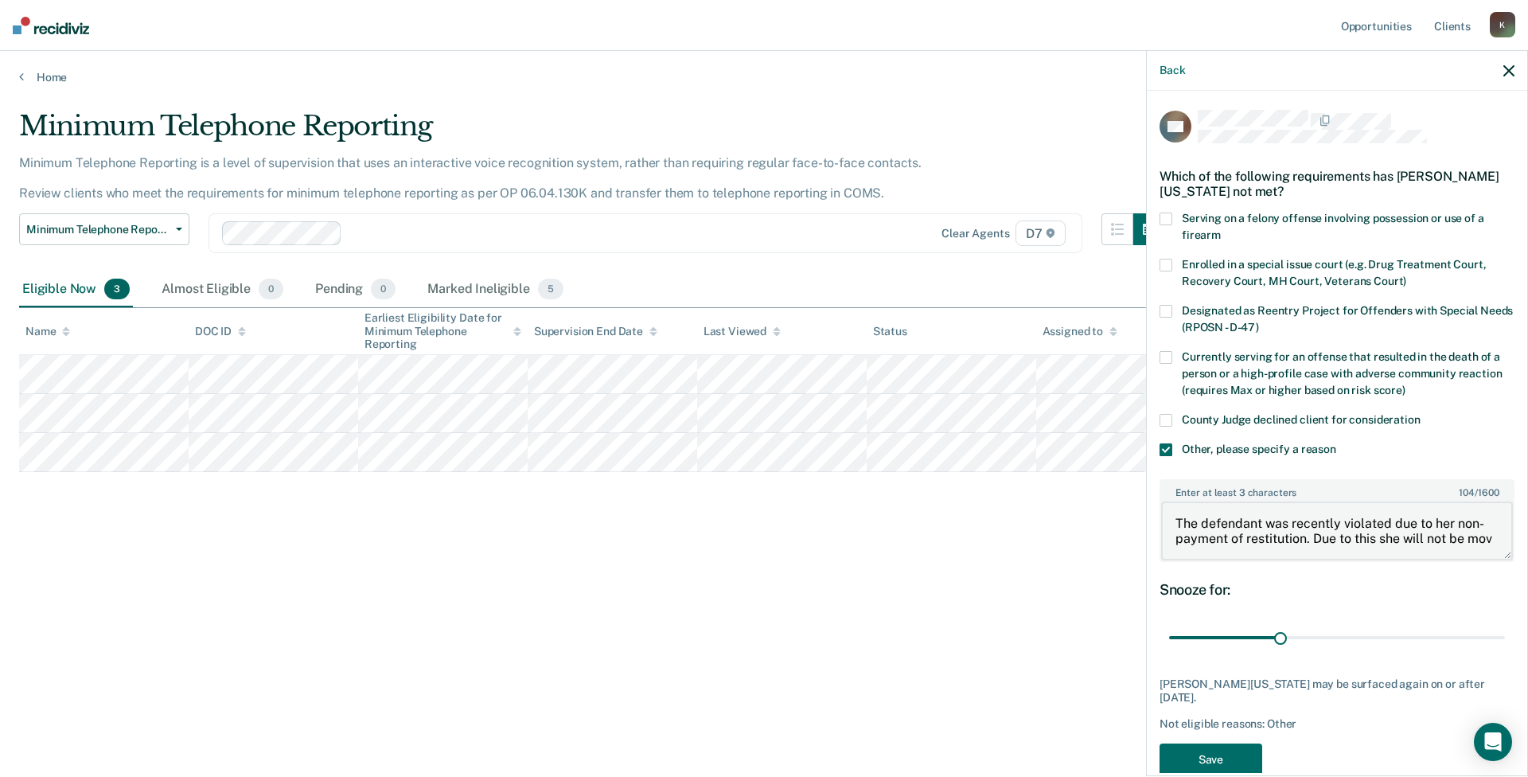
scroll to position [2, 0]
type textarea "The defendant was recently violated due to her non-payment of restitution. Due …"
drag, startPoint x: 1271, startPoint y: 641, endPoint x: 1522, endPoint y: 645, distance: 250.7
type input "90"
click at [1505, 645] on input "range" at bounding box center [1337, 638] width 336 height 28
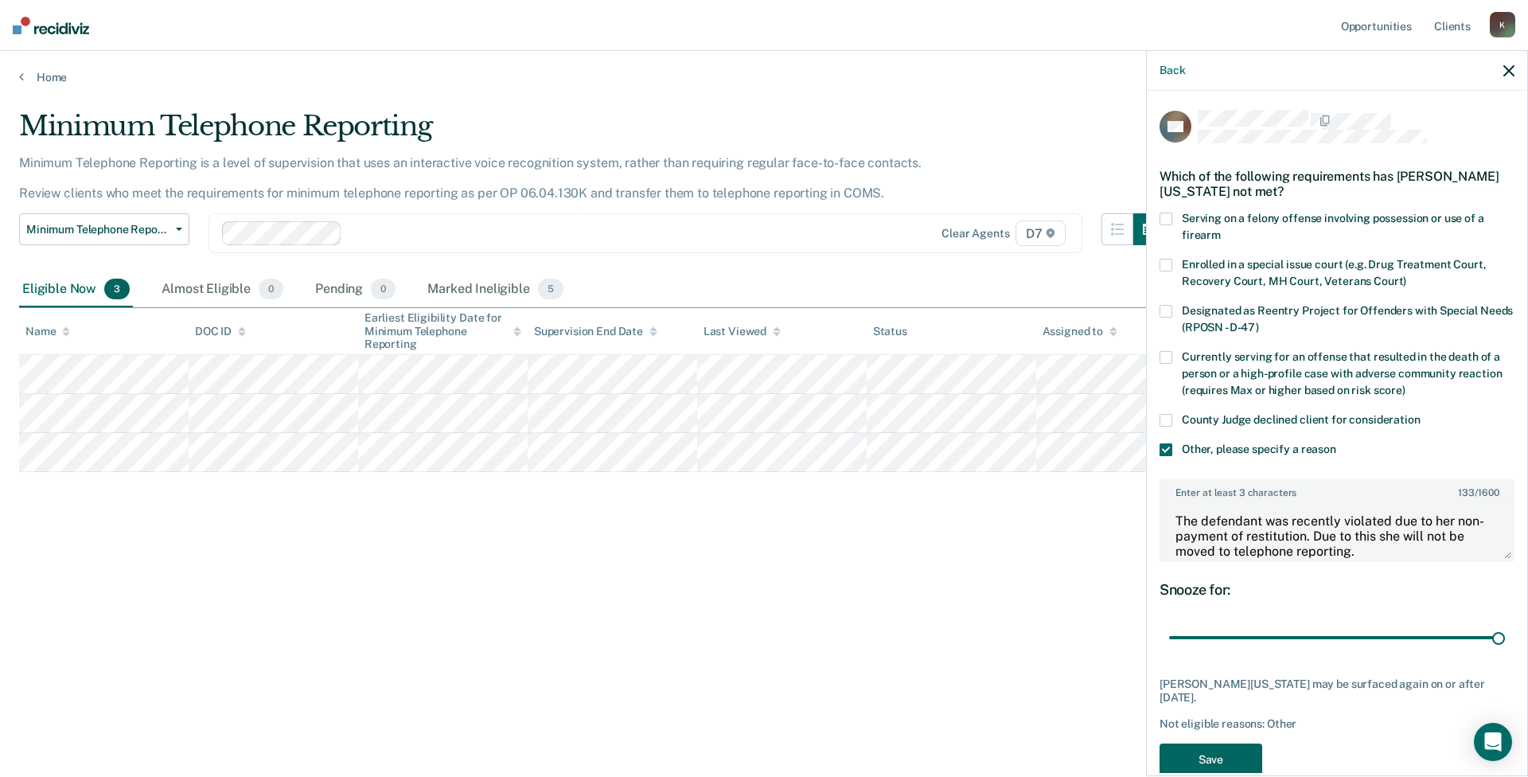
click at [1214, 750] on button "Save" at bounding box center [1211, 759] width 103 height 33
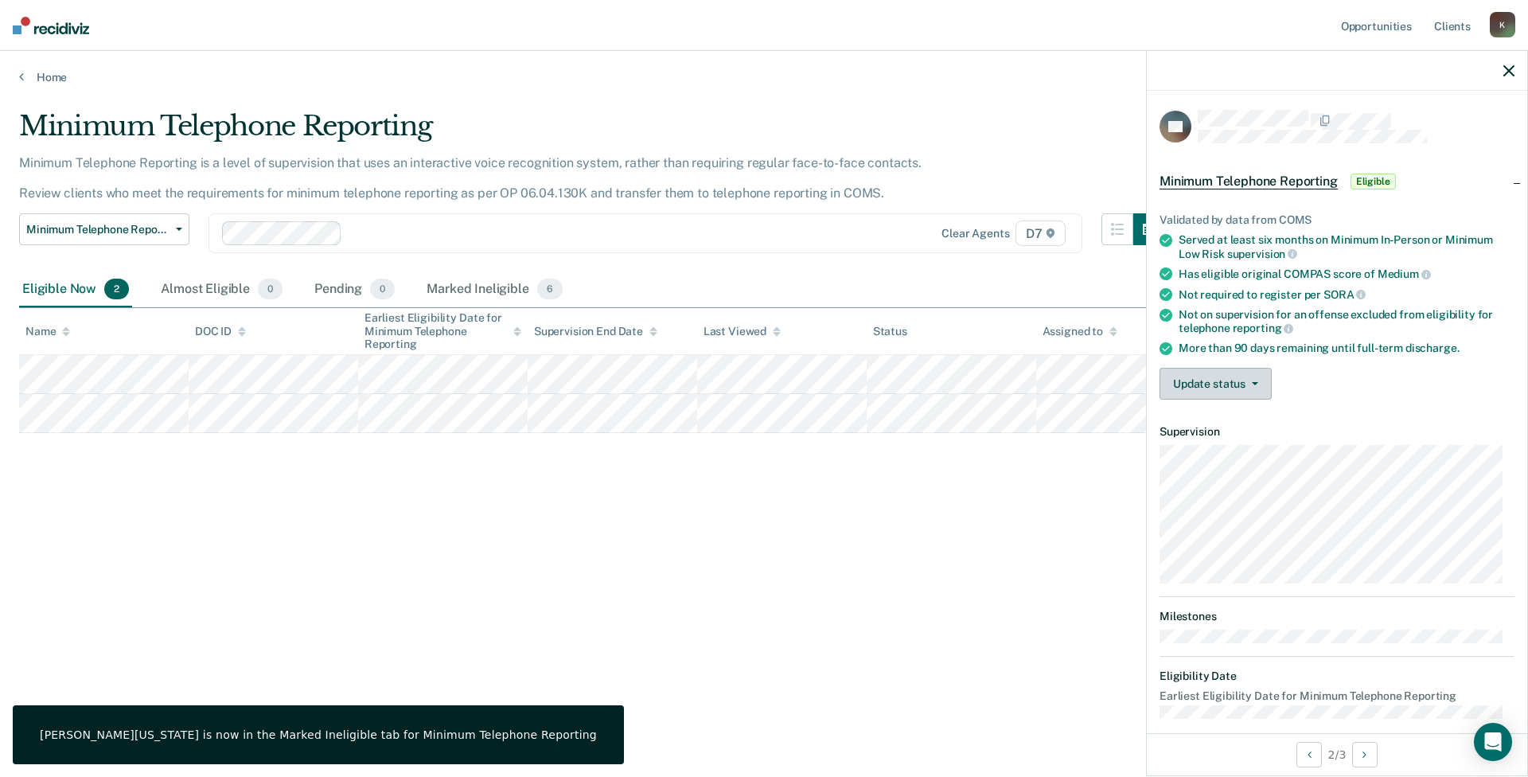
click at [1202, 389] on button "Update status" at bounding box center [1216, 384] width 112 height 32
click at [1217, 449] on button "Mark Ineligible" at bounding box center [1237, 447] width 154 height 25
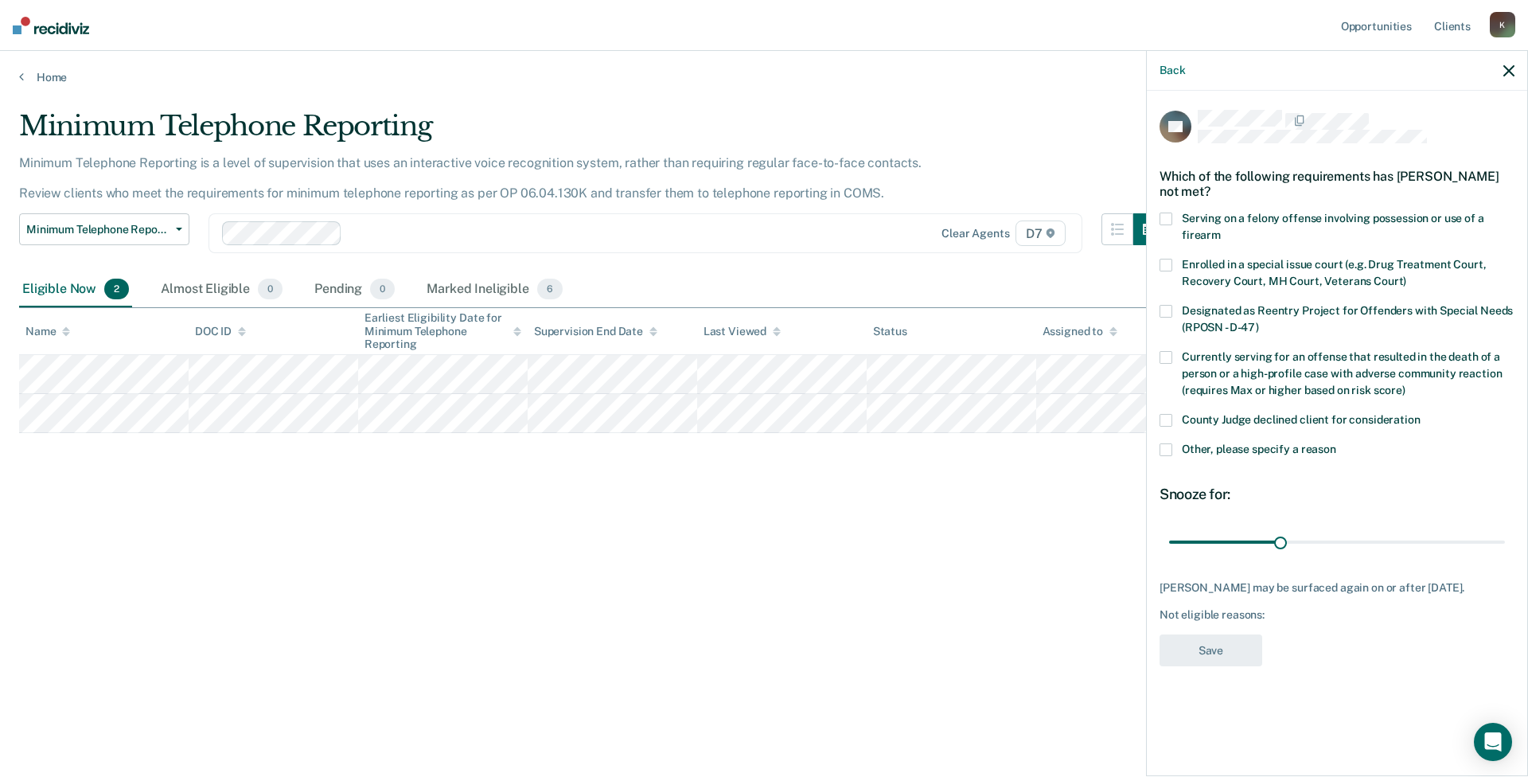
click at [1210, 442] on span "Other, please specify a reason" at bounding box center [1259, 448] width 154 height 13
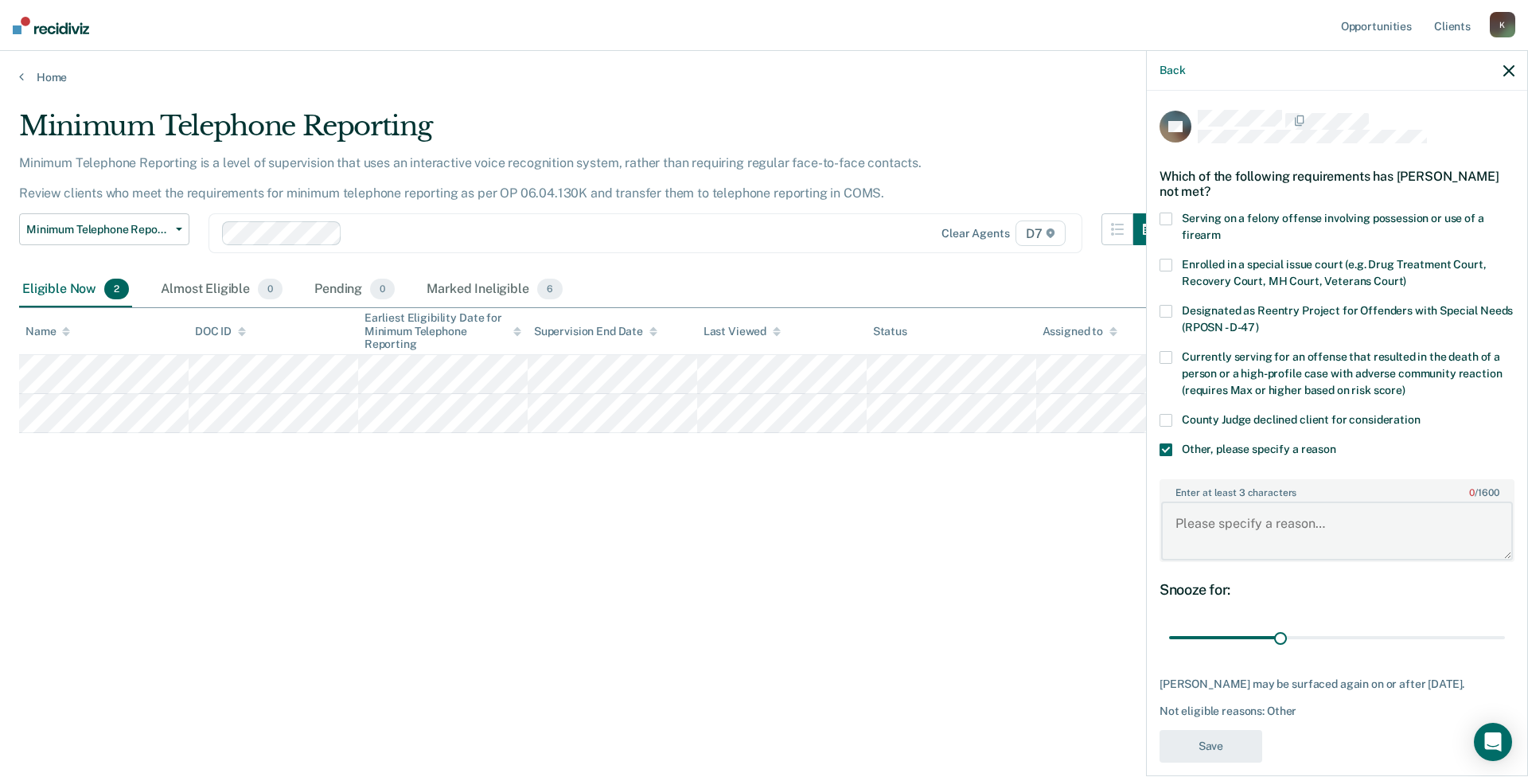
click at [1273, 526] on textarea "Enter at least 3 characters 0 / 1600" at bounding box center [1337, 530] width 352 height 59
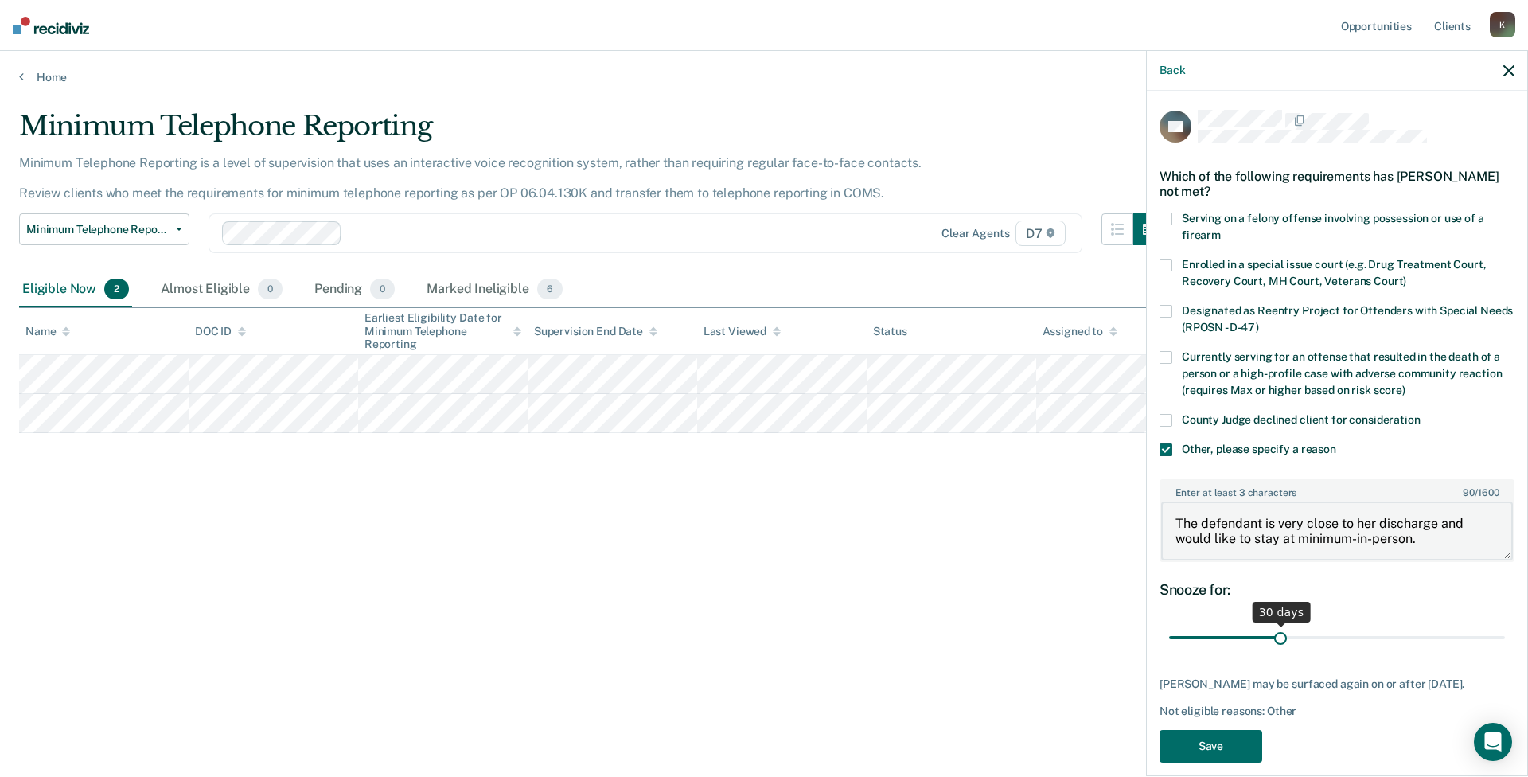
type textarea "The defendant is very close to her discharge and would like to stay at minimum-…"
type input "90"
click at [1491, 633] on input "range" at bounding box center [1337, 638] width 336 height 28
click at [1207, 754] on button "Save" at bounding box center [1211, 746] width 103 height 33
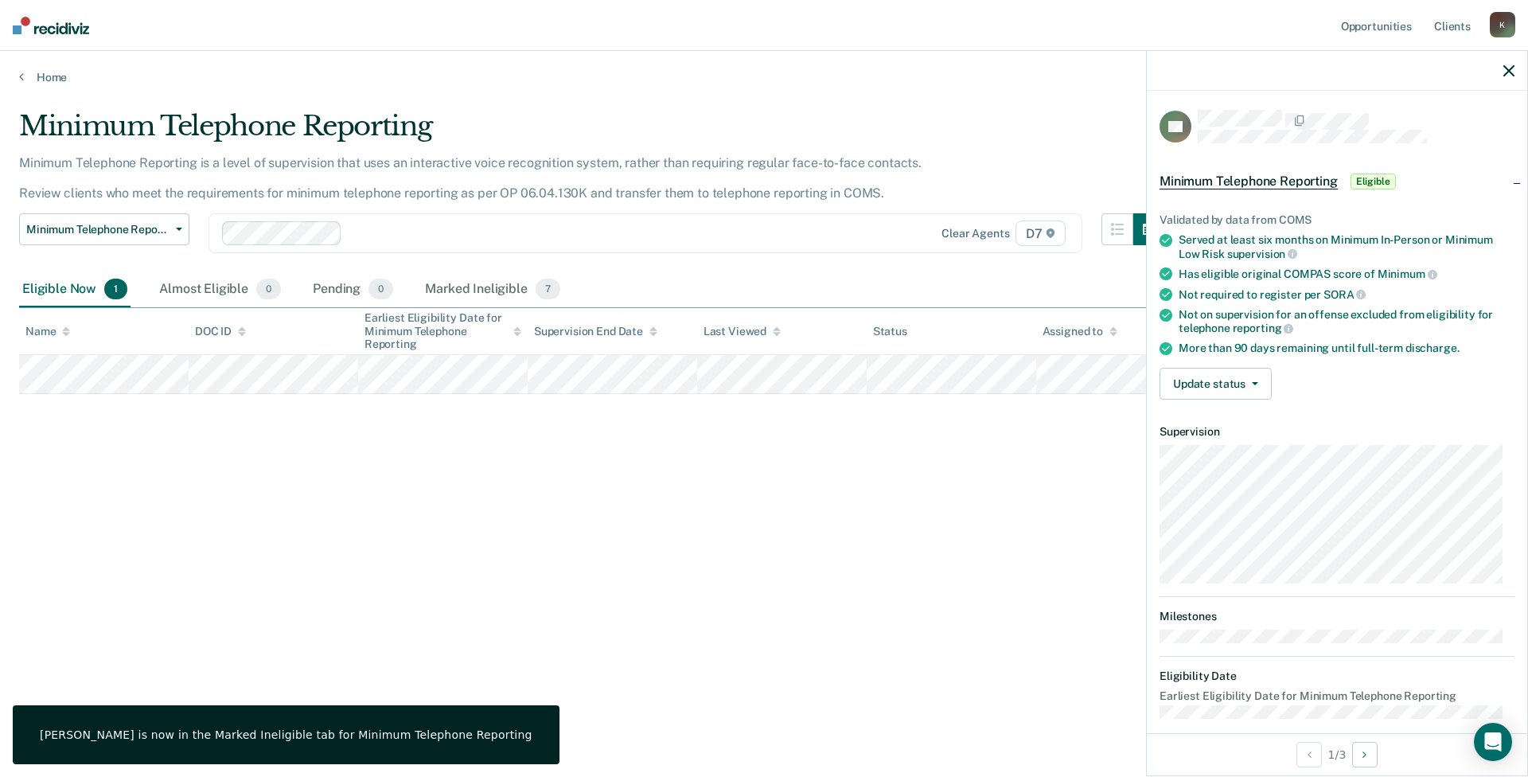
click at [1445, 427] on dt "Supervision" at bounding box center [1337, 432] width 355 height 14
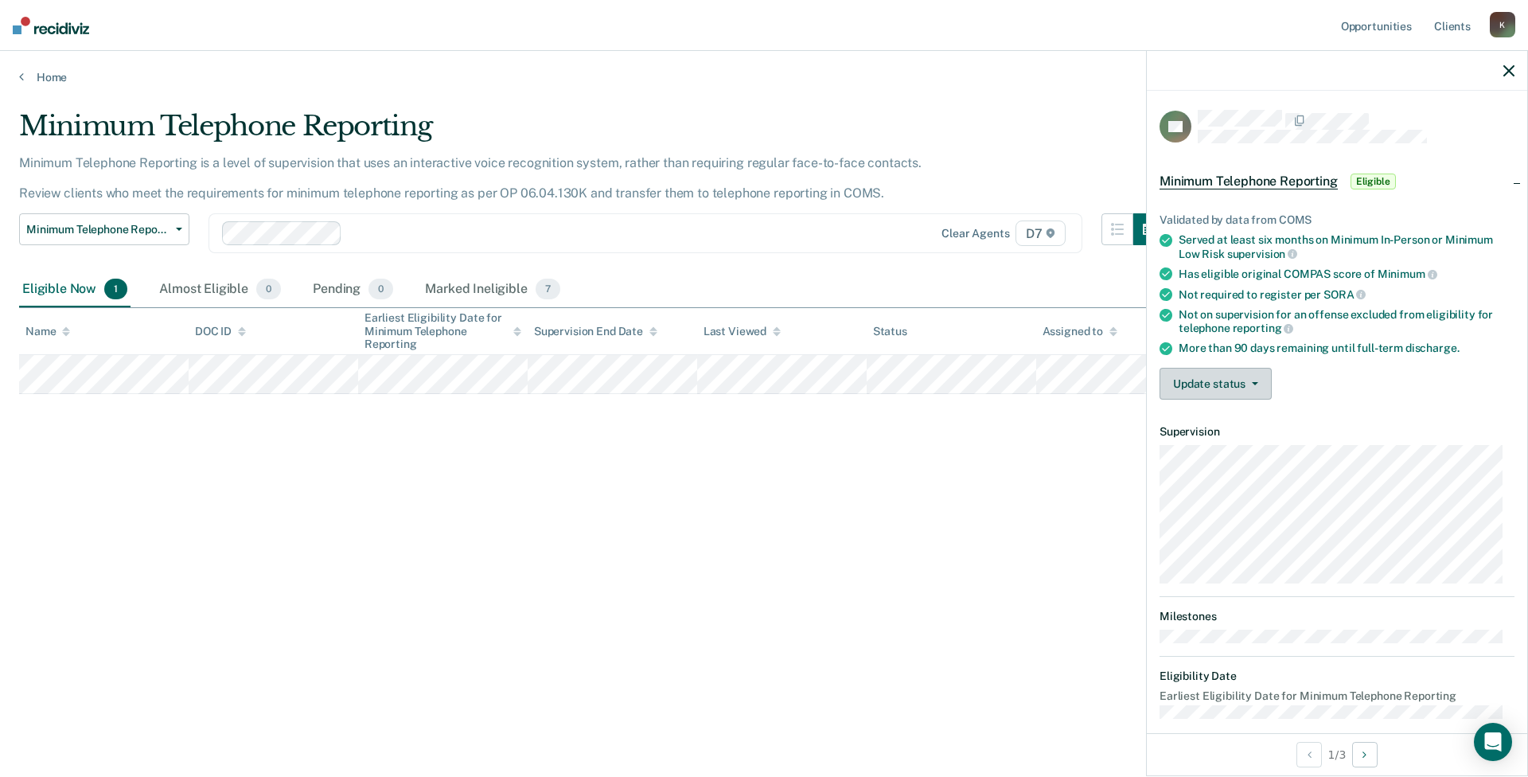
click at [1245, 388] on button "Update status" at bounding box center [1216, 384] width 112 height 32
click at [1237, 450] on button "Mark Ineligible" at bounding box center [1237, 447] width 154 height 25
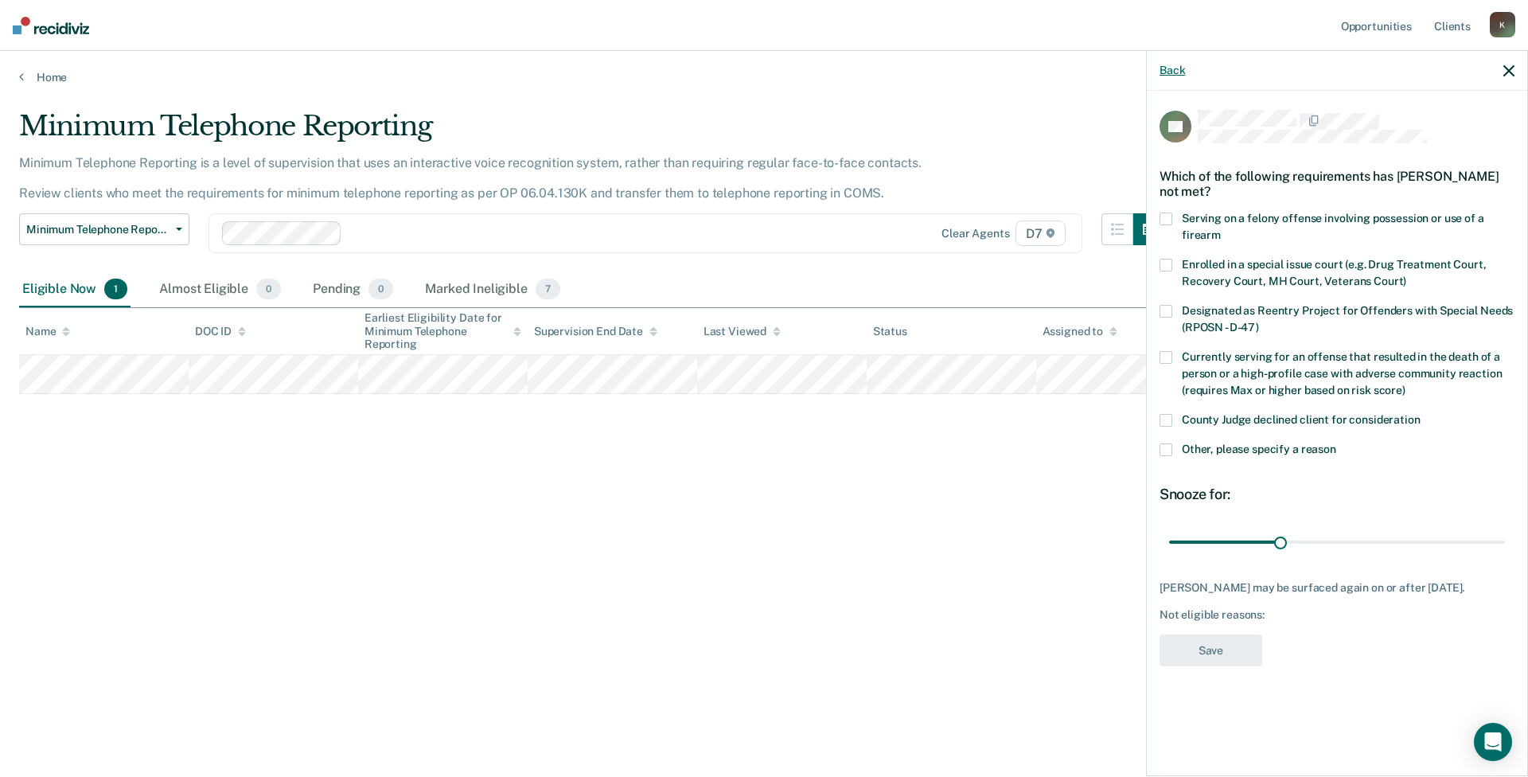
click at [1166, 70] on button "Back" at bounding box center [1172, 71] width 25 height 14
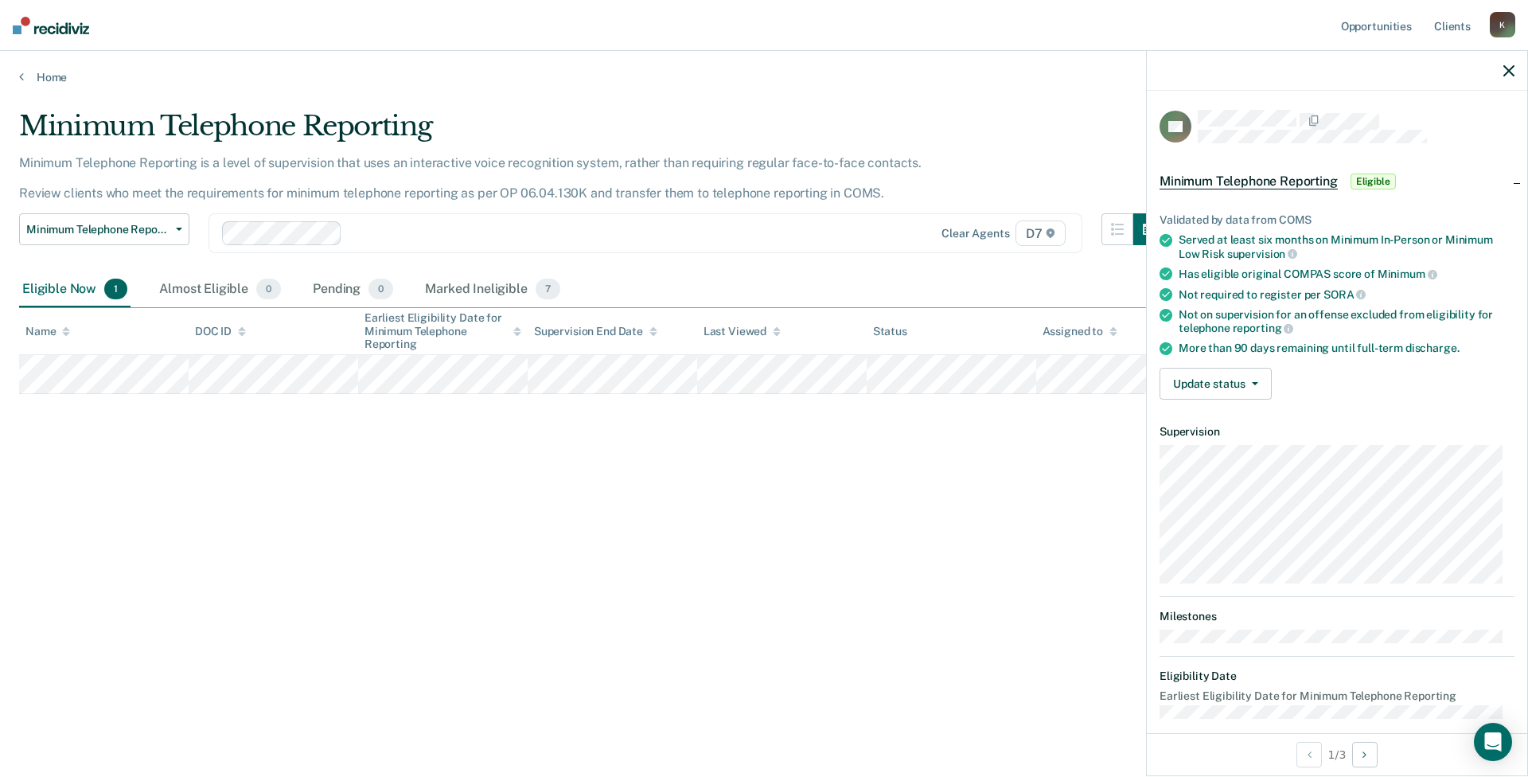
click at [1508, 66] on icon "button" at bounding box center [1508, 70] width 11 height 11
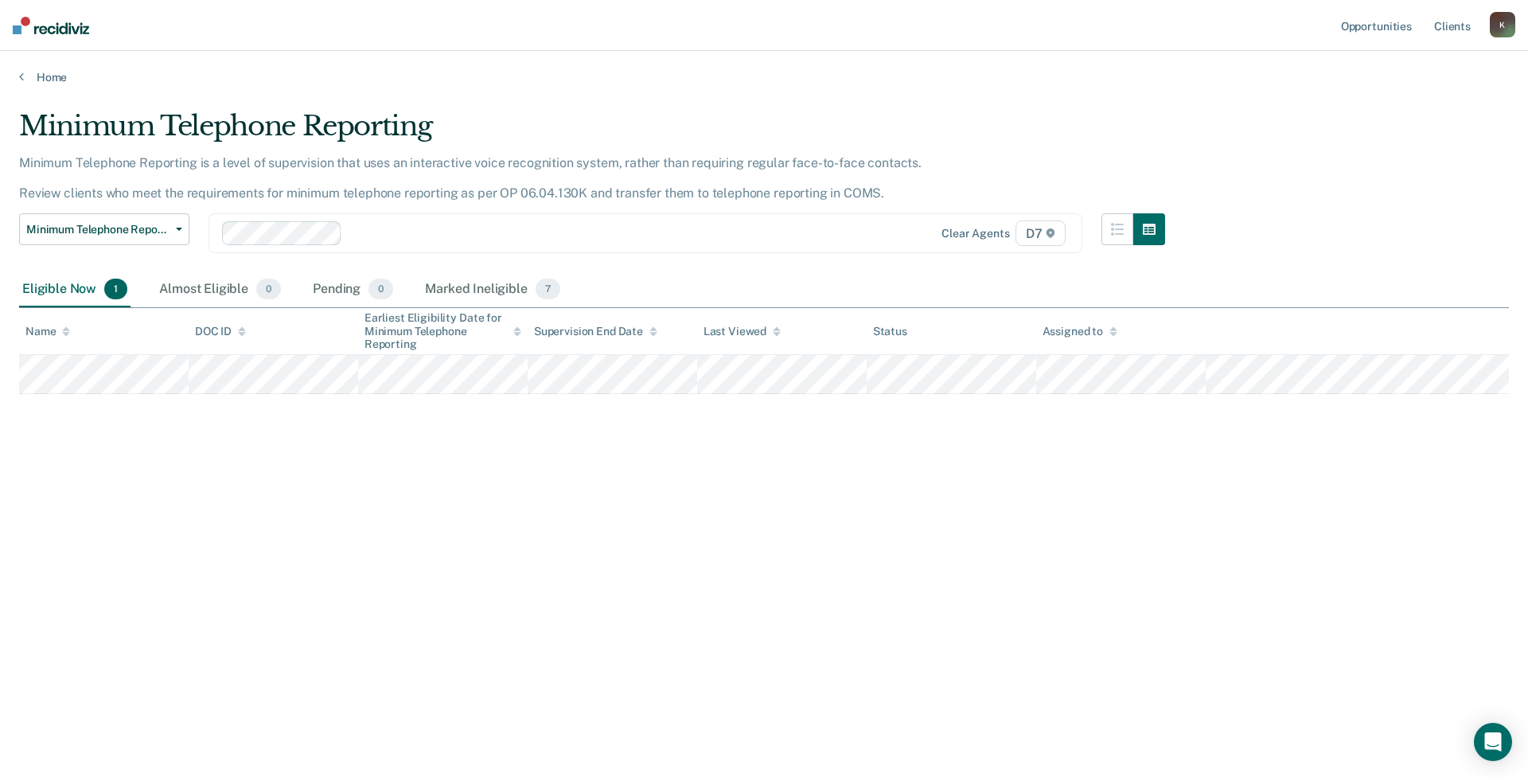
click at [400, 513] on div "Minimum Telephone Reporting Minimum Telephone Reporting is a level of supervisi…" at bounding box center [764, 384] width 1490 height 548
